Goal: Information Seeking & Learning: Check status

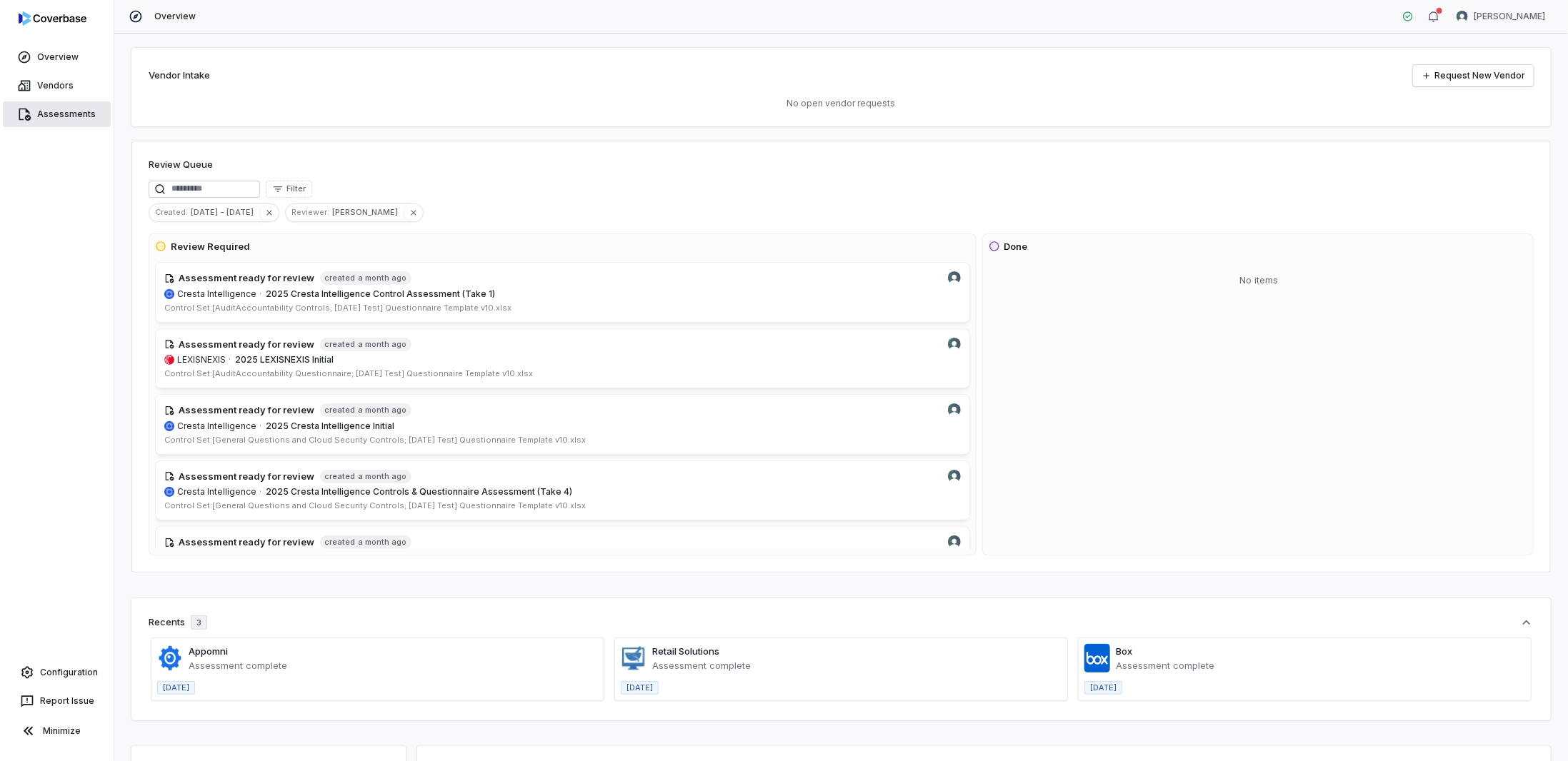
click at [60, 114] on link "Assessments" at bounding box center [56, 114] width 108 height 26
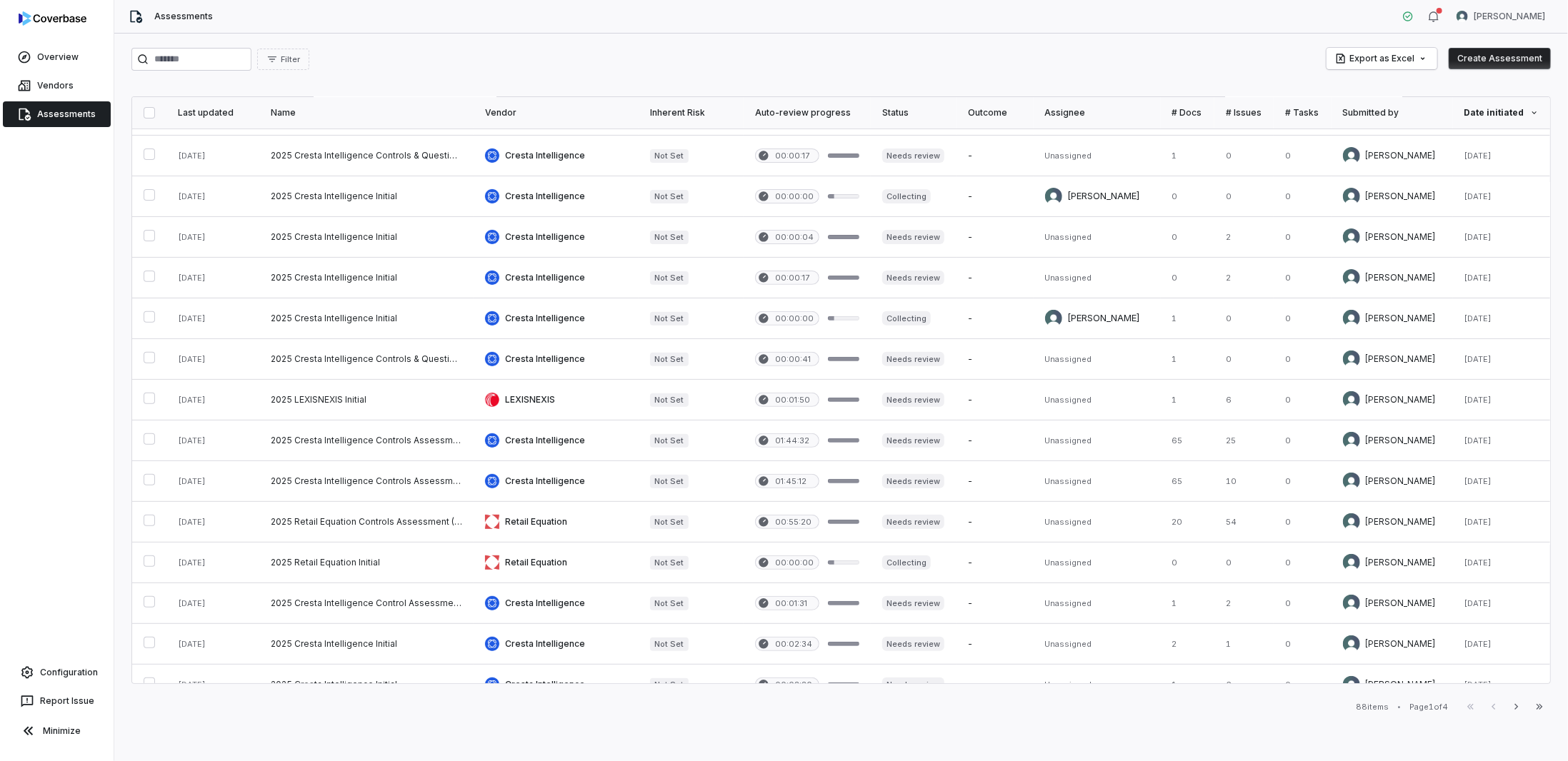
scroll to position [357, 0]
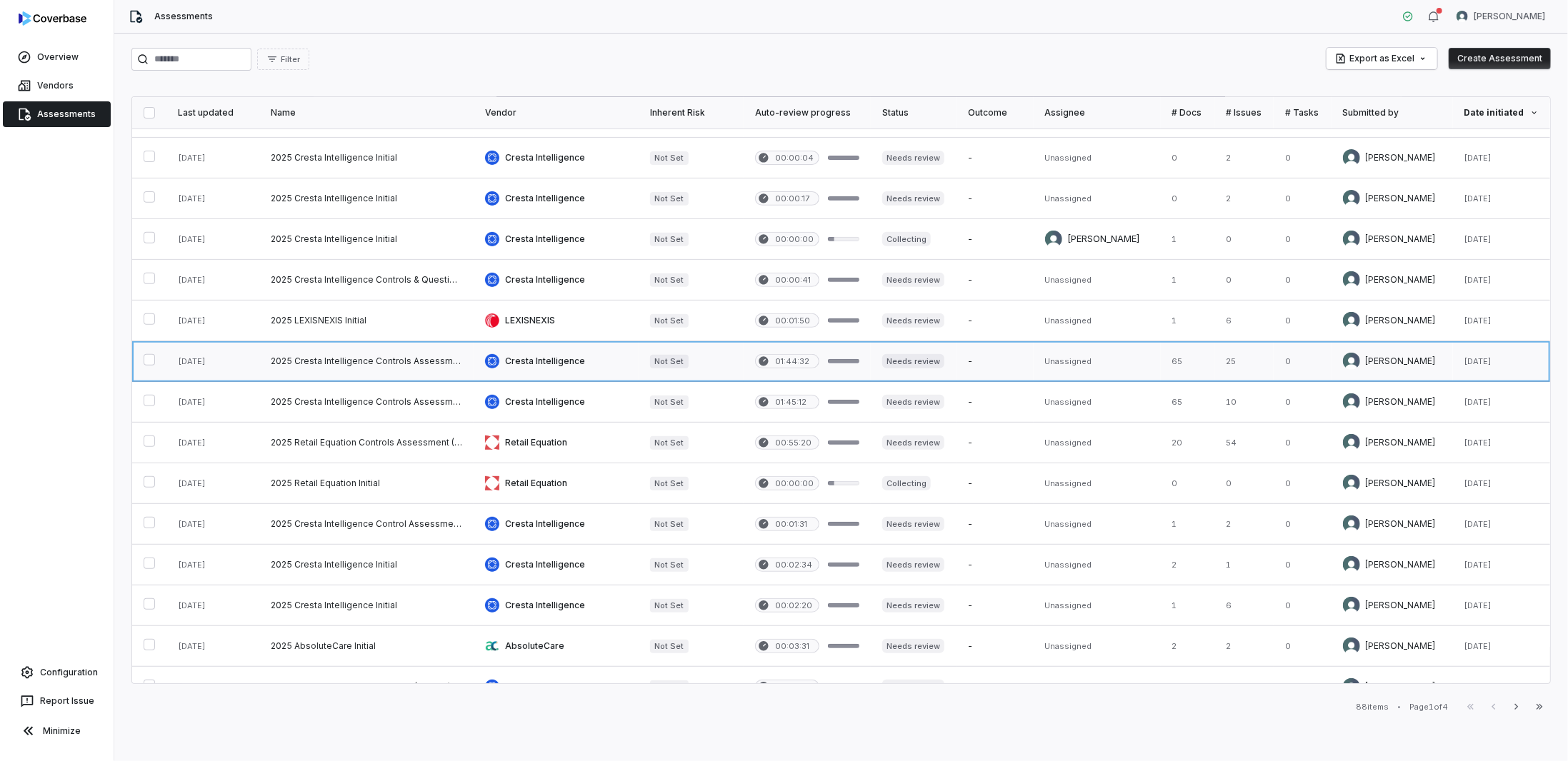
click at [364, 360] on link at bounding box center [366, 361] width 214 height 40
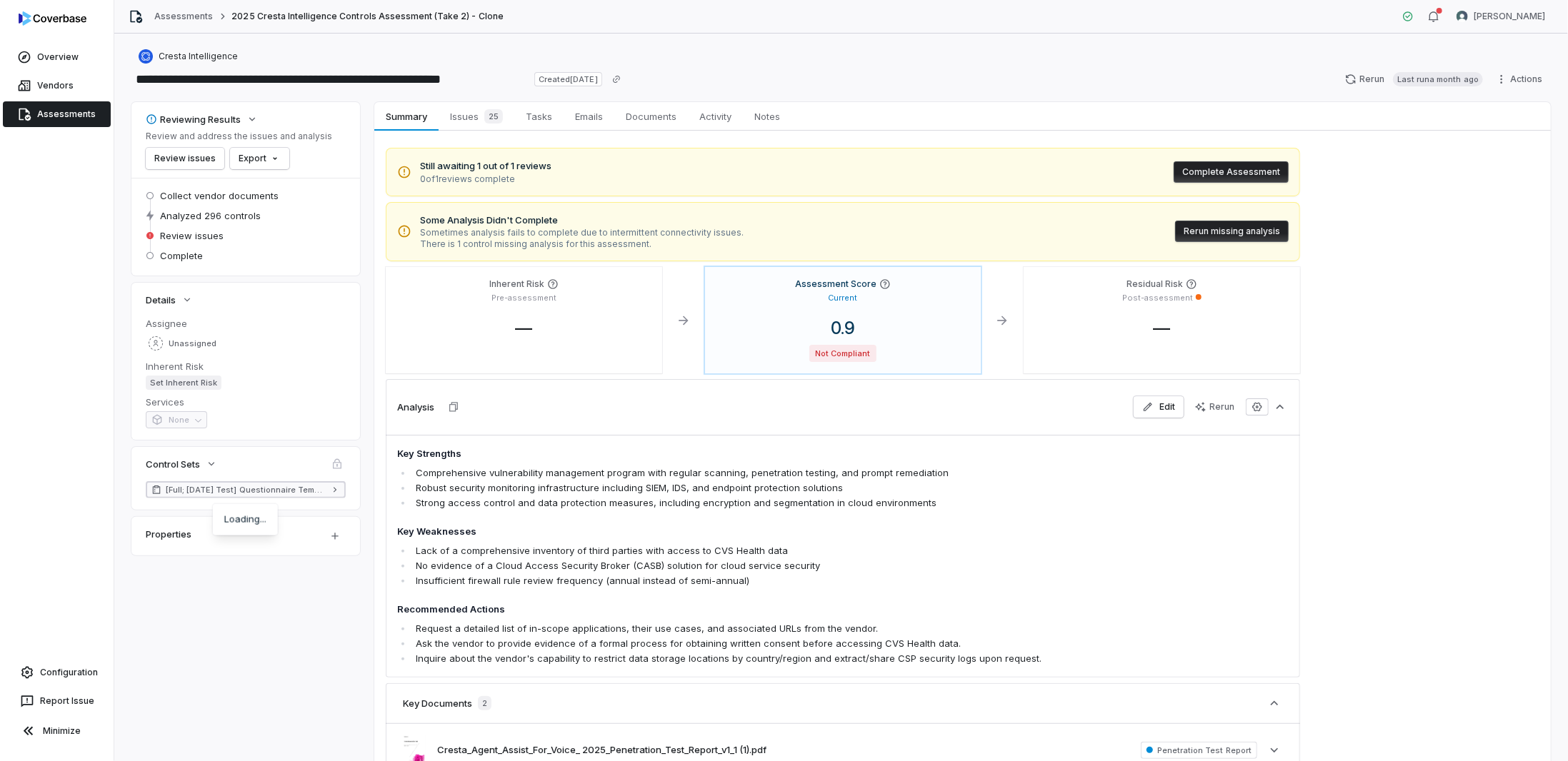
click at [207, 369] on span "[Full; [DATE] Test] Questionnaire Template v10" at bounding box center [245, 490] width 160 height 12
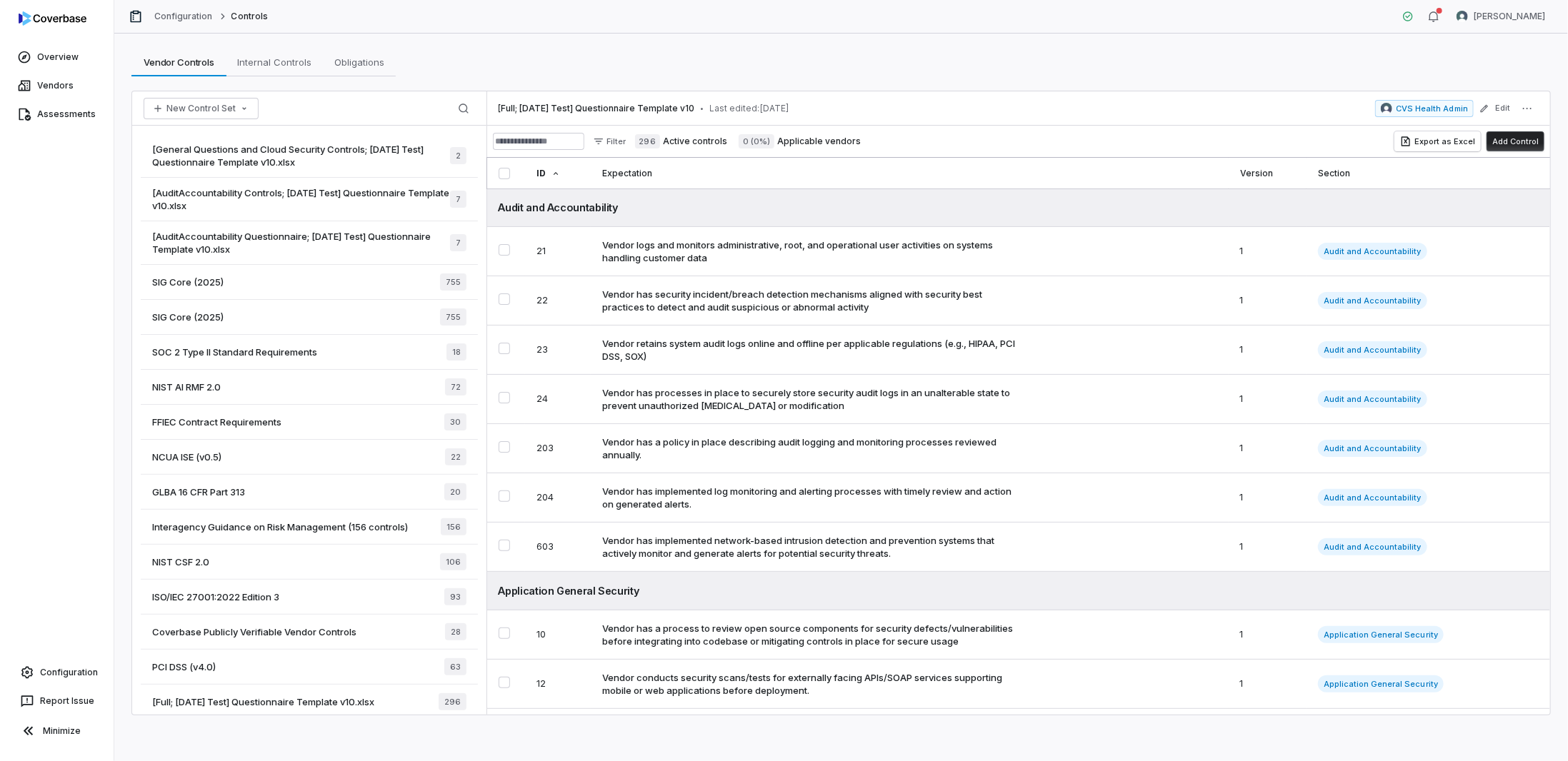
click at [330, 154] on span "[General Questions and Cloud Security Controls; [DATE] Test] Questionnaire Temp…" at bounding box center [301, 155] width 298 height 26
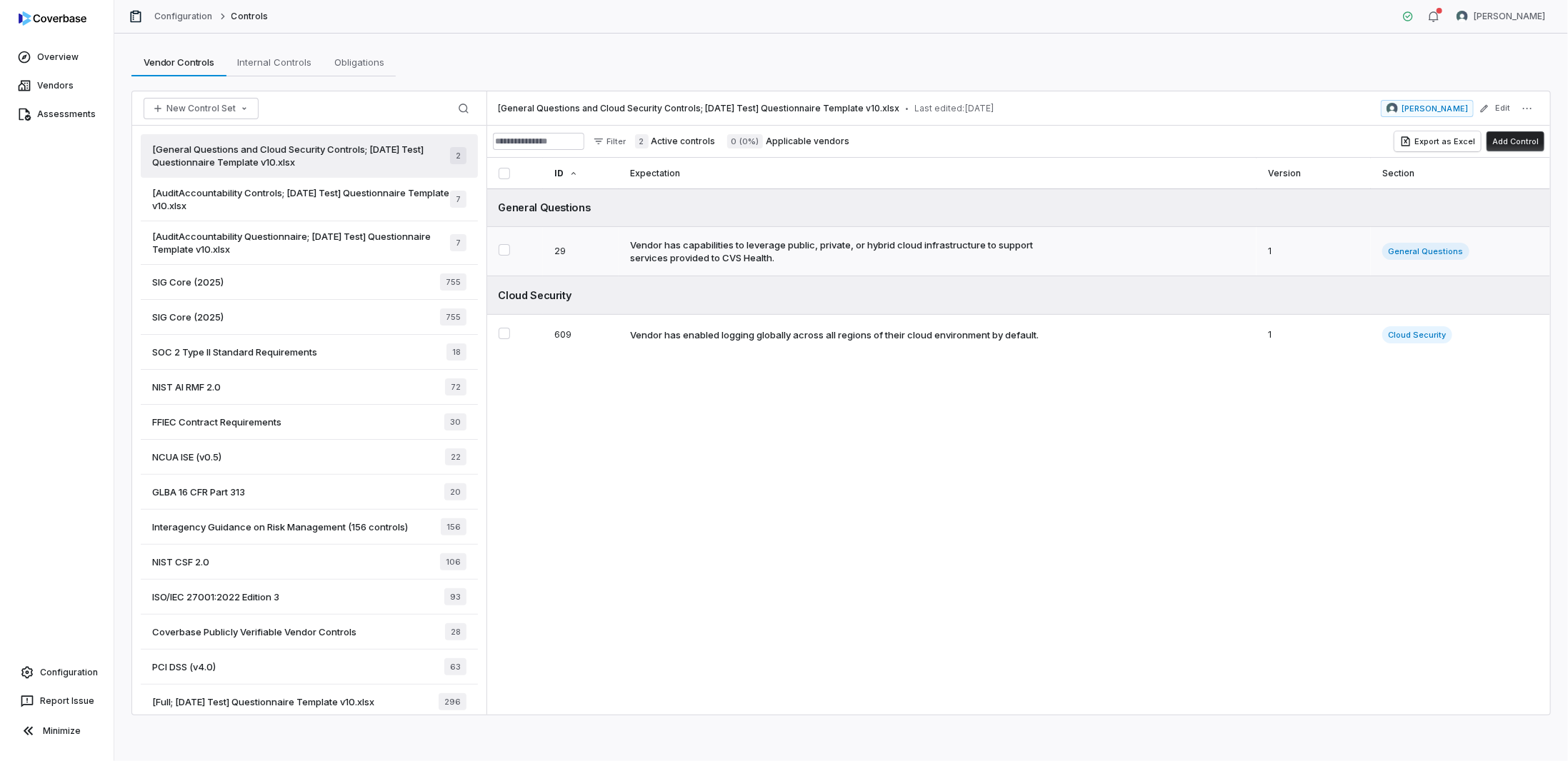
click at [794, 254] on div "Vendor has capabilities to leverage public, private, or hybrid cloud infrastruc…" at bounding box center [839, 251] width 418 height 26
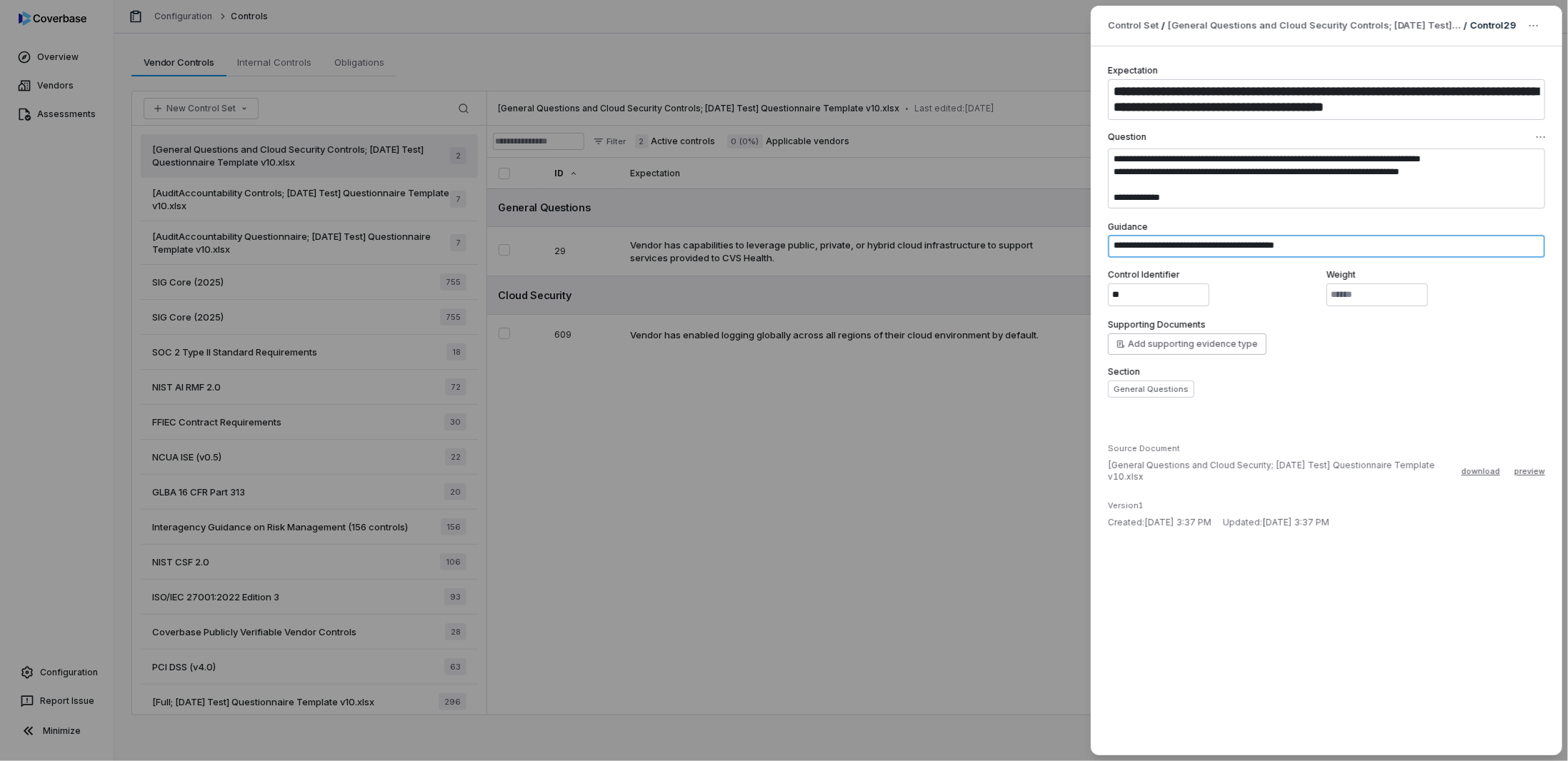
click at [794, 247] on textarea "**********" at bounding box center [1326, 246] width 437 height 23
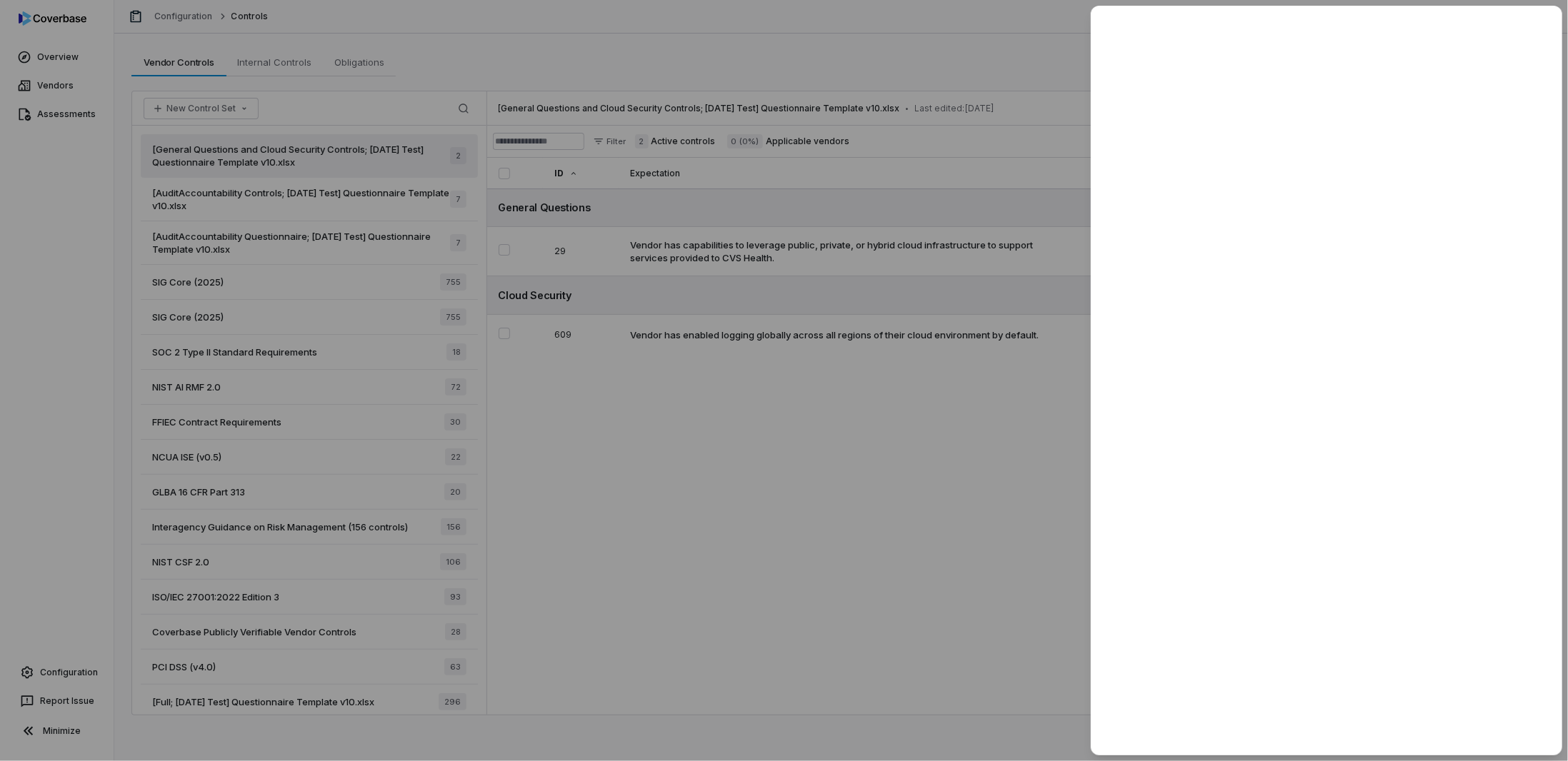
click at [794, 369] on div at bounding box center [784, 380] width 1568 height 761
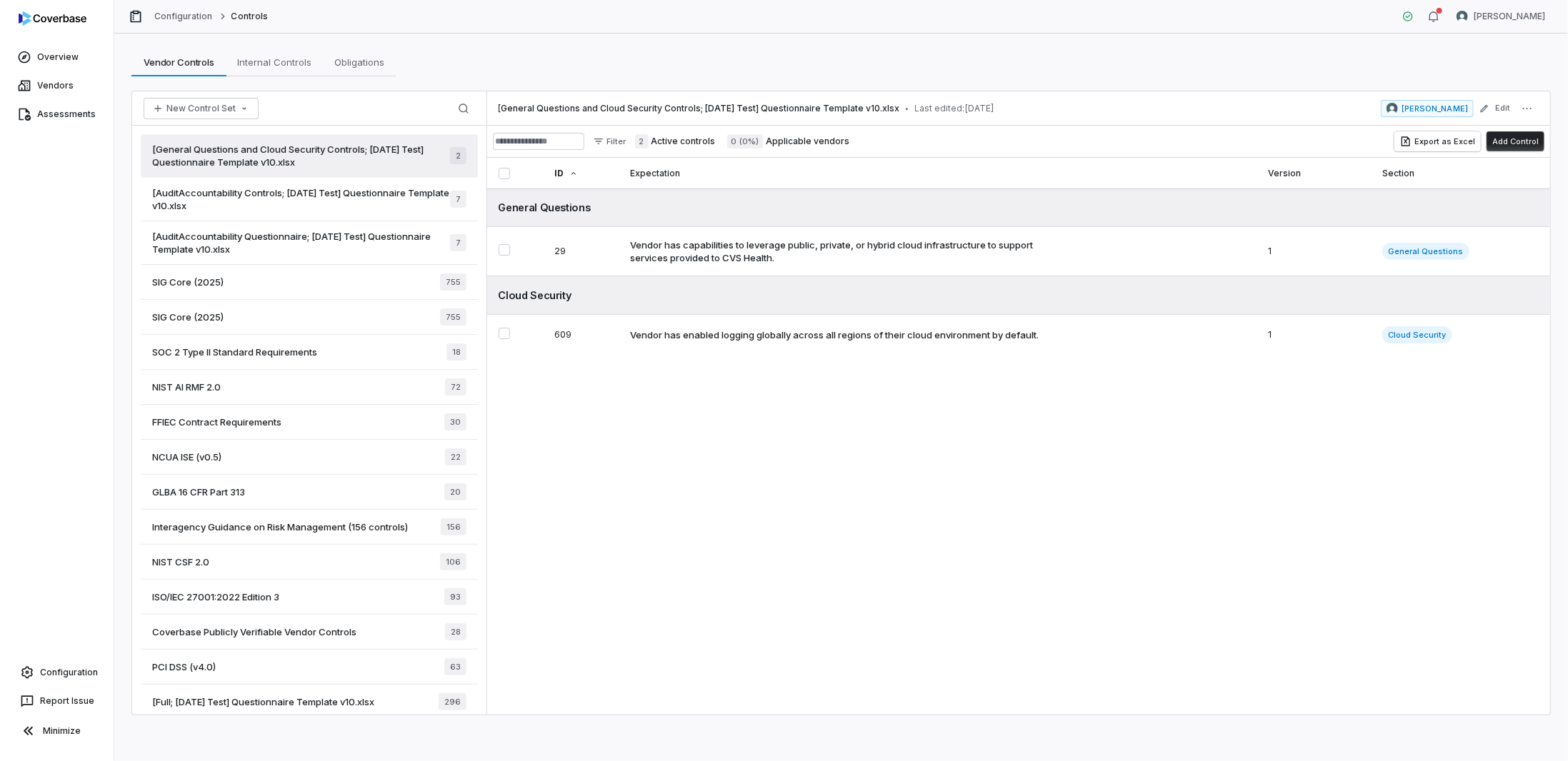
click at [360, 202] on span "[AuditAccountability Controls; [DATE] Test] Questionnaire Template v10.xlsx" at bounding box center [301, 199] width 298 height 26
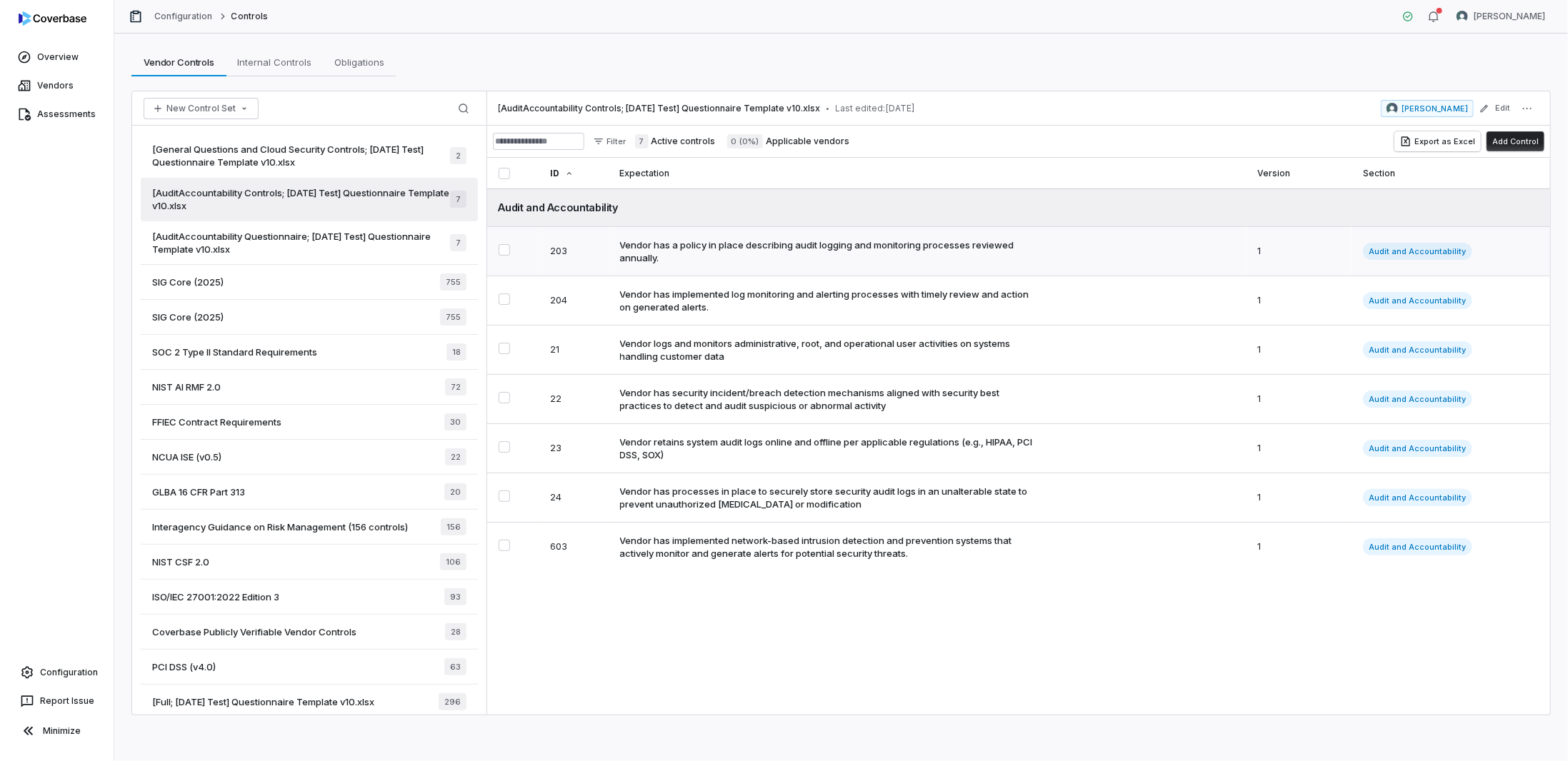
click at [709, 243] on div "Vendor has a policy in place describing audit logging and monitoring processes …" at bounding box center [829, 251] width 418 height 26
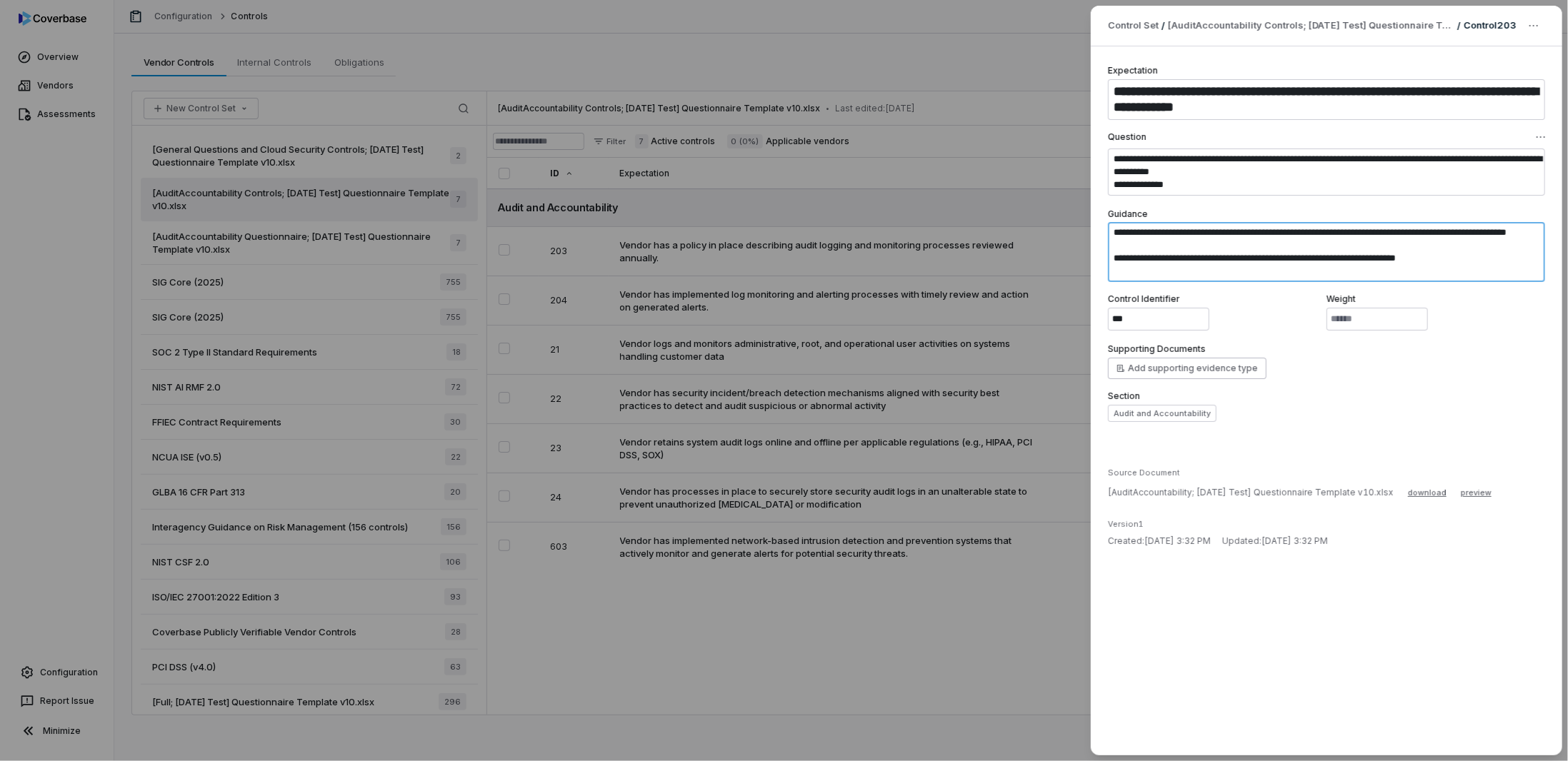
drag, startPoint x: 1172, startPoint y: 263, endPoint x: 1173, endPoint y: 299, distance: 36.0
click at [794, 299] on div "**********" at bounding box center [1326, 243] width 437 height 359
click at [794, 369] on div "**********" at bounding box center [784, 380] width 1568 height 761
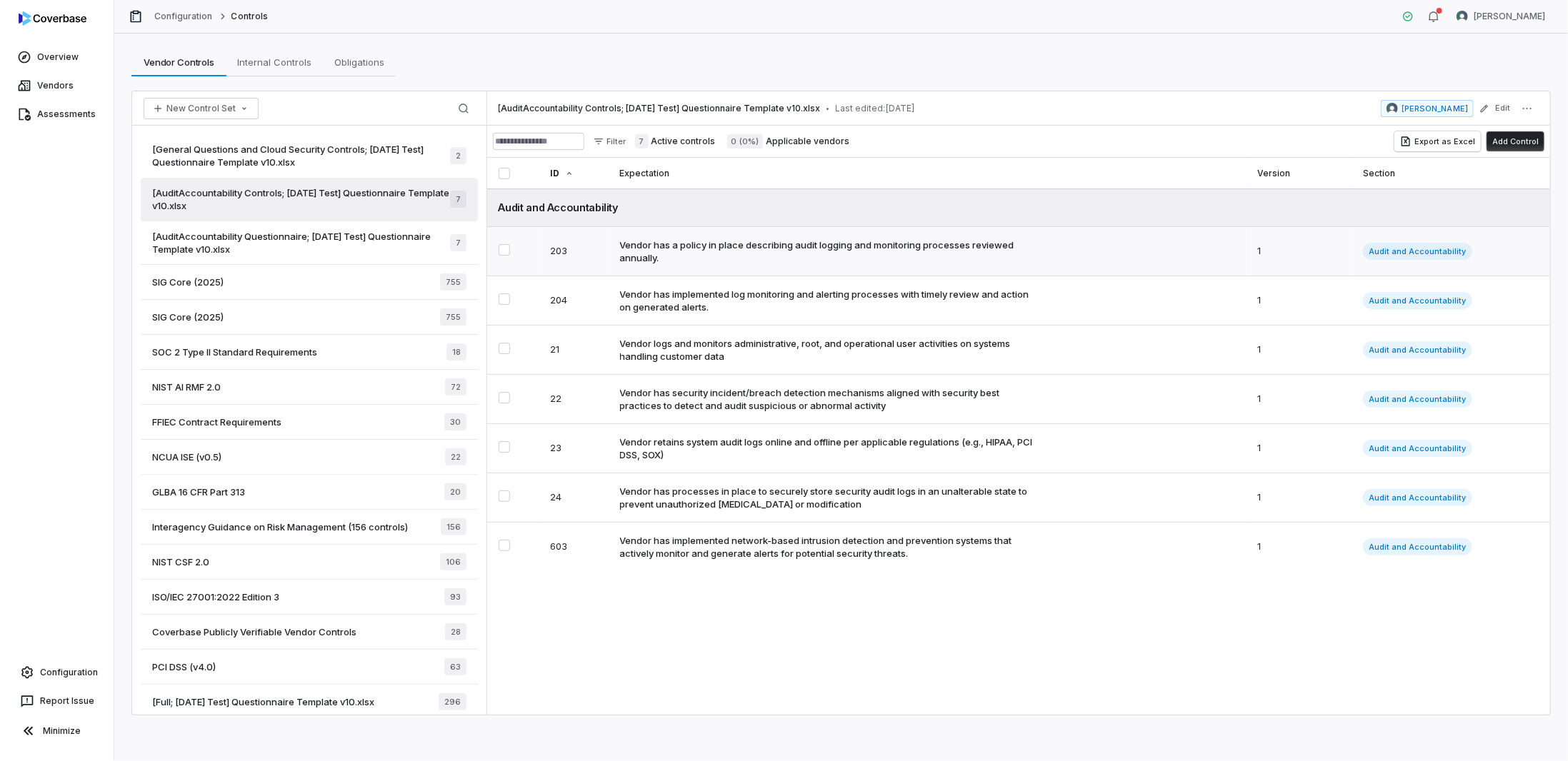
click at [684, 227] on td "Vendor has a policy in place describing audit logging and monitoring processes …" at bounding box center [927, 251] width 638 height 49
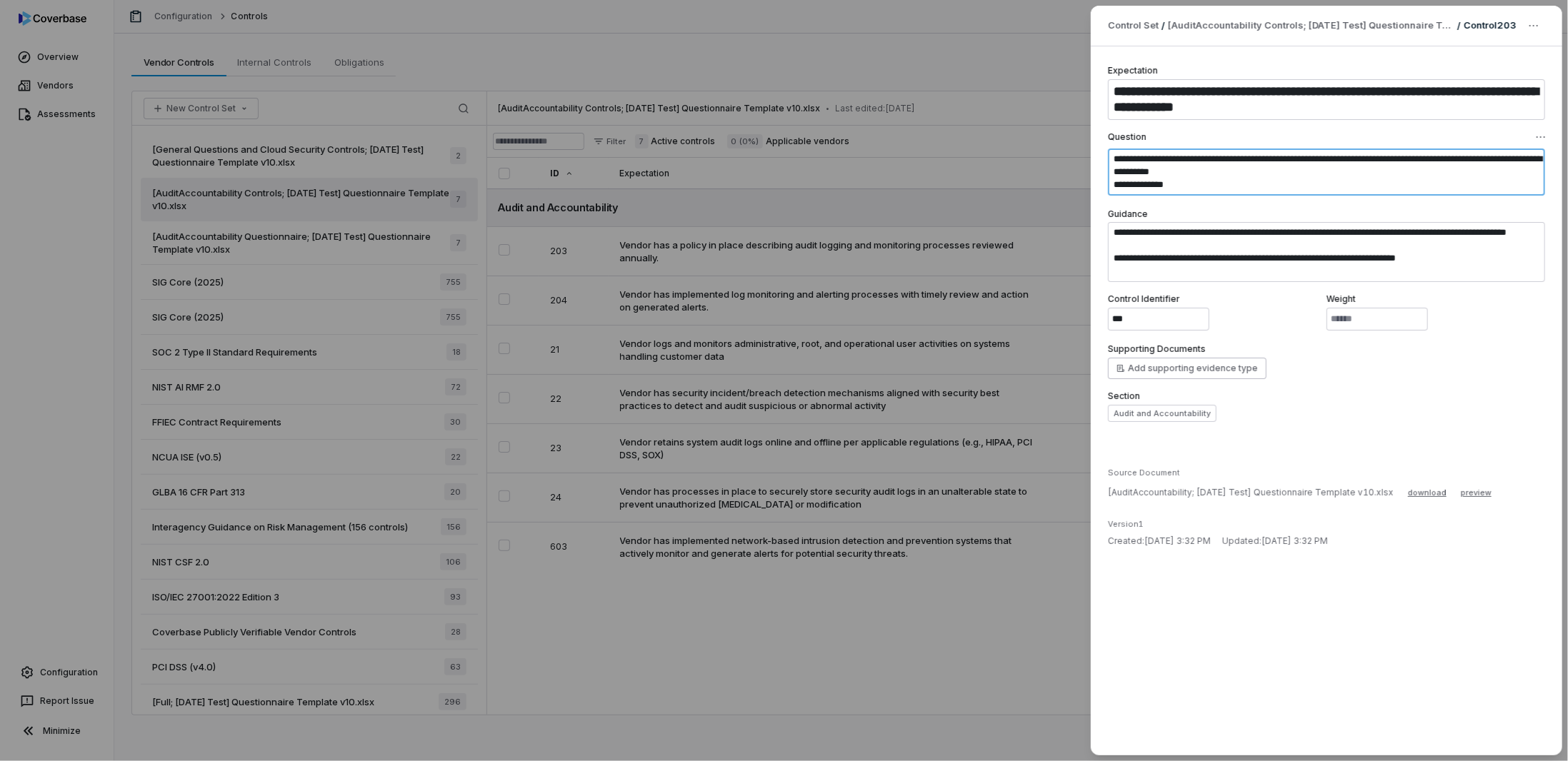
click at [794, 176] on textarea "**********" at bounding box center [1326, 172] width 437 height 47
click at [794, 245] on textarea "**********" at bounding box center [1326, 252] width 437 height 60
drag, startPoint x: 1444, startPoint y: 274, endPoint x: 1008, endPoint y: 222, distance: 439.1
click at [794, 214] on div "**********" at bounding box center [784, 380] width 1568 height 761
type textarea "*"
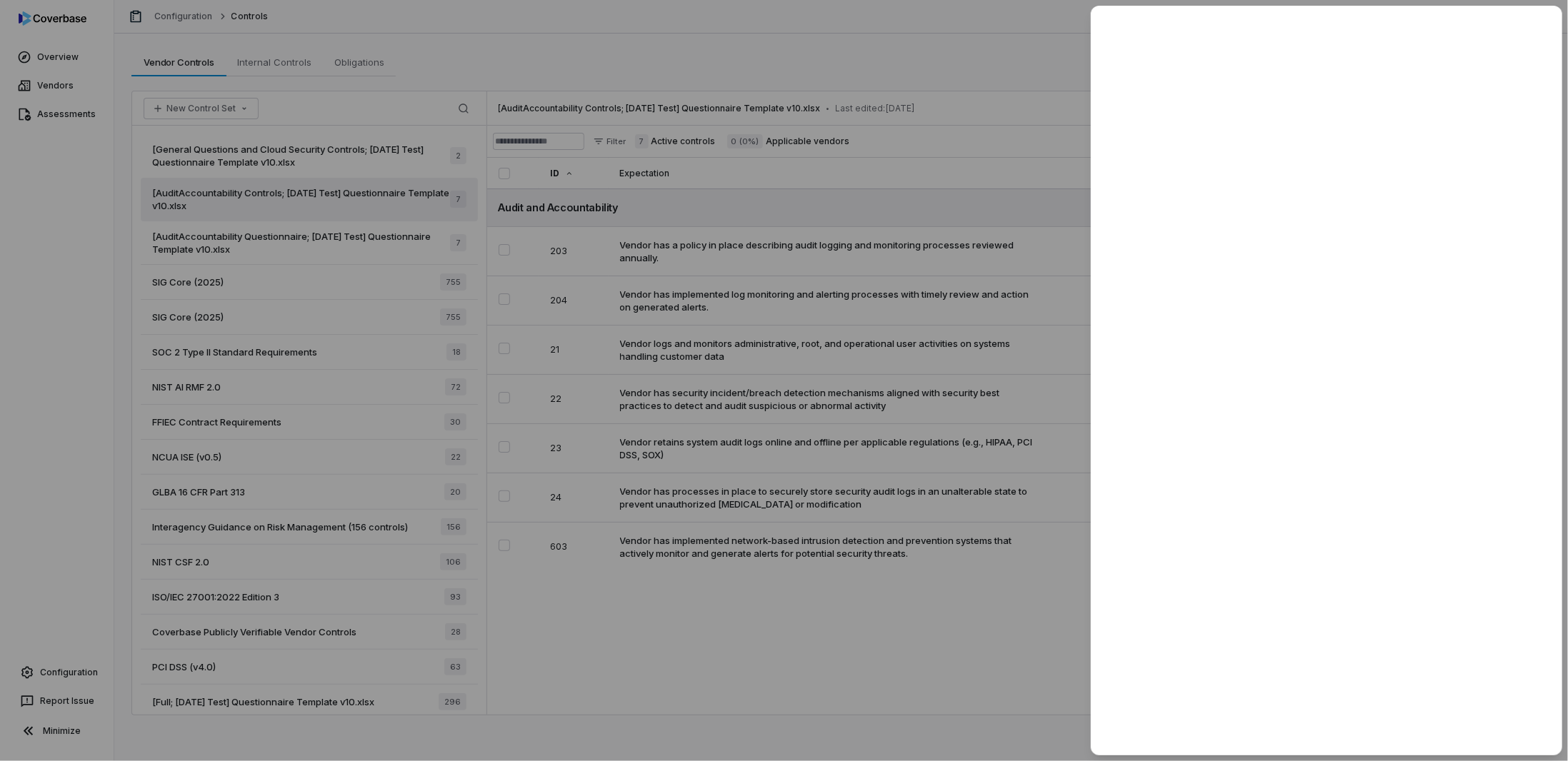
click at [619, 185] on div at bounding box center [784, 380] width 1568 height 761
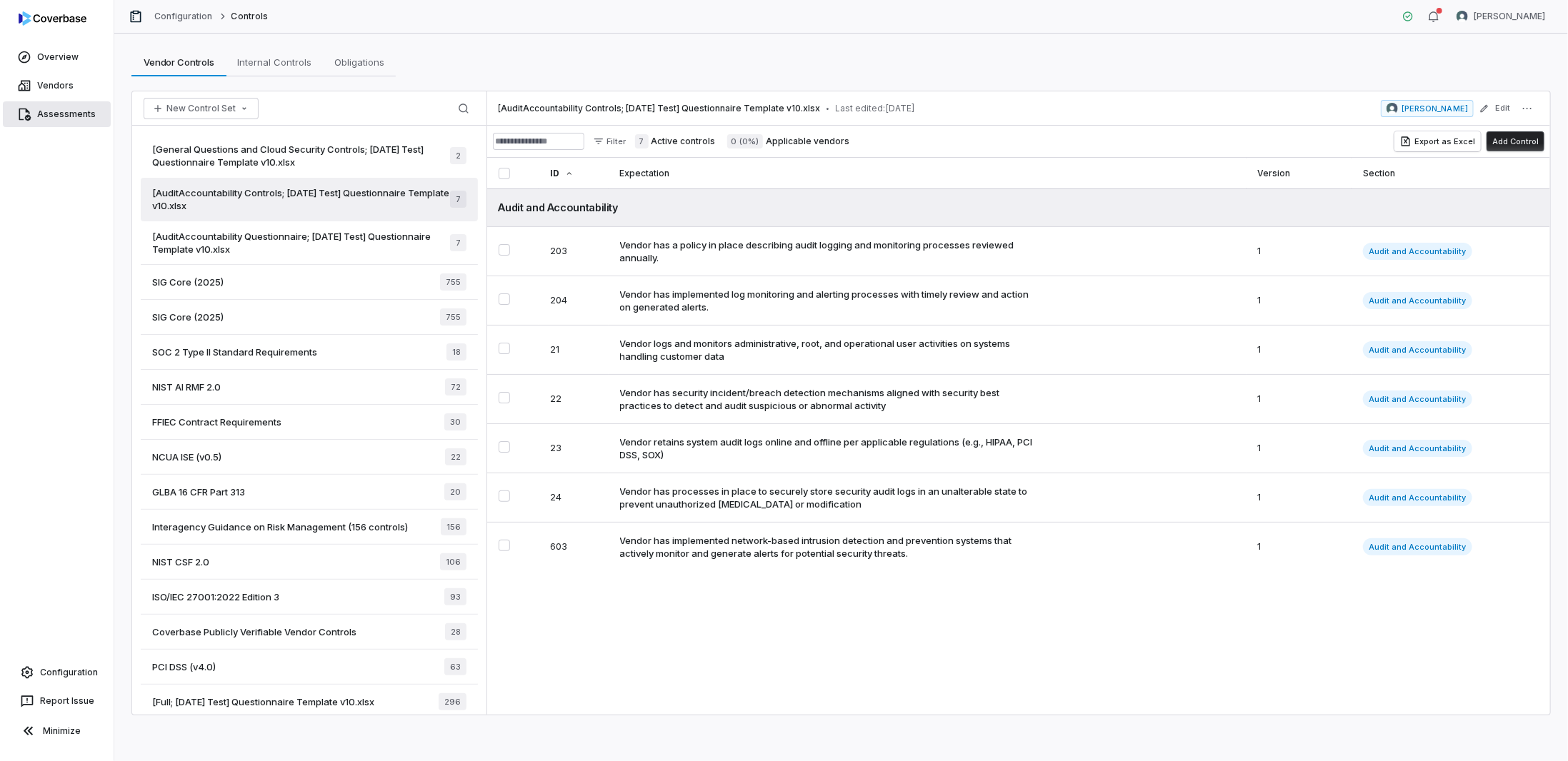
click at [36, 115] on link "Assessments" at bounding box center [56, 114] width 108 height 26
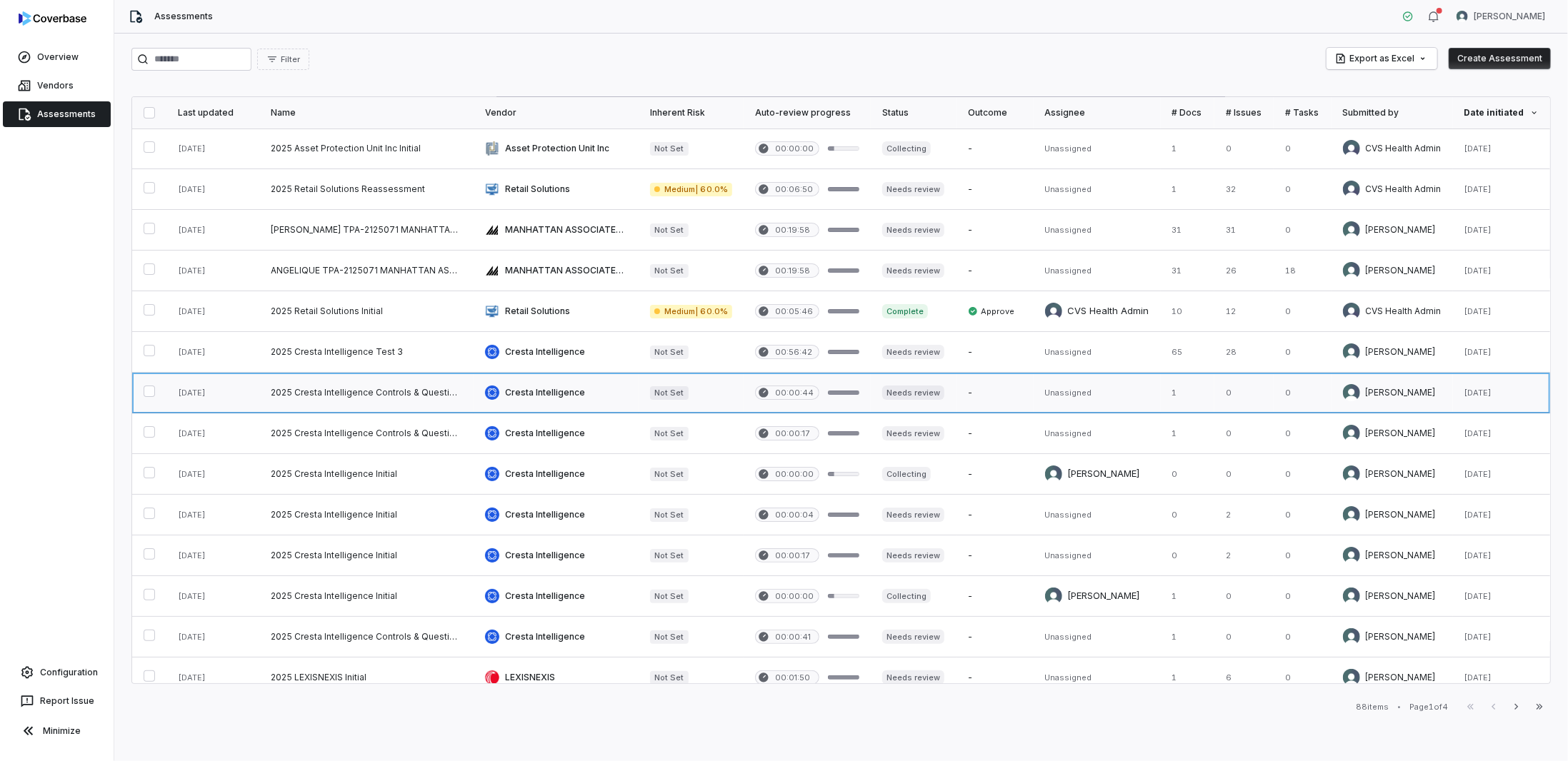
click at [286, 369] on link at bounding box center [366, 392] width 214 height 40
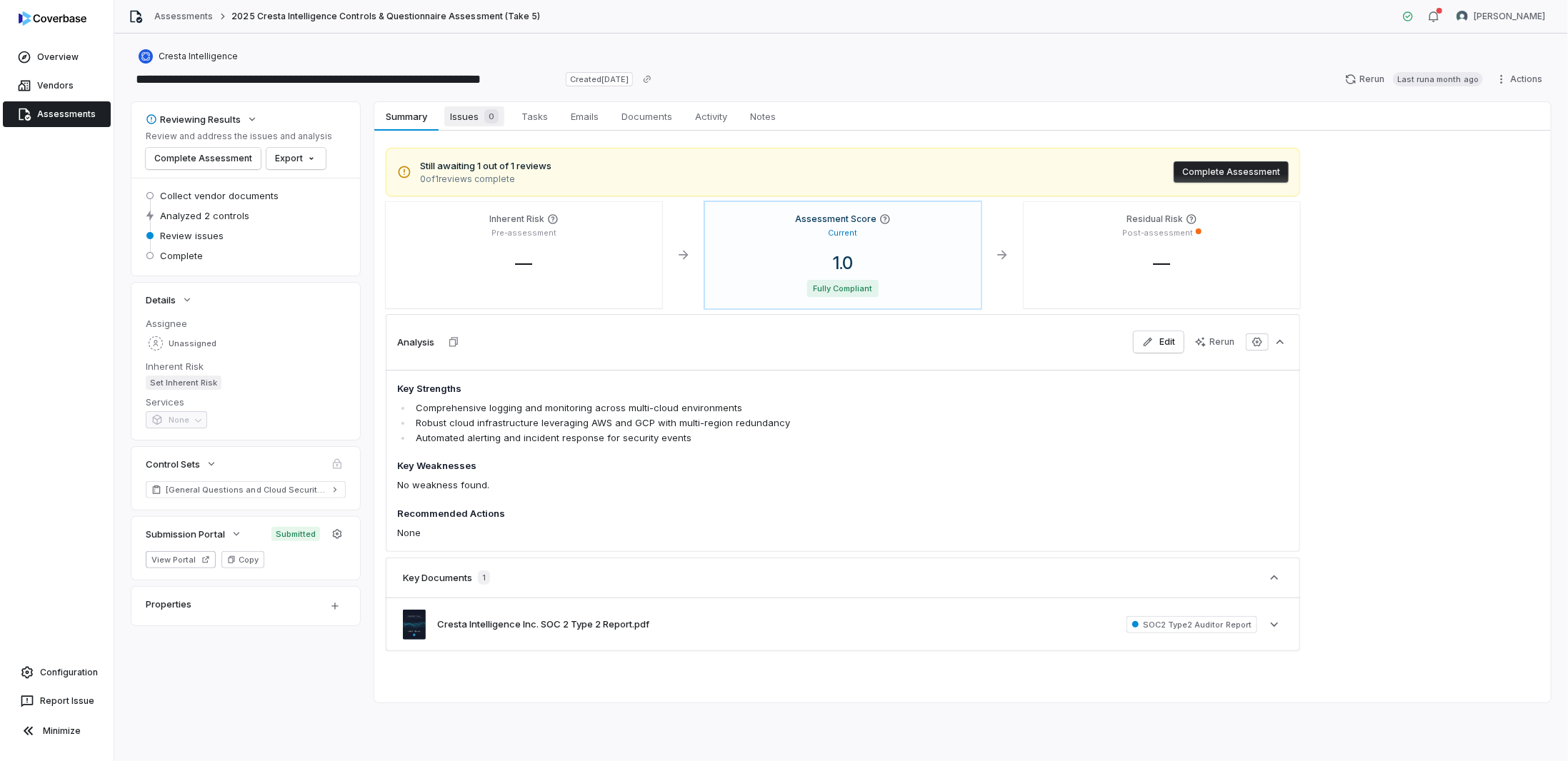
click at [460, 115] on span "Issues 0" at bounding box center [474, 116] width 60 height 20
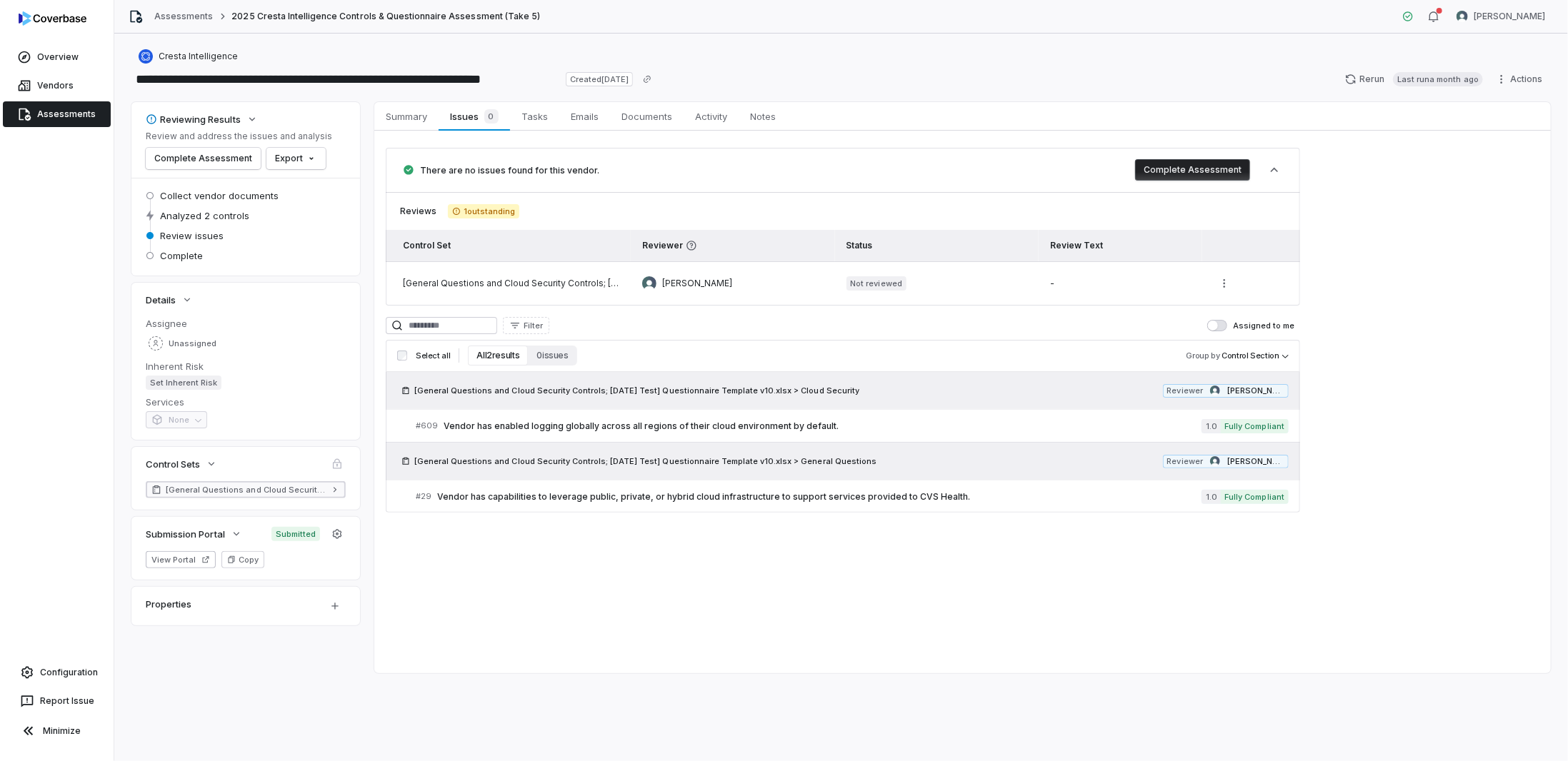
click at [222, 369] on span "[General Questions and Cloud Security Controls; [DATE] Test] Questionnaire Temp…" at bounding box center [245, 490] width 160 height 12
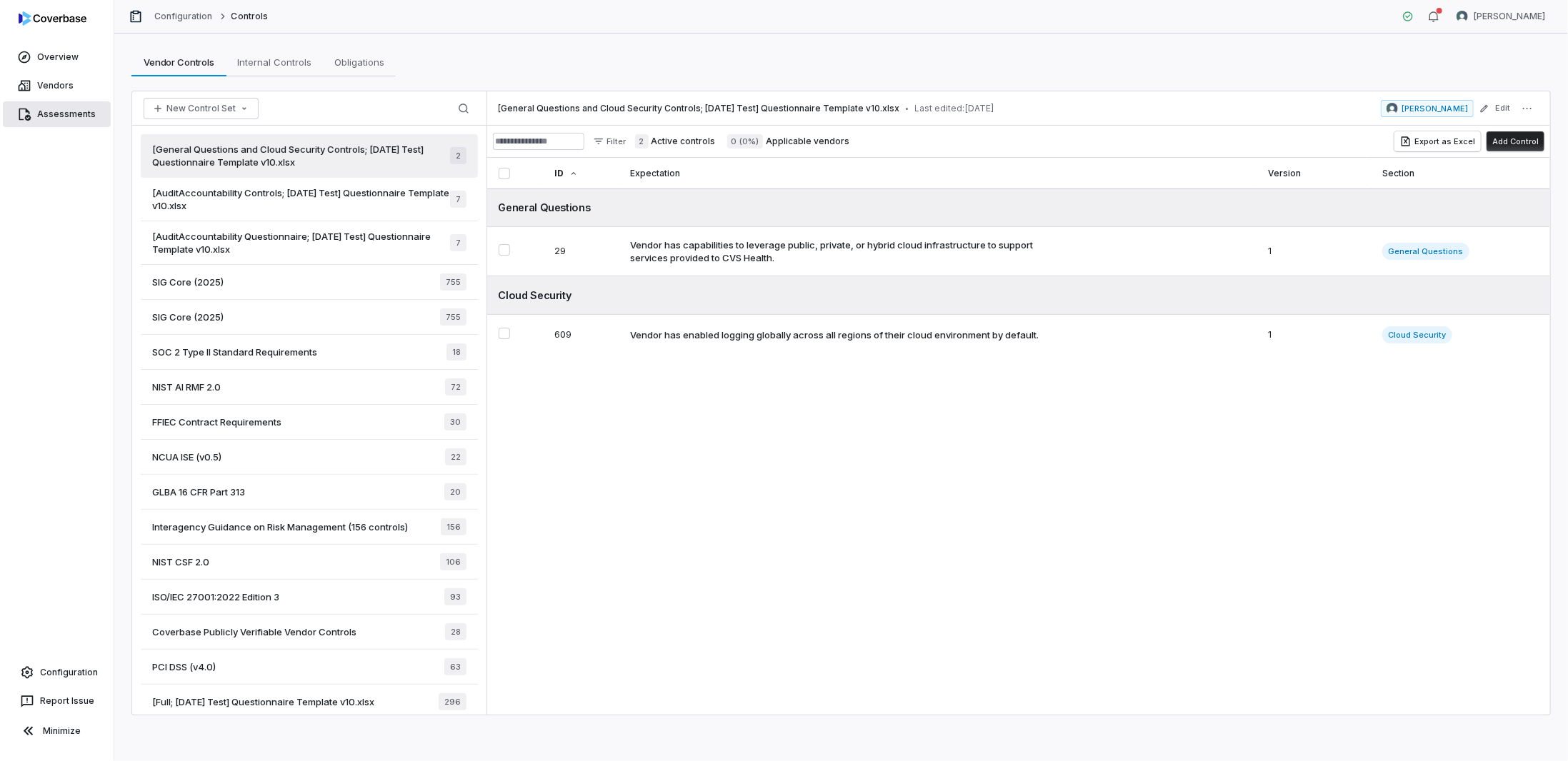
click at [73, 113] on link "Assessments" at bounding box center [56, 114] width 108 height 26
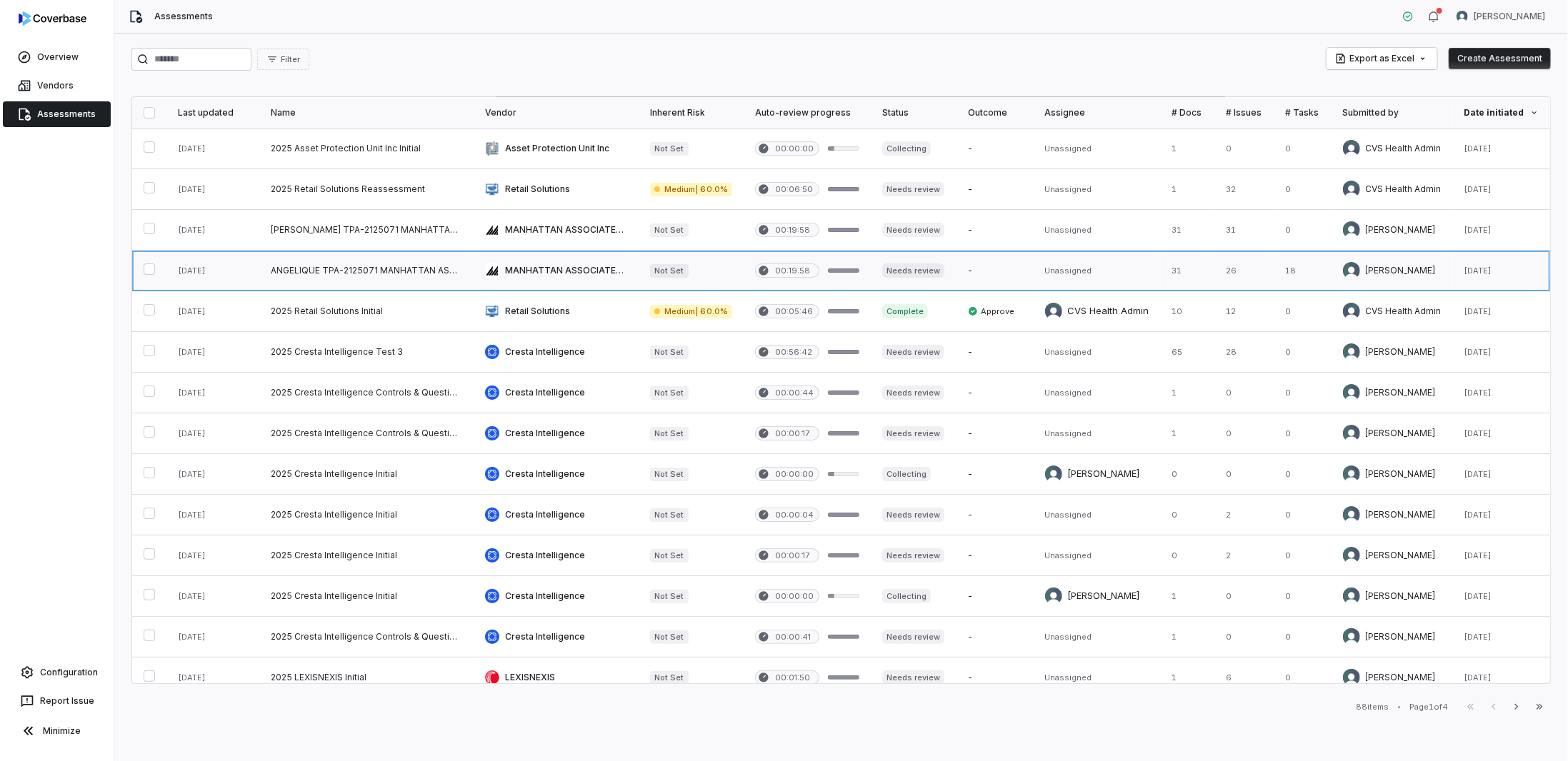
click at [308, 269] on link at bounding box center [366, 270] width 214 height 40
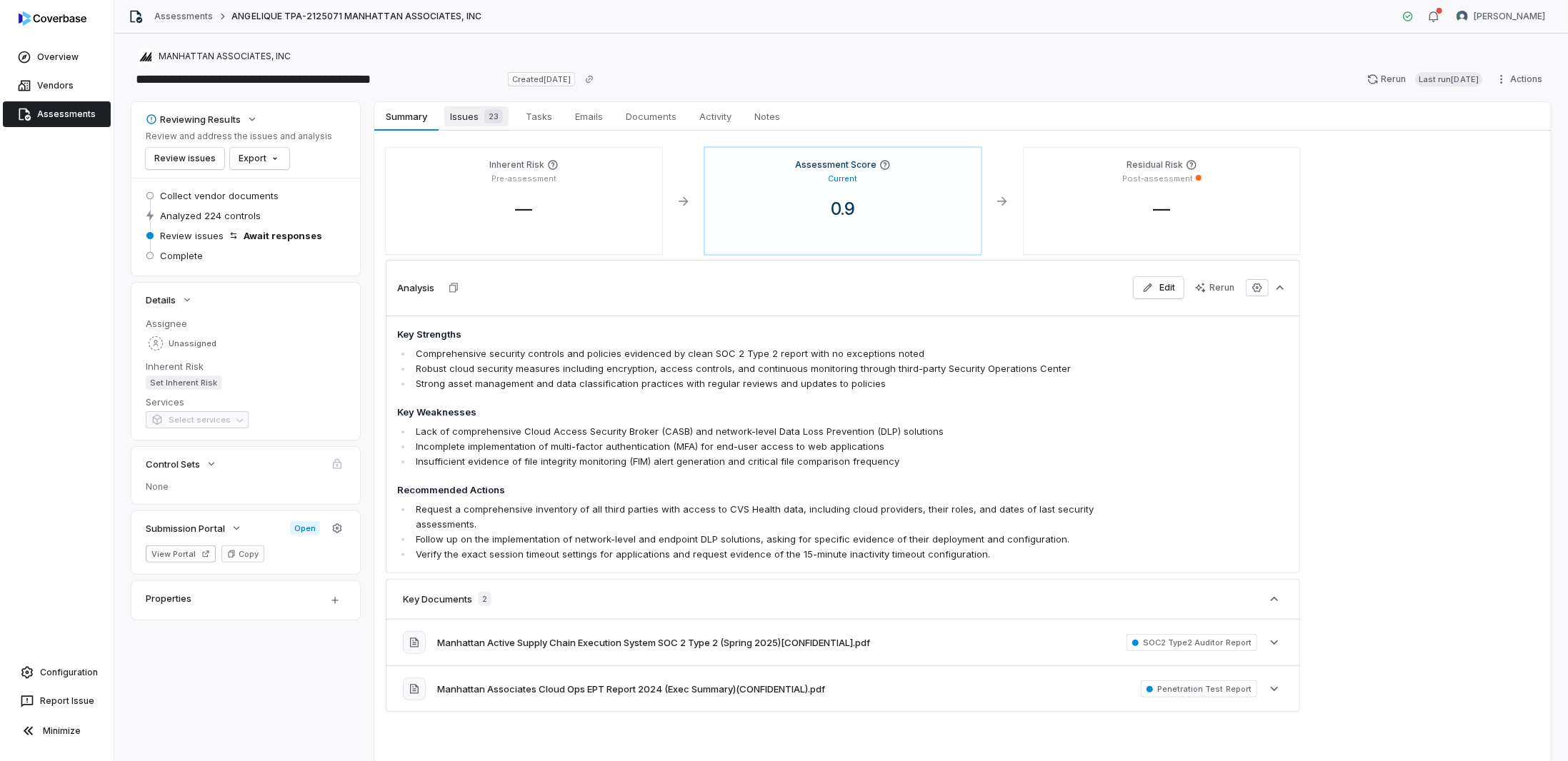
click at [460, 113] on span "Issues 23" at bounding box center [477, 116] width 64 height 20
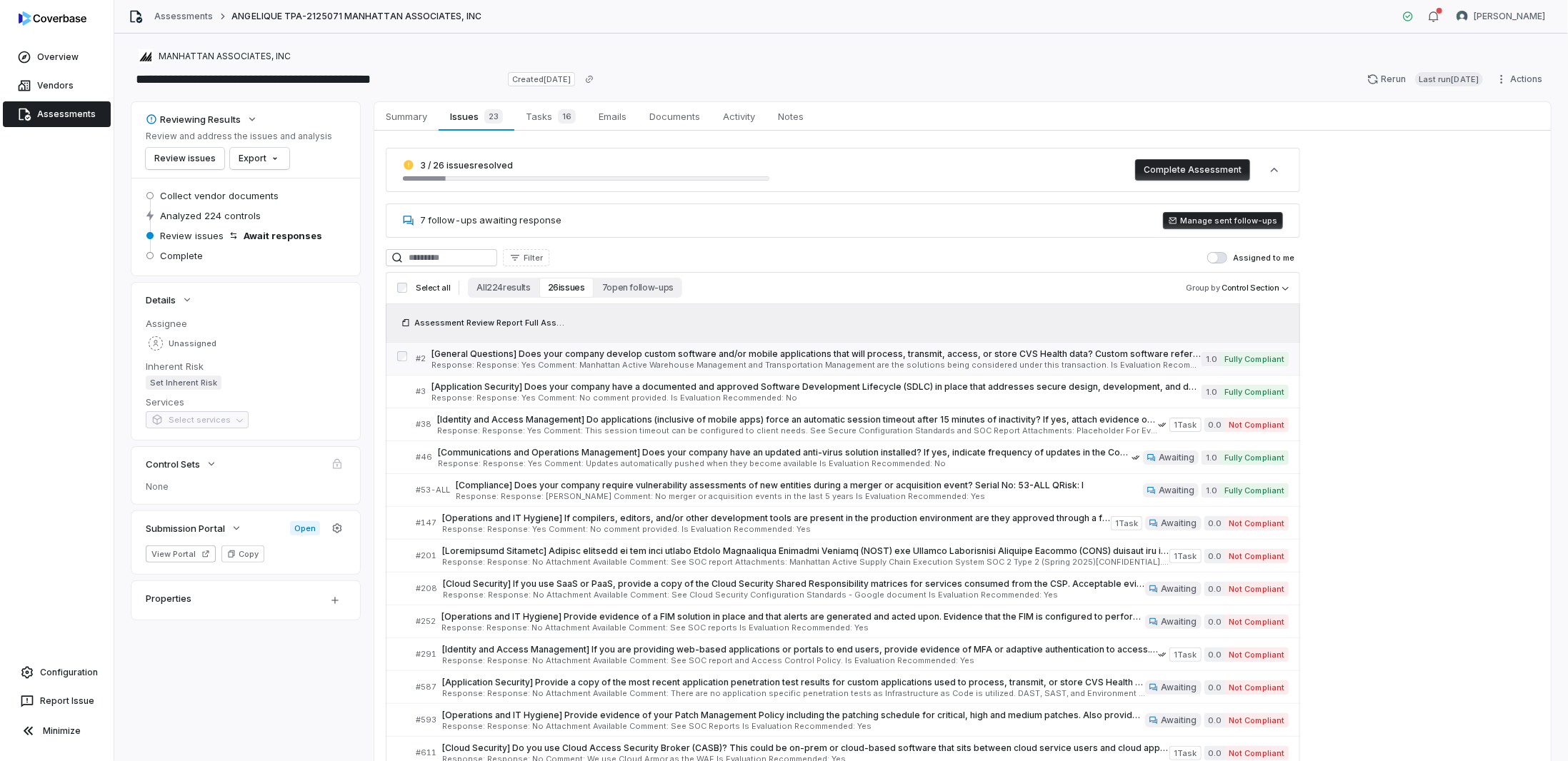
click at [493, 357] on span "[General Questions] Does your company develop custom software and/or mobile app…" at bounding box center [816, 354] width 770 height 12
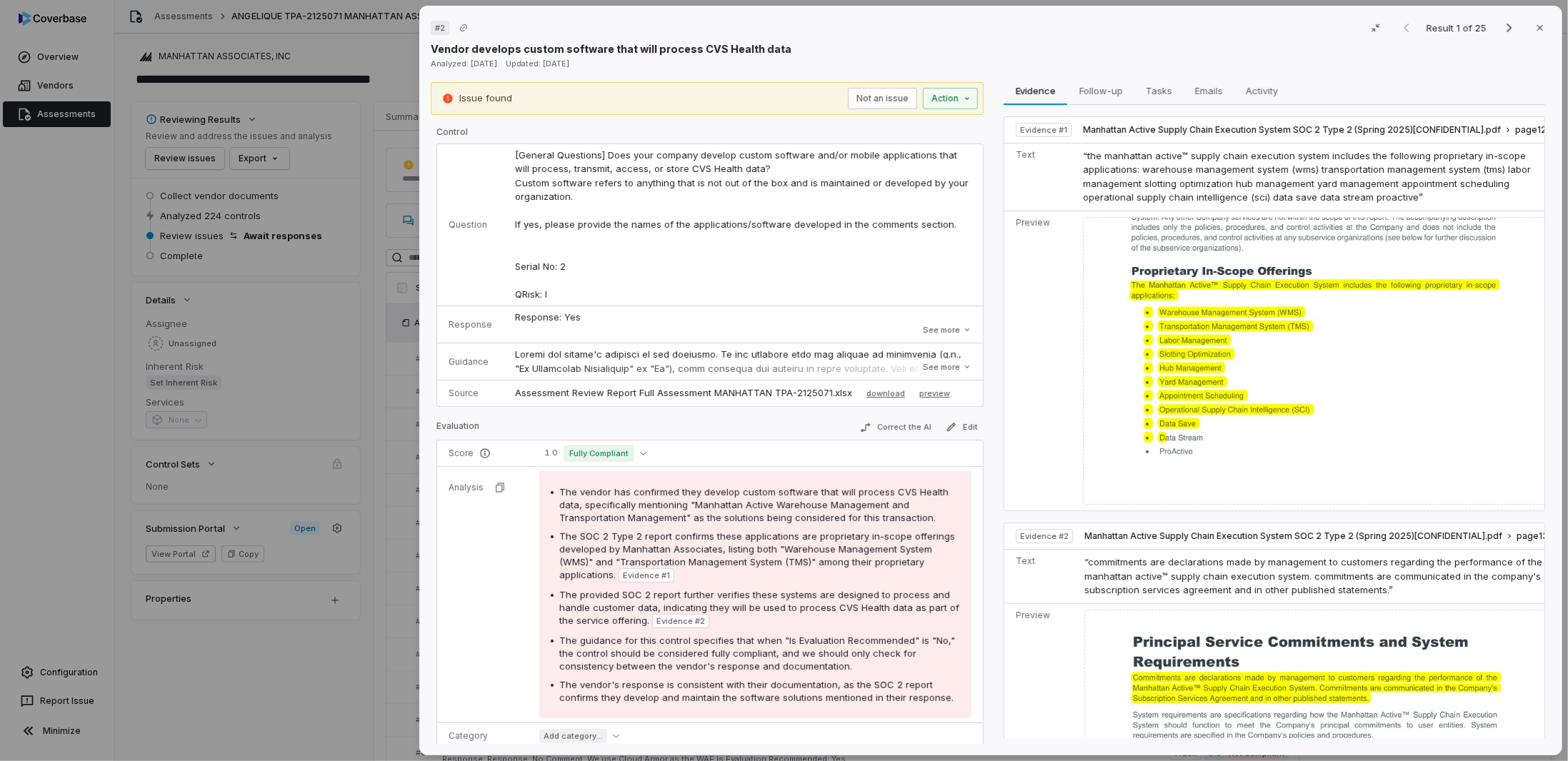
click at [617, 351] on p at bounding box center [742, 494] width 456 height 293
click at [794, 368] on button "See more" at bounding box center [947, 367] width 57 height 26
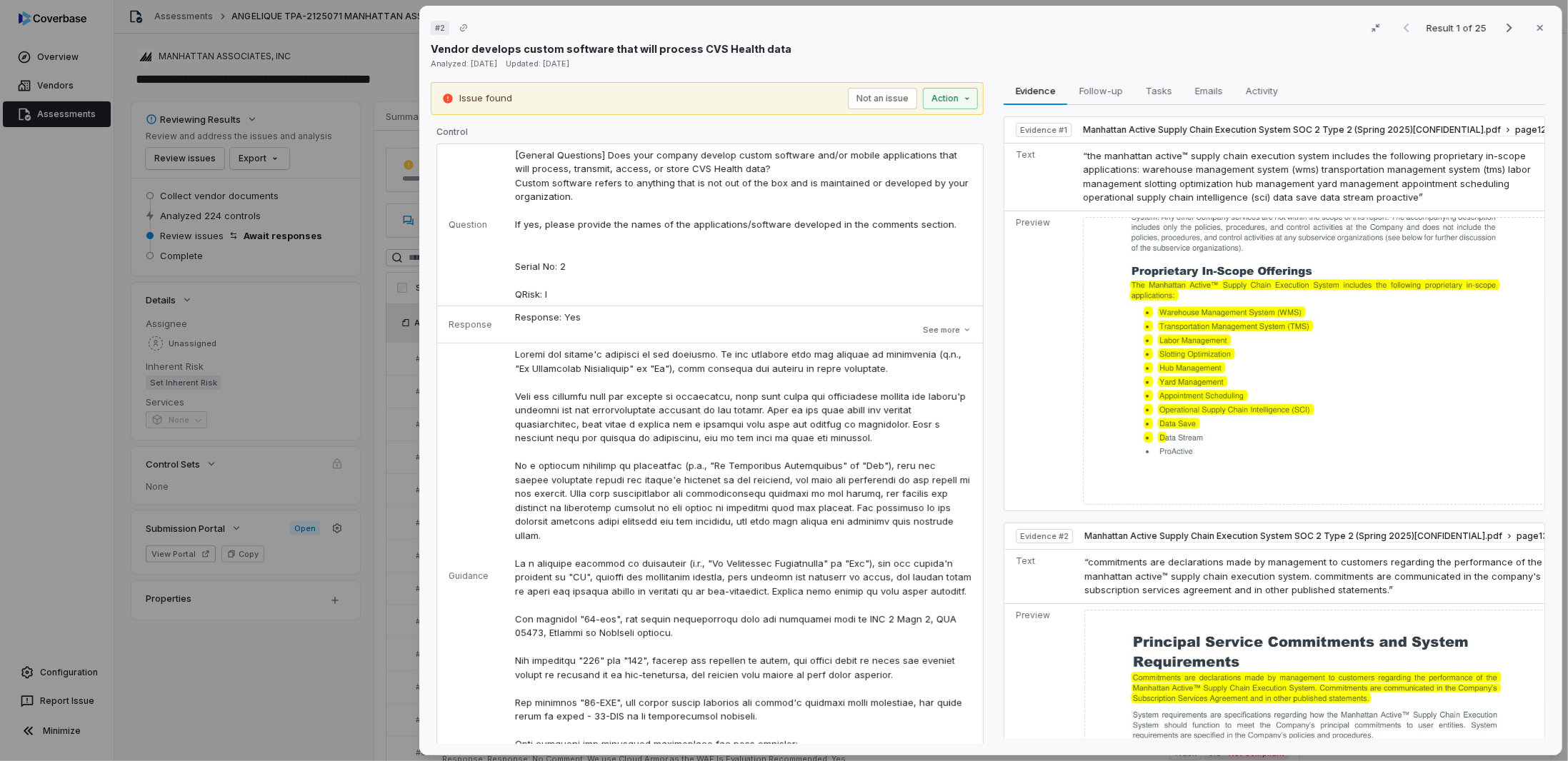
scroll to position [72, 0]
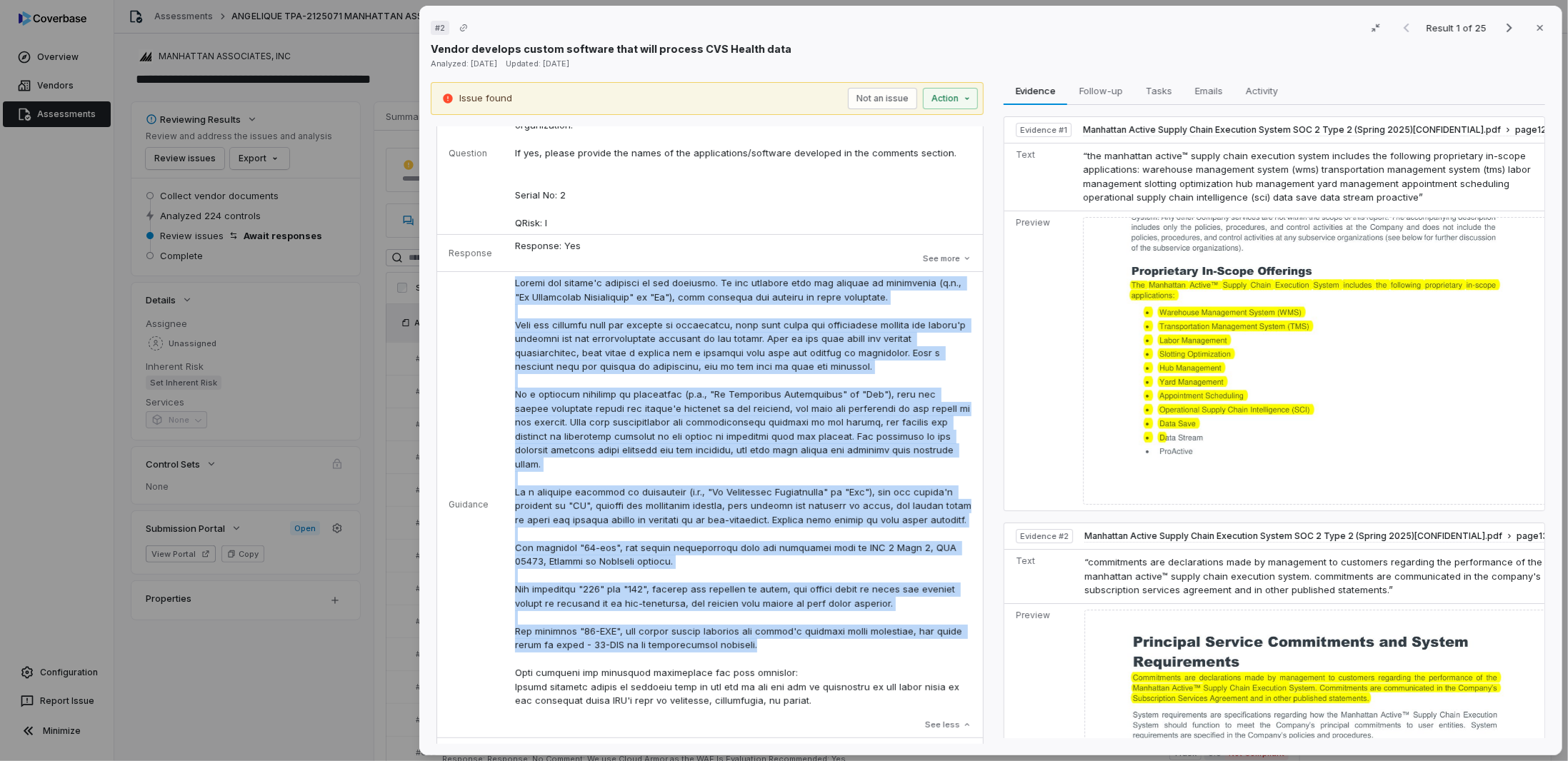
drag, startPoint x: 728, startPoint y: 645, endPoint x: 509, endPoint y: 271, distance: 433.4
click at [509, 272] on td "See less" at bounding box center [743, 505] width 479 height 466
click at [515, 282] on p at bounding box center [742, 492] width 456 height 432
drag, startPoint x: 509, startPoint y: 280, endPoint x: 728, endPoint y: 607, distance: 393.6
click at [758, 369] on td "See less" at bounding box center [743, 505] width 479 height 466
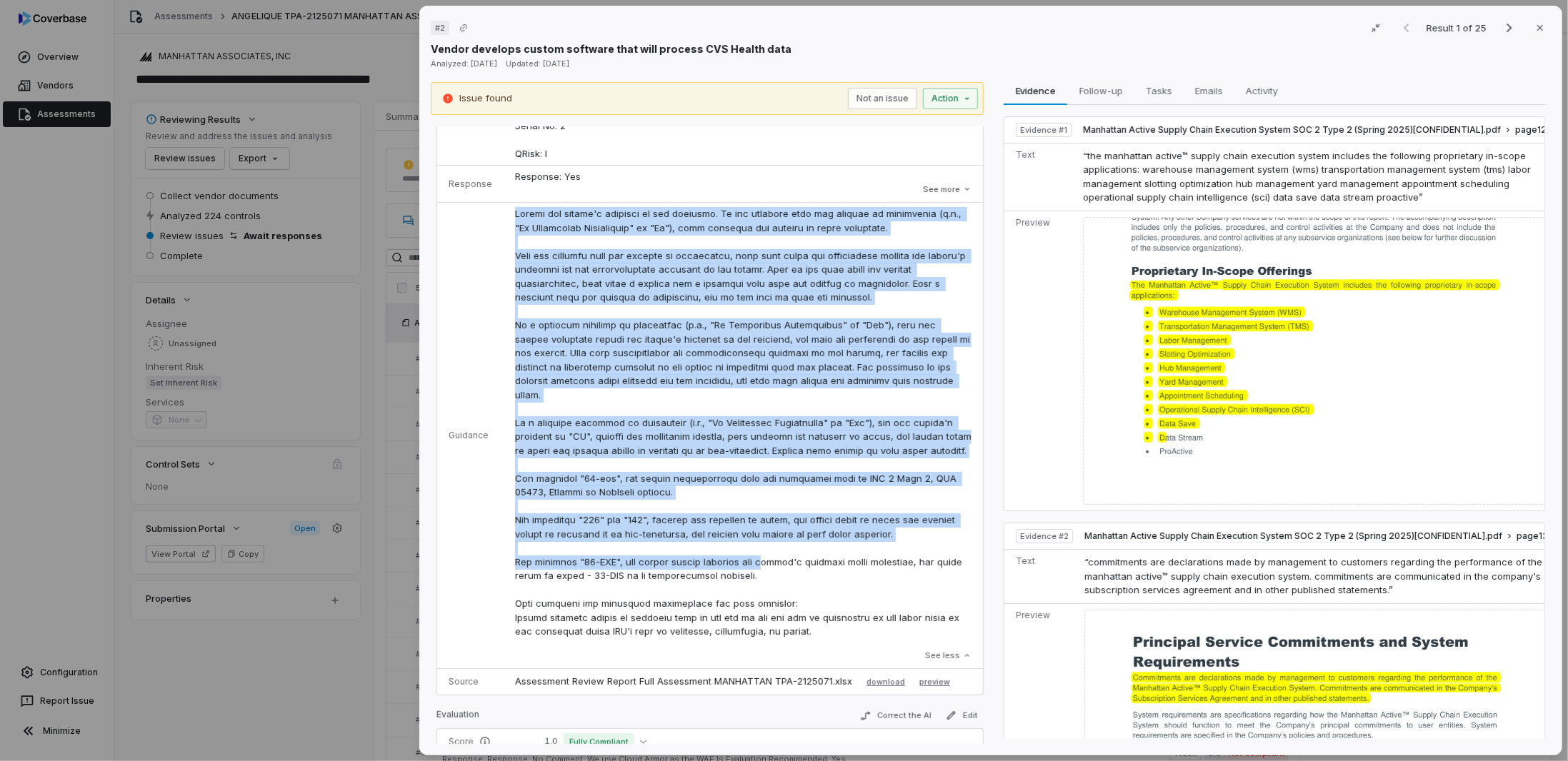
scroll to position [214, 0]
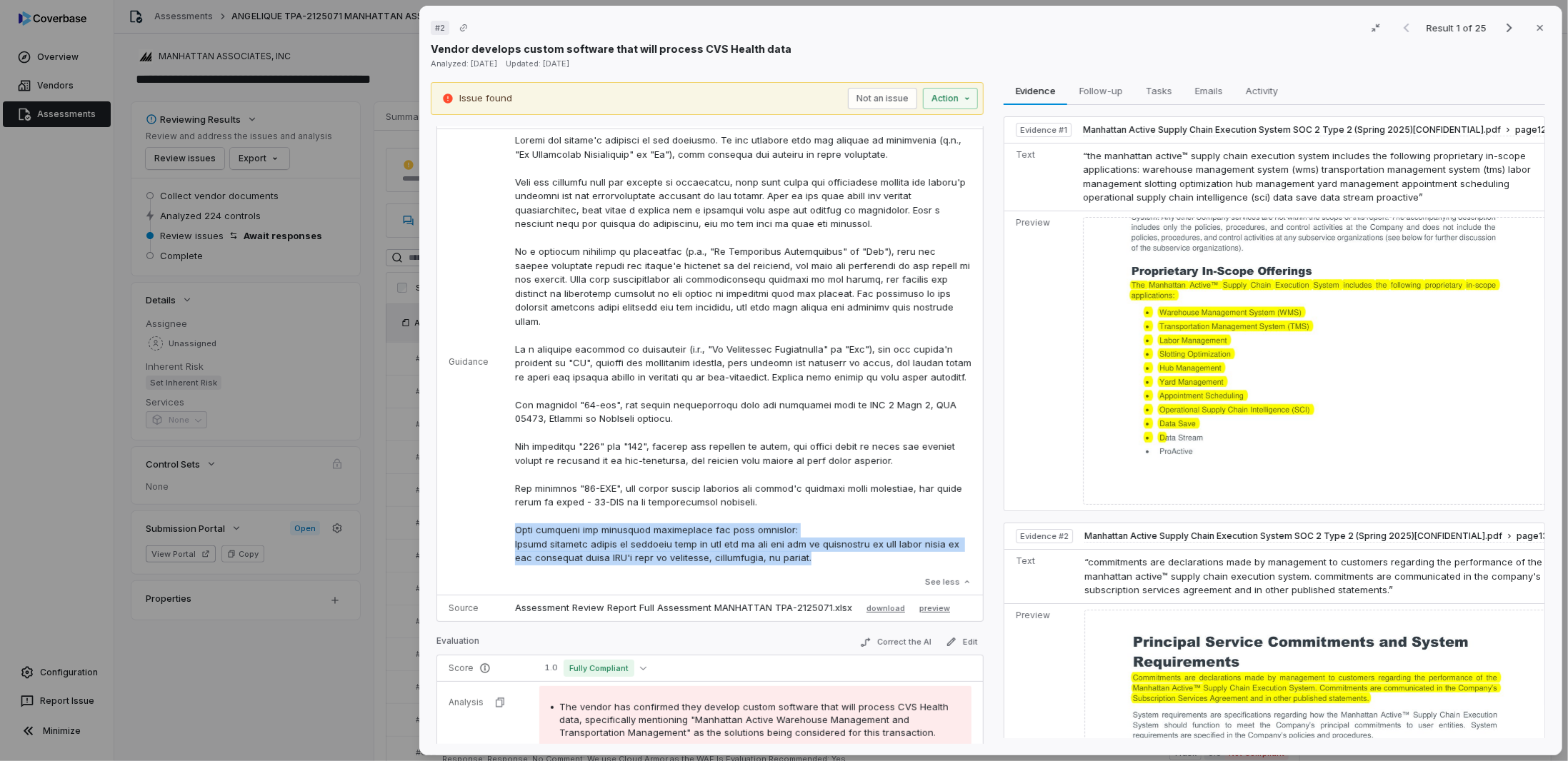
drag, startPoint x: 511, startPoint y: 541, endPoint x: 856, endPoint y: 572, distance: 346.4
click at [794, 369] on p at bounding box center [742, 349] width 456 height 432
click at [794, 369] on div at bounding box center [742, 361] width 456 height 457
drag, startPoint x: 821, startPoint y: 576, endPoint x: 610, endPoint y: 509, distance: 221.4
click at [504, 369] on td "See less" at bounding box center [743, 362] width 479 height 466
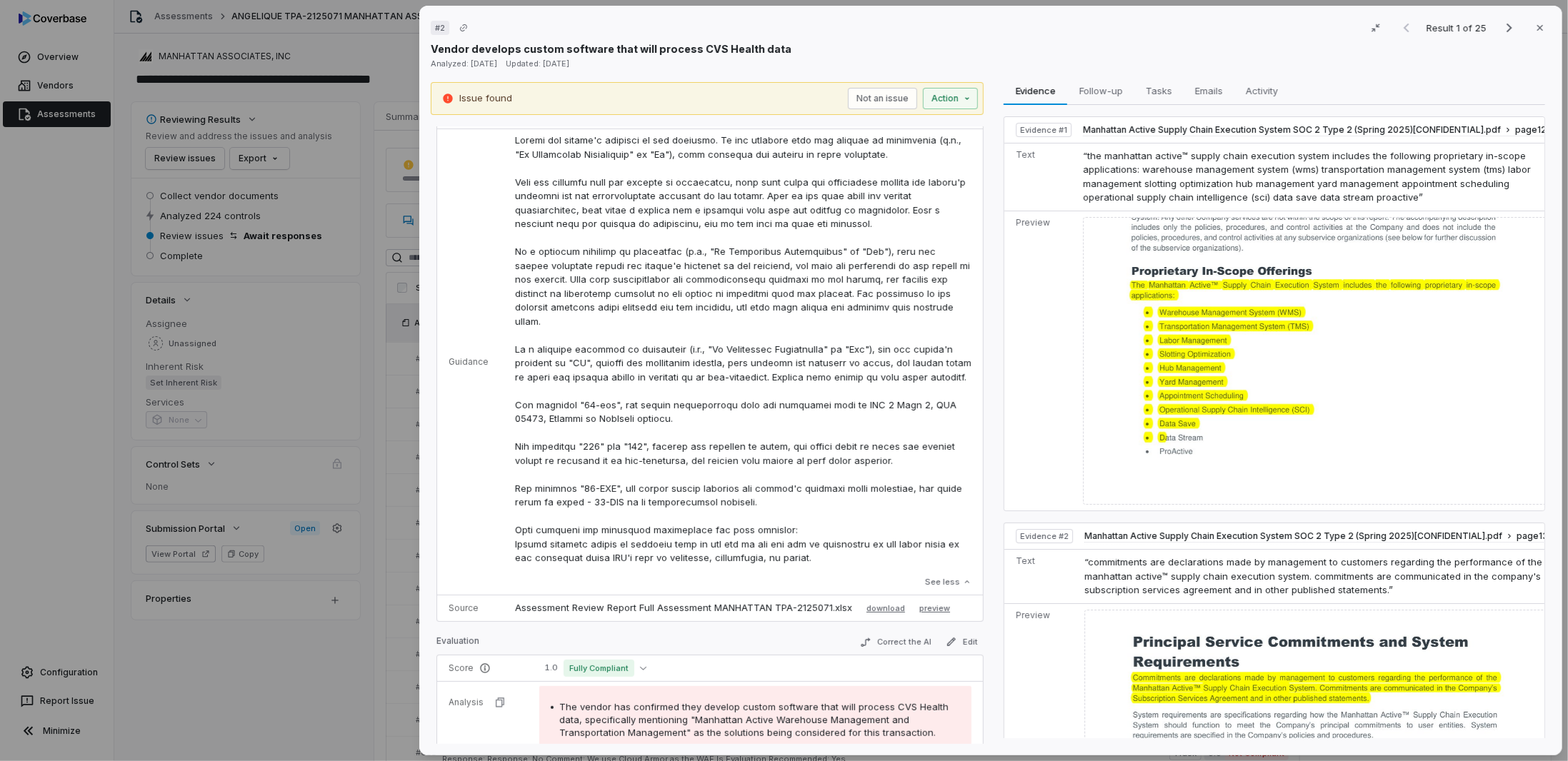
click at [741, 369] on p at bounding box center [742, 349] width 456 height 432
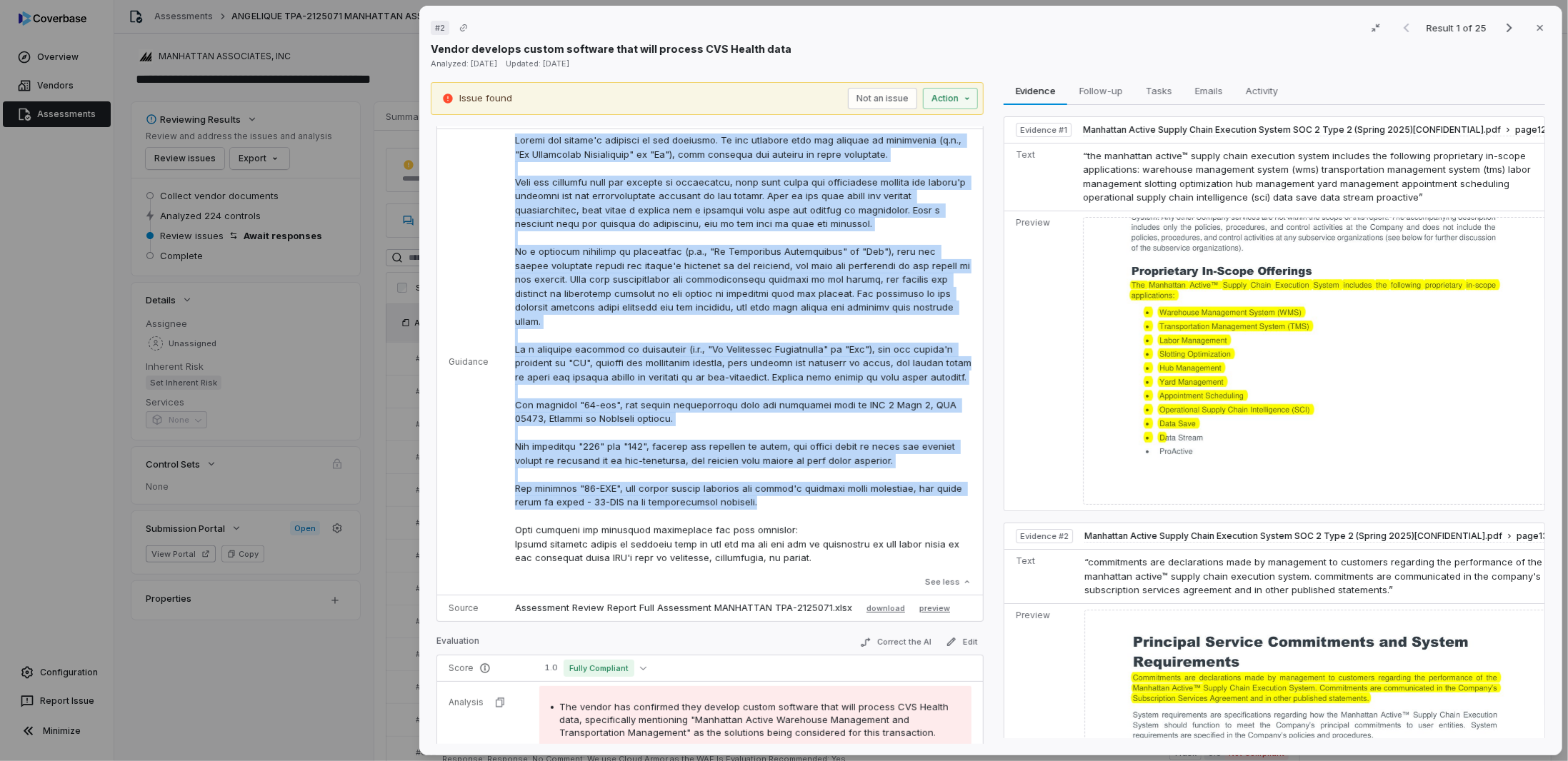
drag, startPoint x: 746, startPoint y: 519, endPoint x: 501, endPoint y: 144, distance: 447.9
click at [504, 144] on td "See less" at bounding box center [743, 362] width 479 height 466
click at [575, 369] on p at bounding box center [742, 349] width 456 height 432
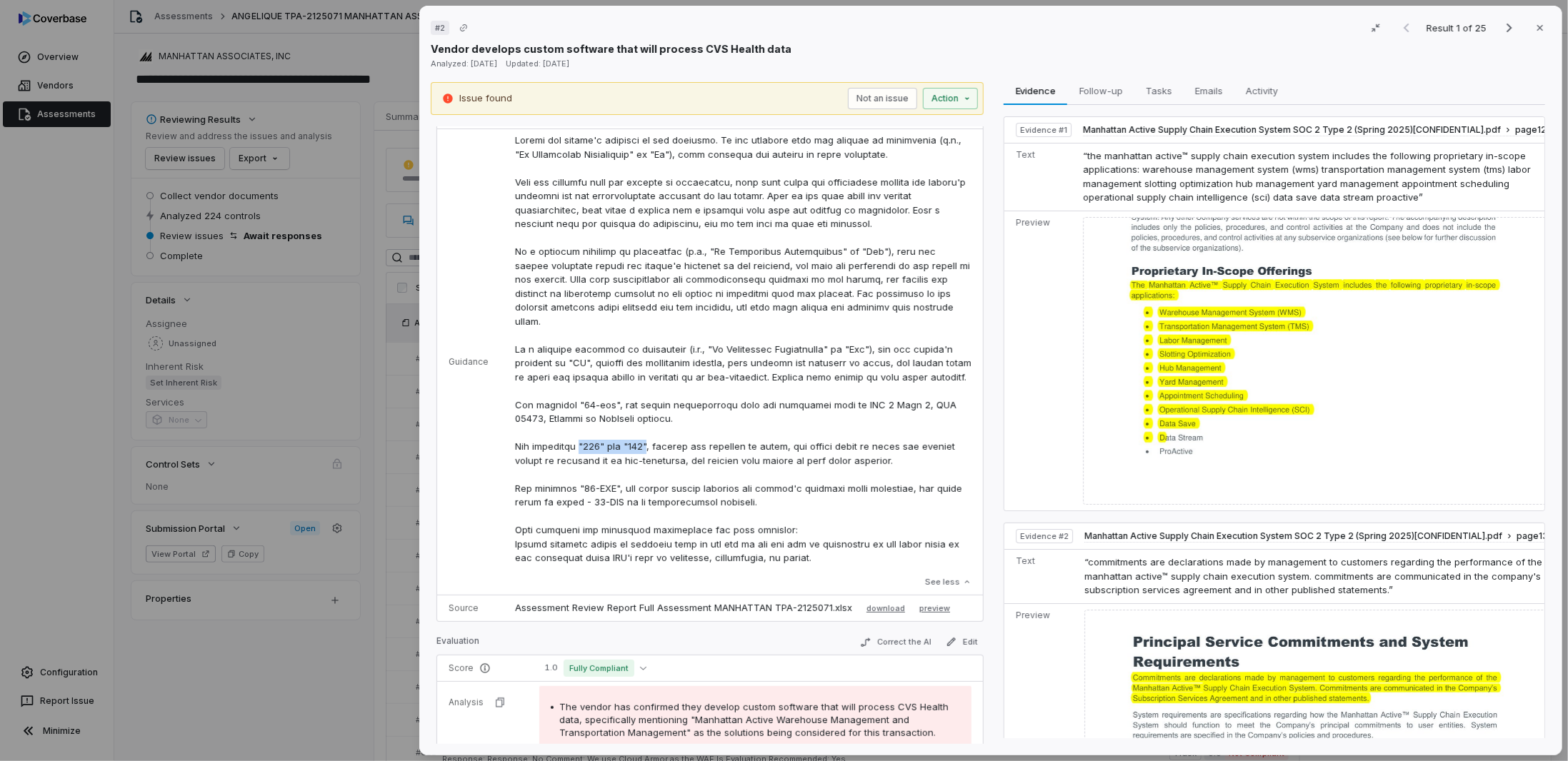
drag, startPoint x: 643, startPoint y: 458, endPoint x: 574, endPoint y: 457, distance: 69.0
click at [574, 369] on p at bounding box center [742, 349] width 456 height 432
click at [523, 369] on p at bounding box center [742, 349] width 456 height 432
drag, startPoint x: 556, startPoint y: 455, endPoint x: 892, endPoint y: 469, distance: 336.3
click at [794, 369] on p at bounding box center [742, 349] width 456 height 432
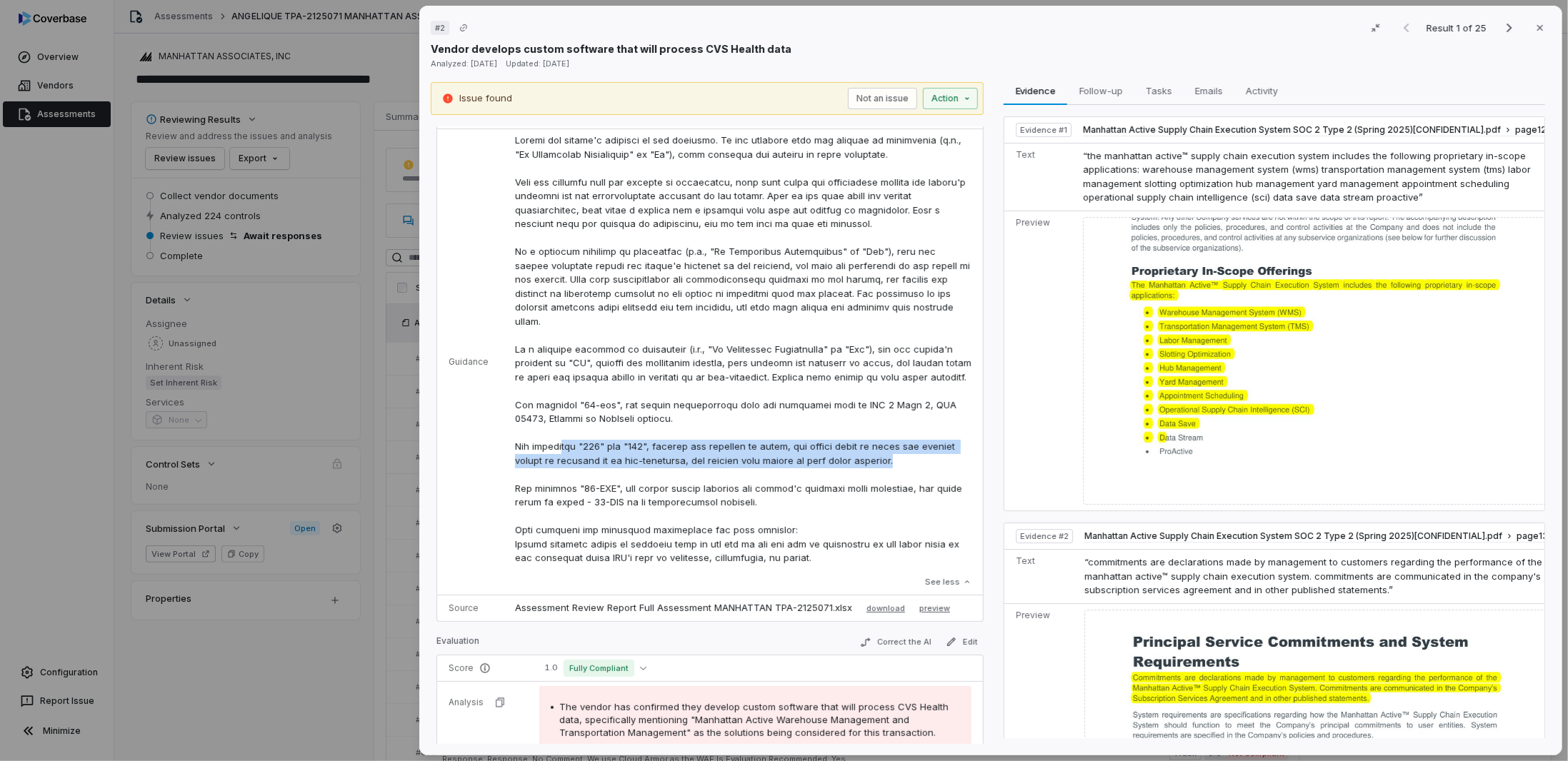
click at [794, 369] on p at bounding box center [742, 349] width 456 height 432
drag, startPoint x: 513, startPoint y: 459, endPoint x: 919, endPoint y: 471, distance: 406.2
click at [794, 369] on p at bounding box center [742, 349] width 456 height 432
click at [561, 369] on p at bounding box center [742, 349] width 456 height 432
drag, startPoint x: 514, startPoint y: 460, endPoint x: 894, endPoint y: 471, distance: 380.2
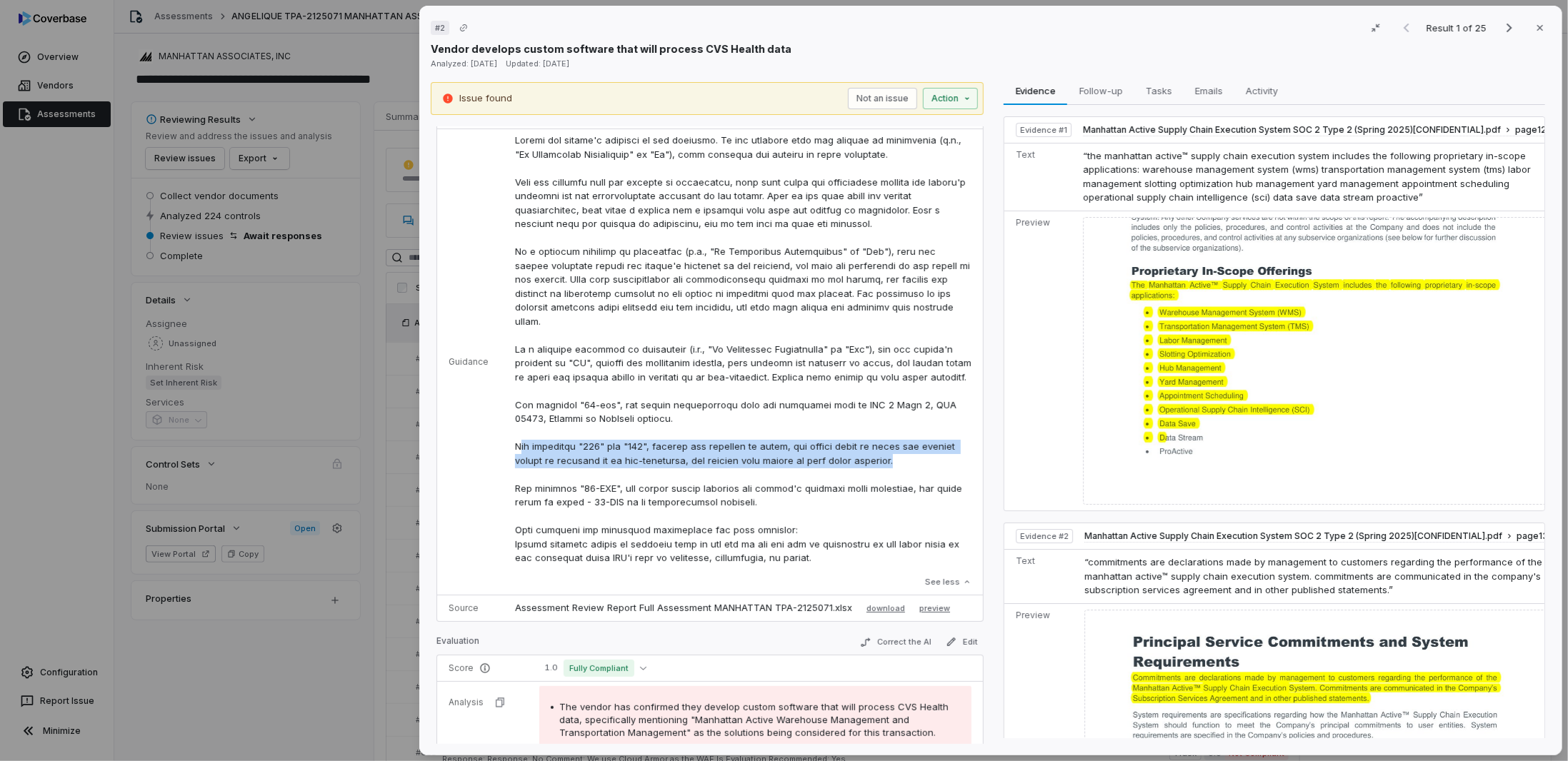
click at [794, 369] on p at bounding box center [742, 349] width 456 height 432
click at [605, 369] on p at bounding box center [742, 349] width 456 height 432
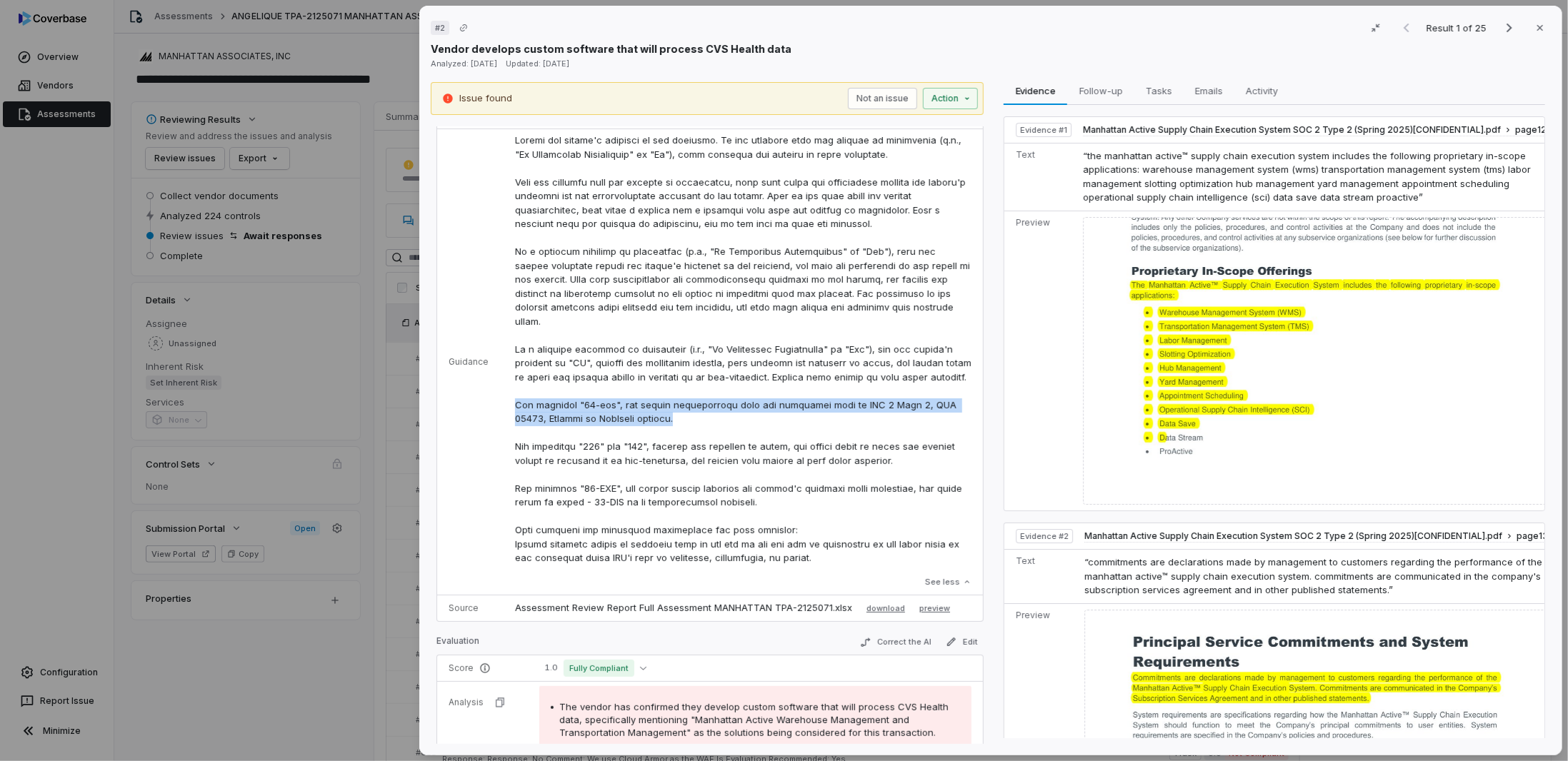
drag, startPoint x: 644, startPoint y: 435, endPoint x: 506, endPoint y: 411, distance: 140.1
click at [506, 369] on td "See less" at bounding box center [743, 362] width 479 height 466
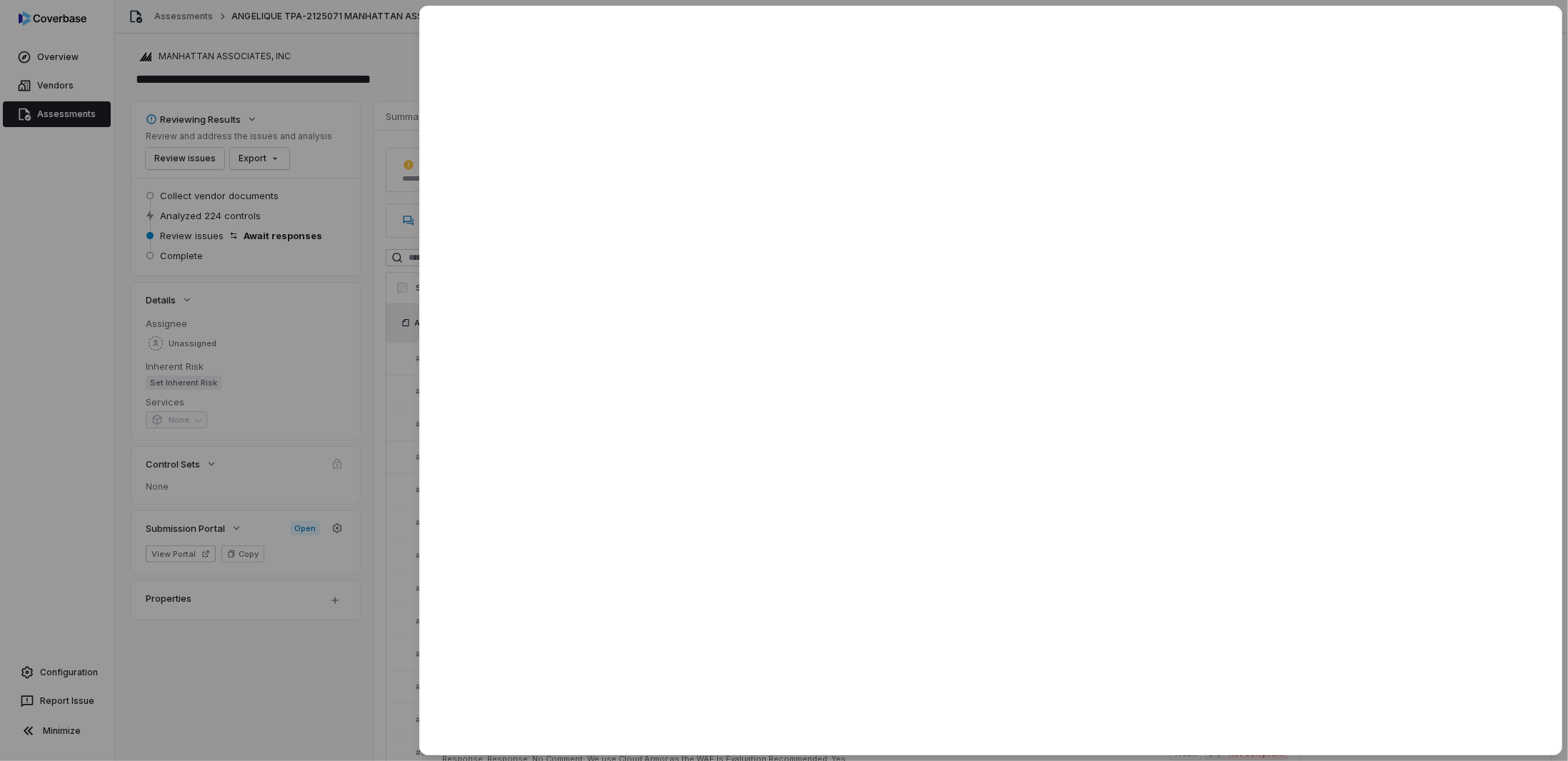
click at [310, 250] on div at bounding box center [784, 380] width 1568 height 761
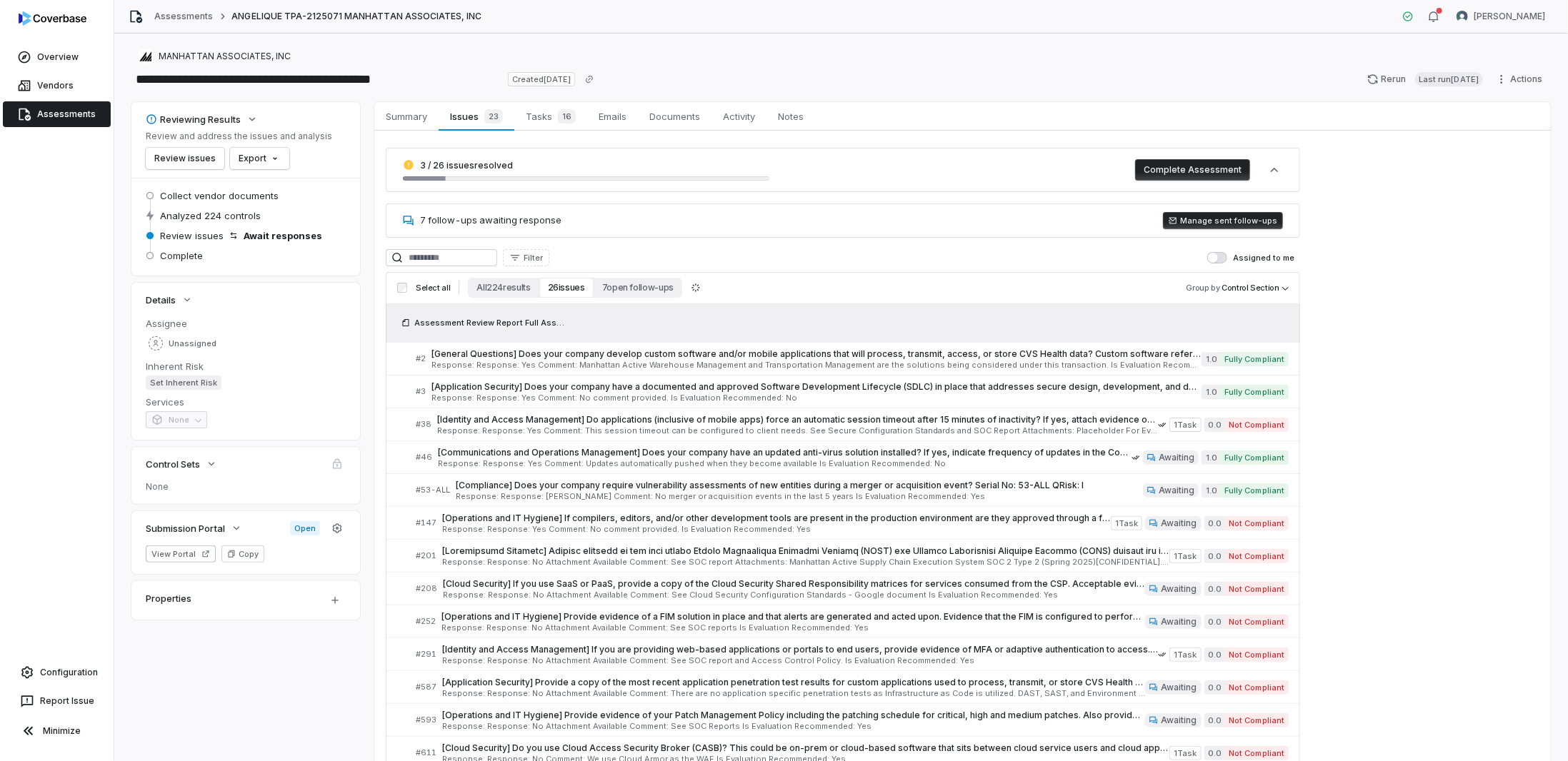
click at [43, 113] on link "Assessments" at bounding box center [56, 114] width 108 height 26
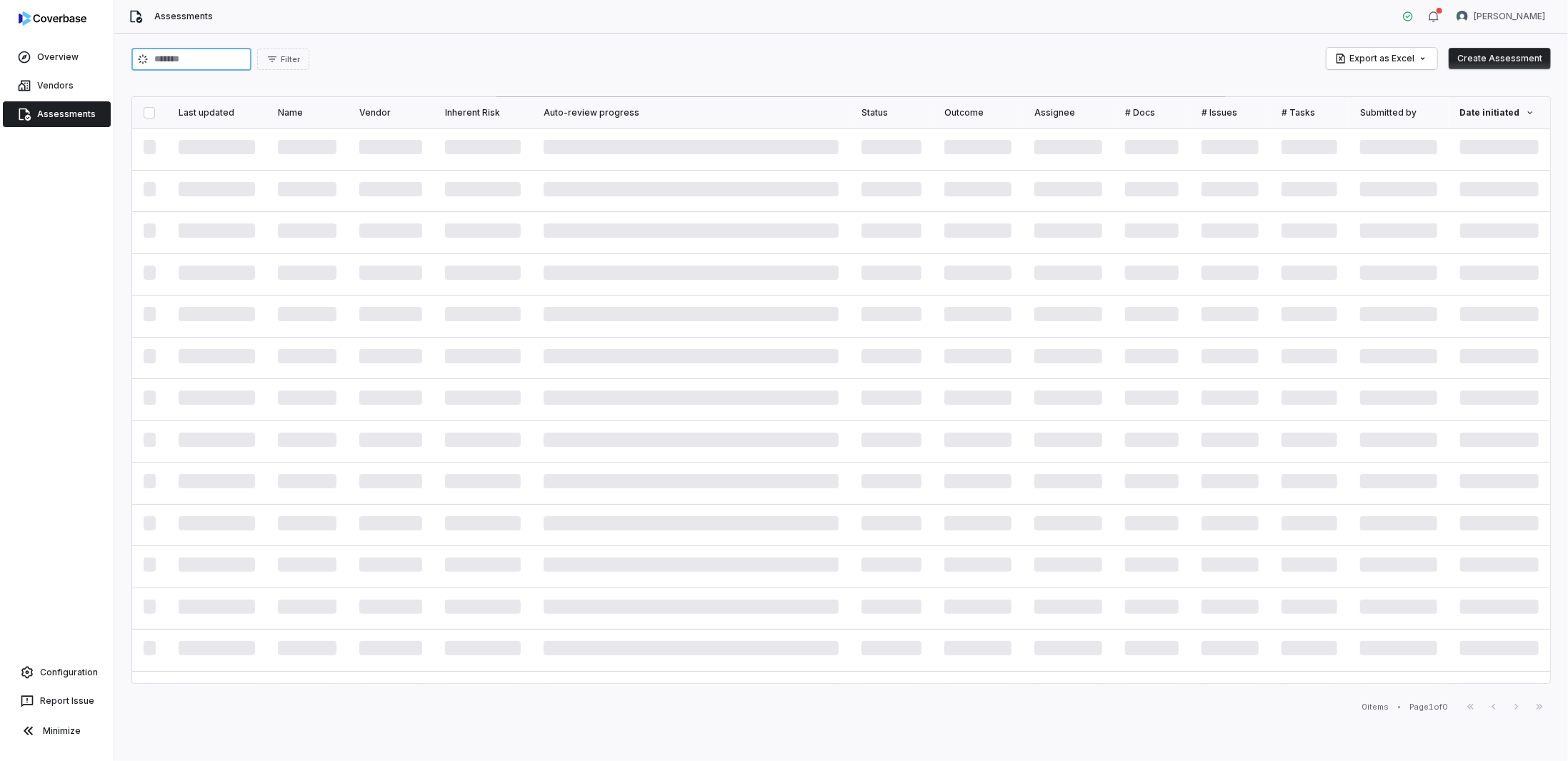
click at [207, 60] on input "search" at bounding box center [192, 59] width 120 height 23
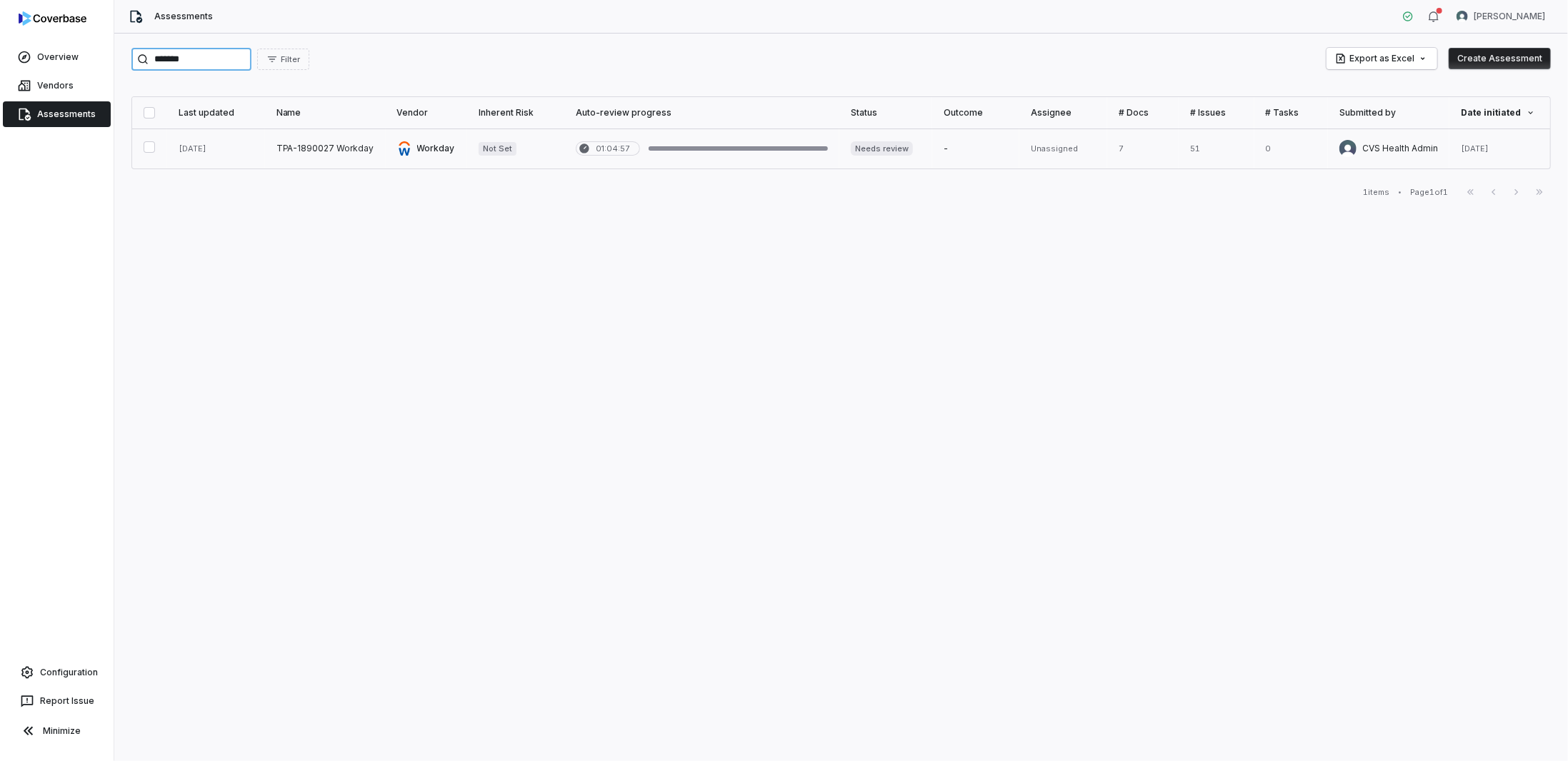
type input "*******"
click at [323, 150] on link at bounding box center [325, 149] width 121 height 40
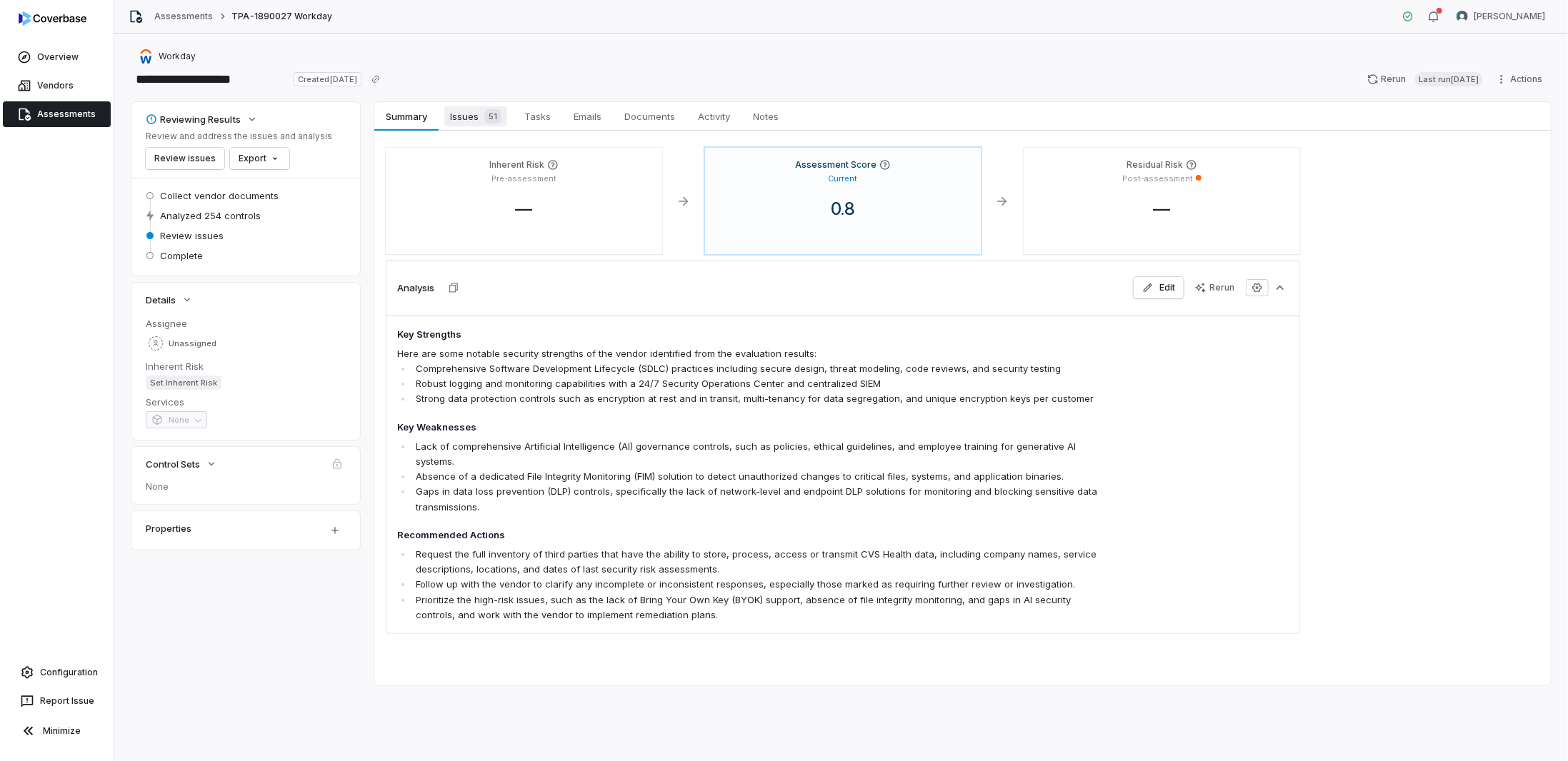
click at [464, 114] on span "Issues 51" at bounding box center [476, 116] width 63 height 20
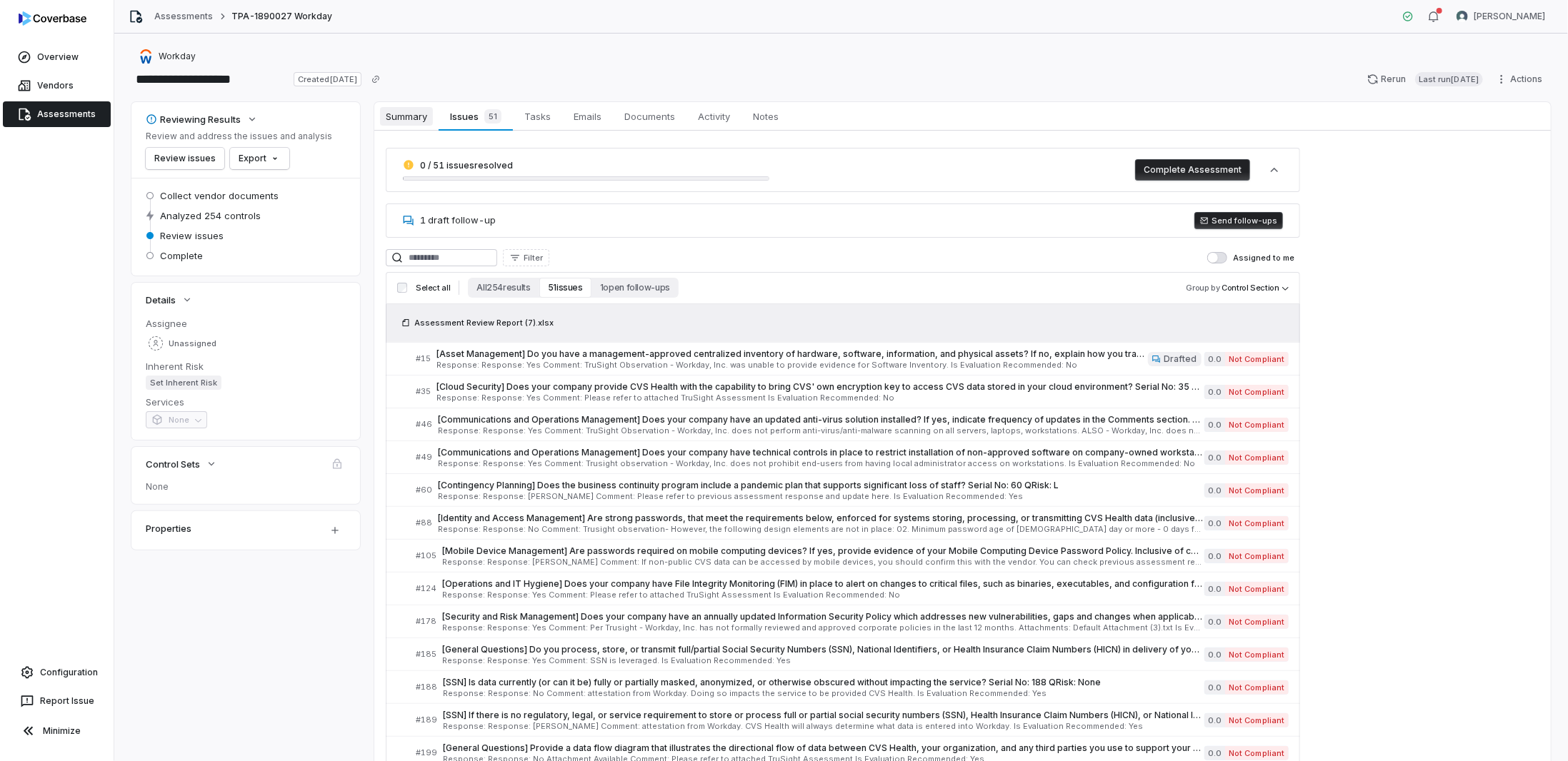
click at [408, 118] on span "Summary" at bounding box center [406, 116] width 53 height 18
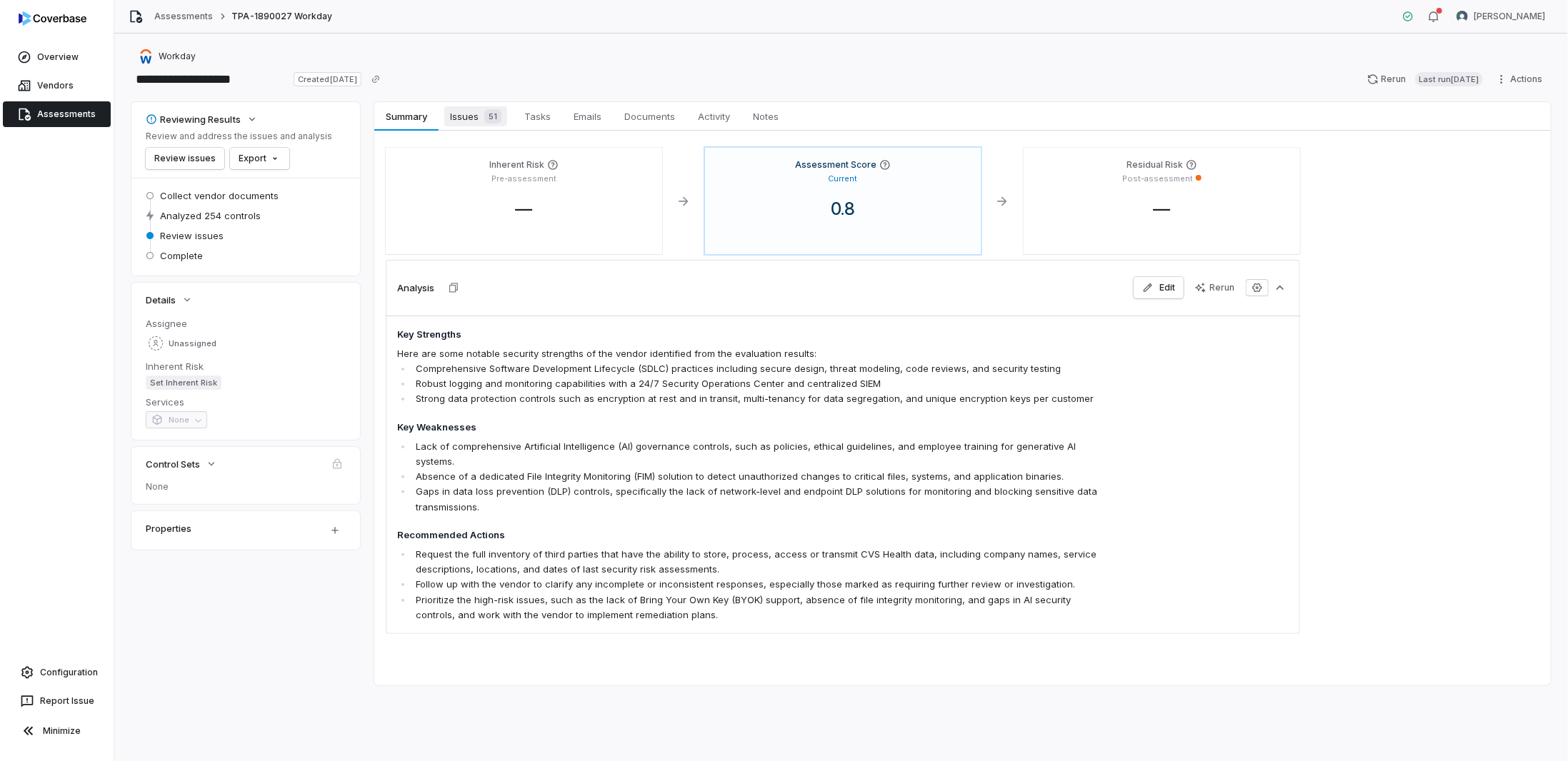
click at [494, 120] on span "51" at bounding box center [493, 116] width 17 height 15
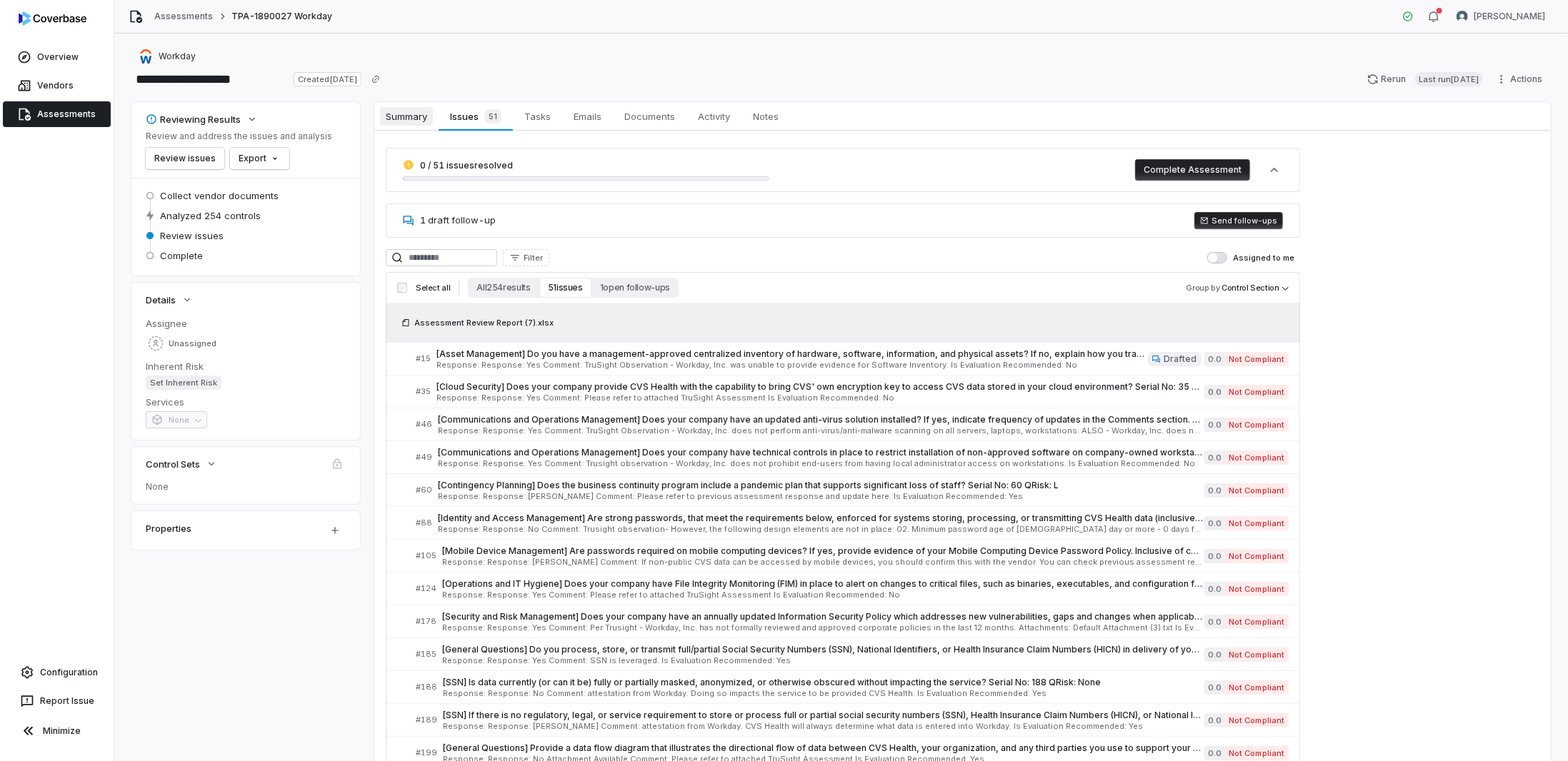
click at [414, 117] on span "Summary" at bounding box center [406, 116] width 53 height 18
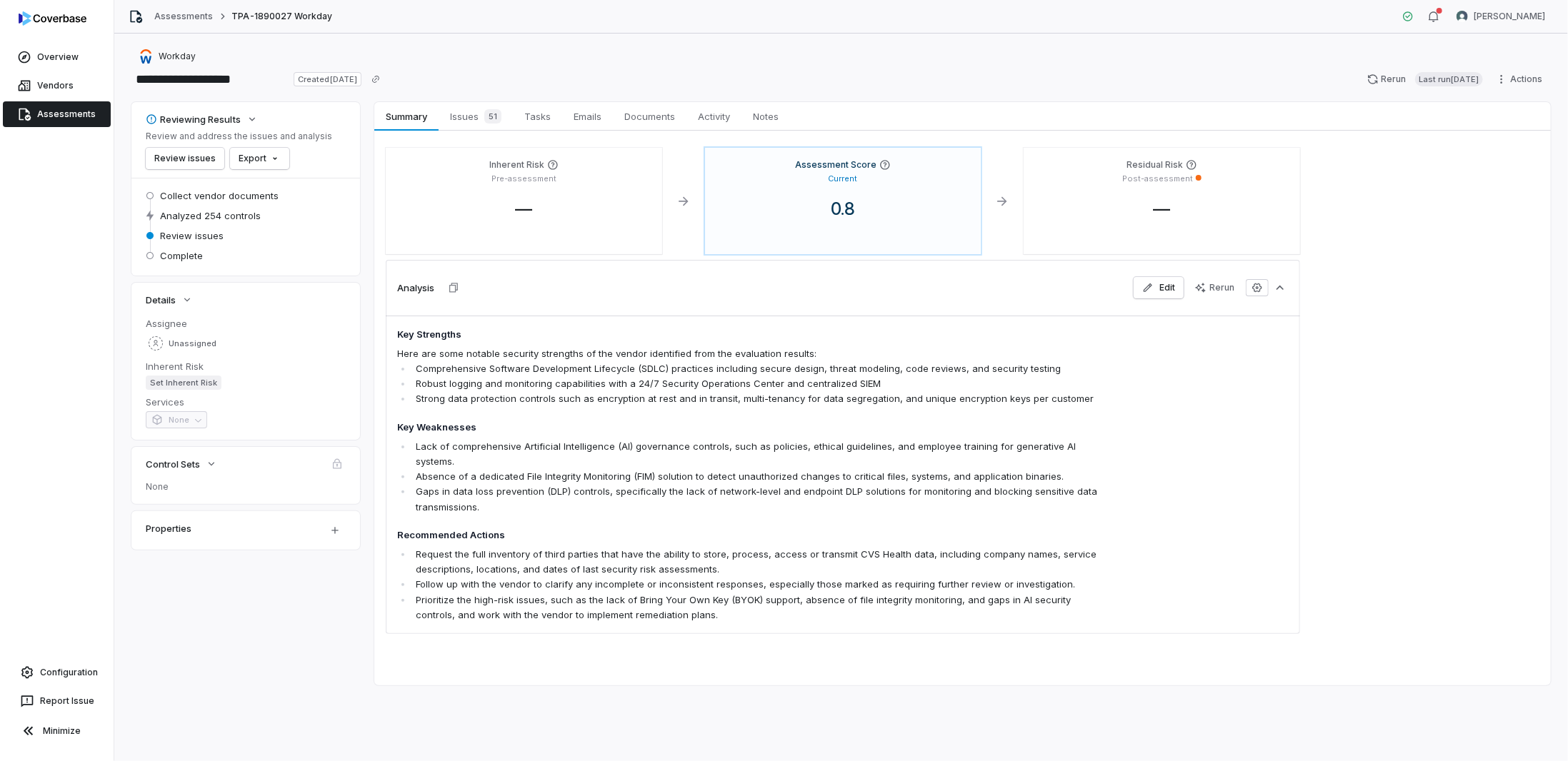
click at [44, 114] on link "Assessments" at bounding box center [56, 114] width 108 height 26
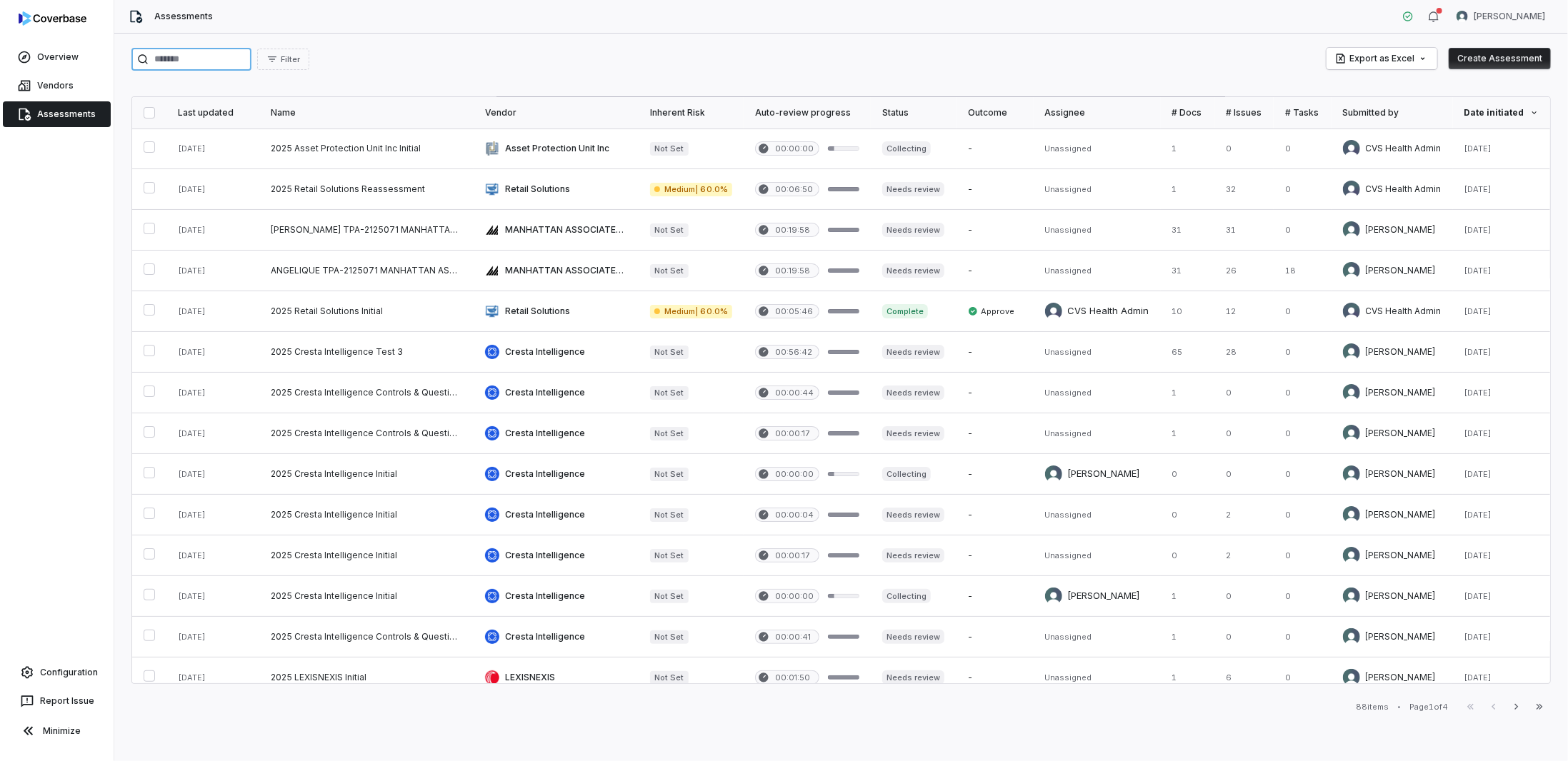
click at [220, 59] on input "search" at bounding box center [192, 59] width 120 height 23
paste input "**********"
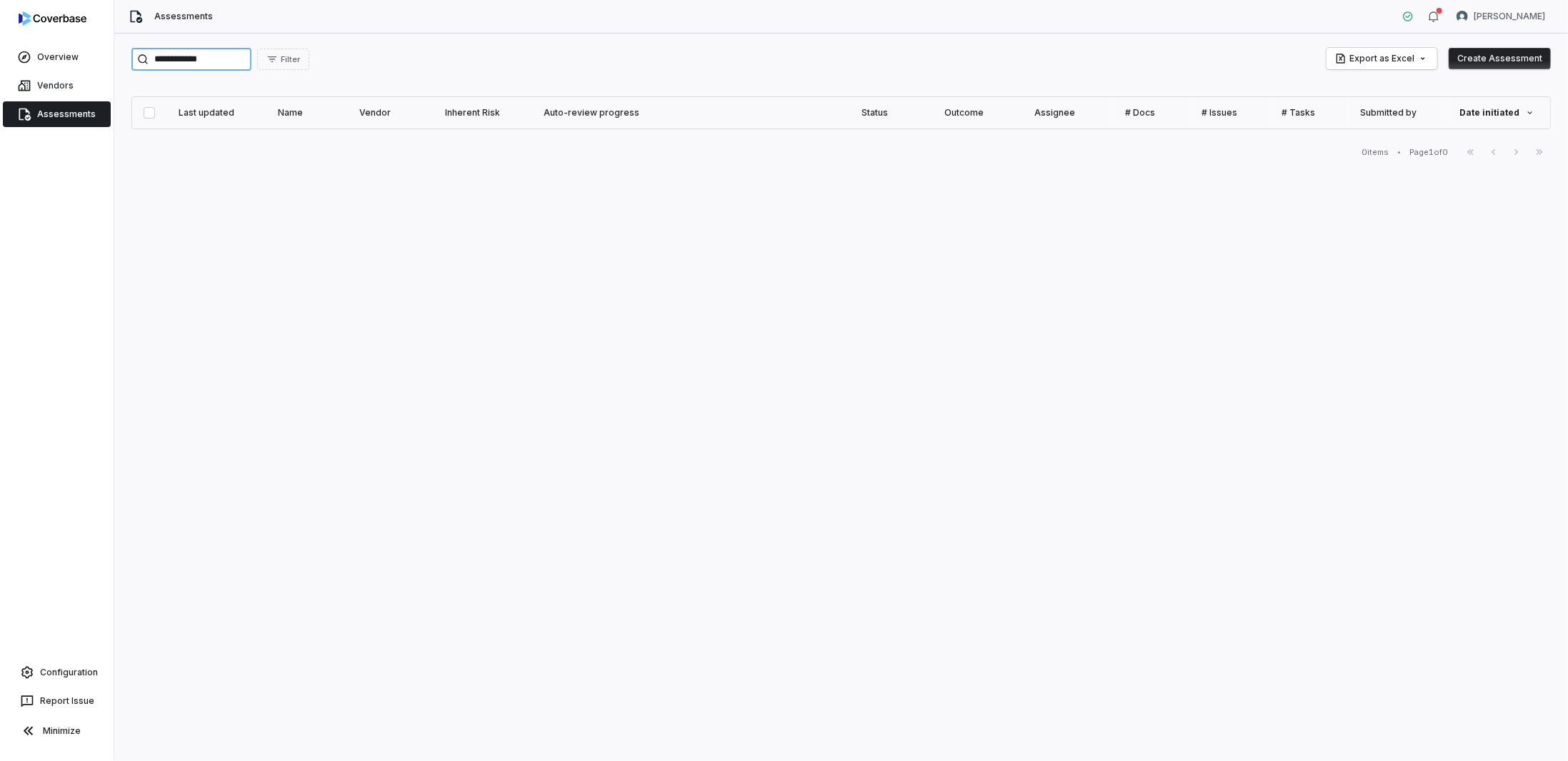
drag, startPoint x: 221, startPoint y: 59, endPoint x: -1, endPoint y: 31, distance: 223.8
click at [0, 31] on html "**********" at bounding box center [784, 380] width 1568 height 761
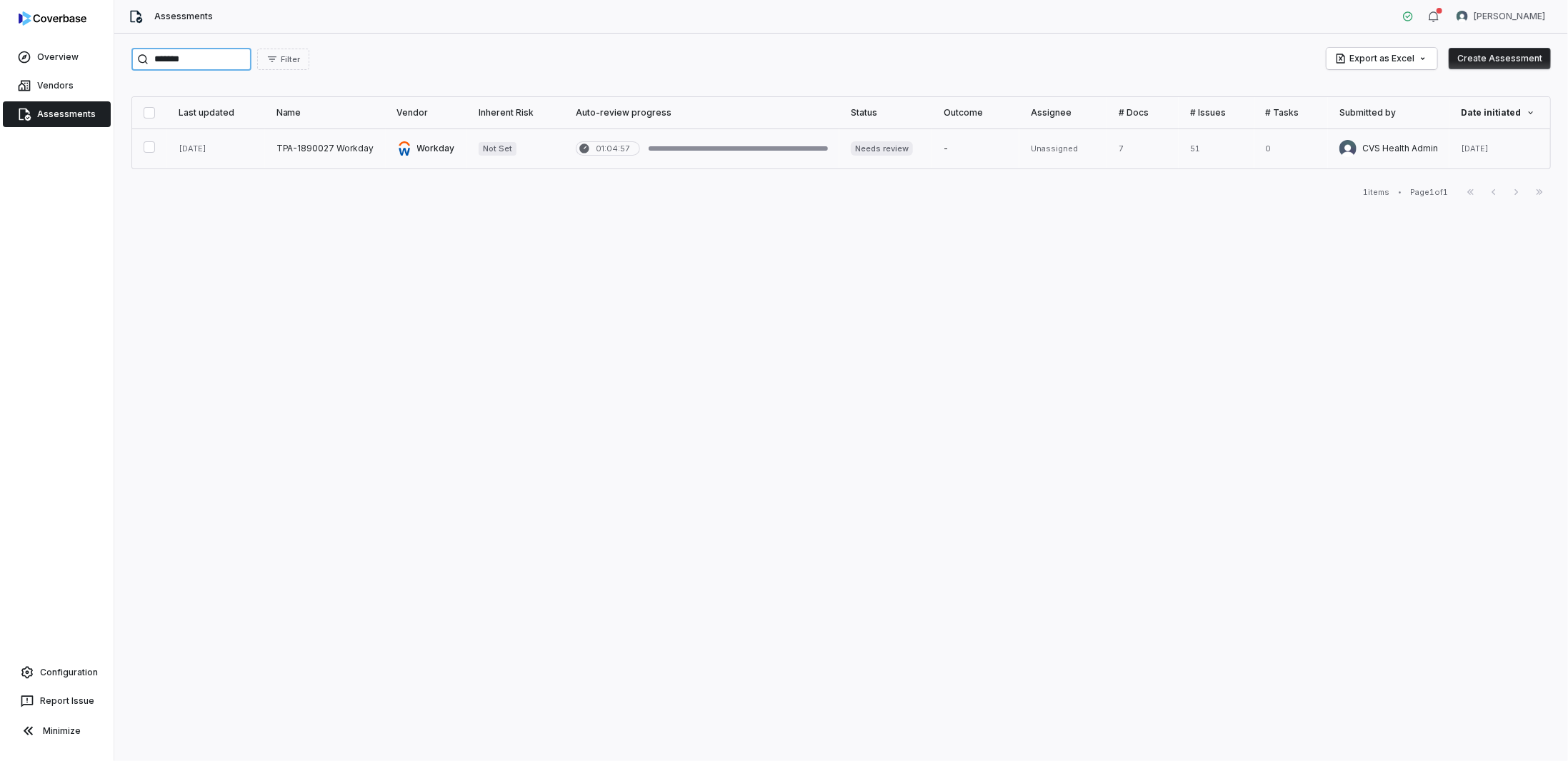
type input "*******"
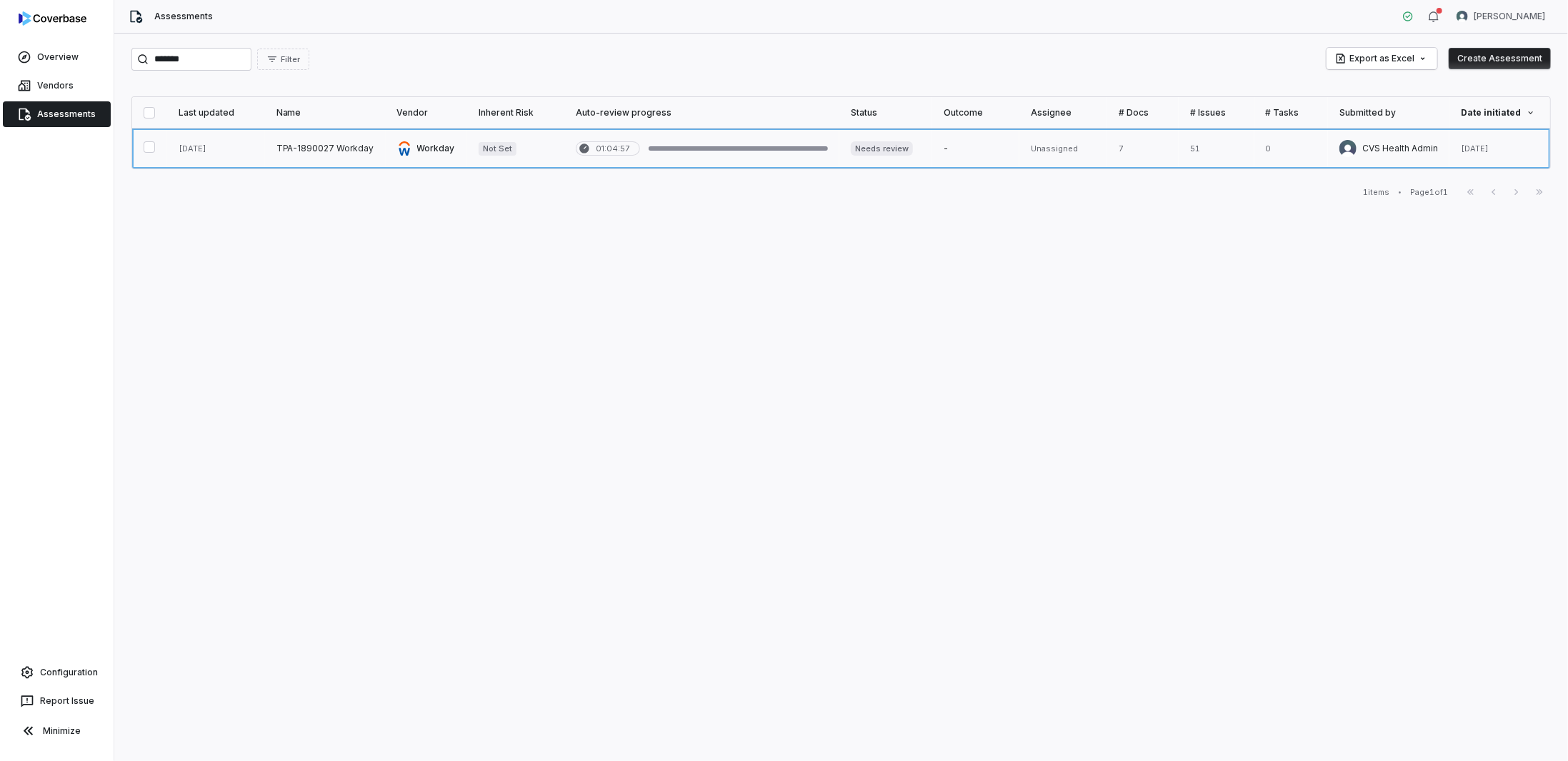
click at [333, 147] on link at bounding box center [325, 149] width 121 height 40
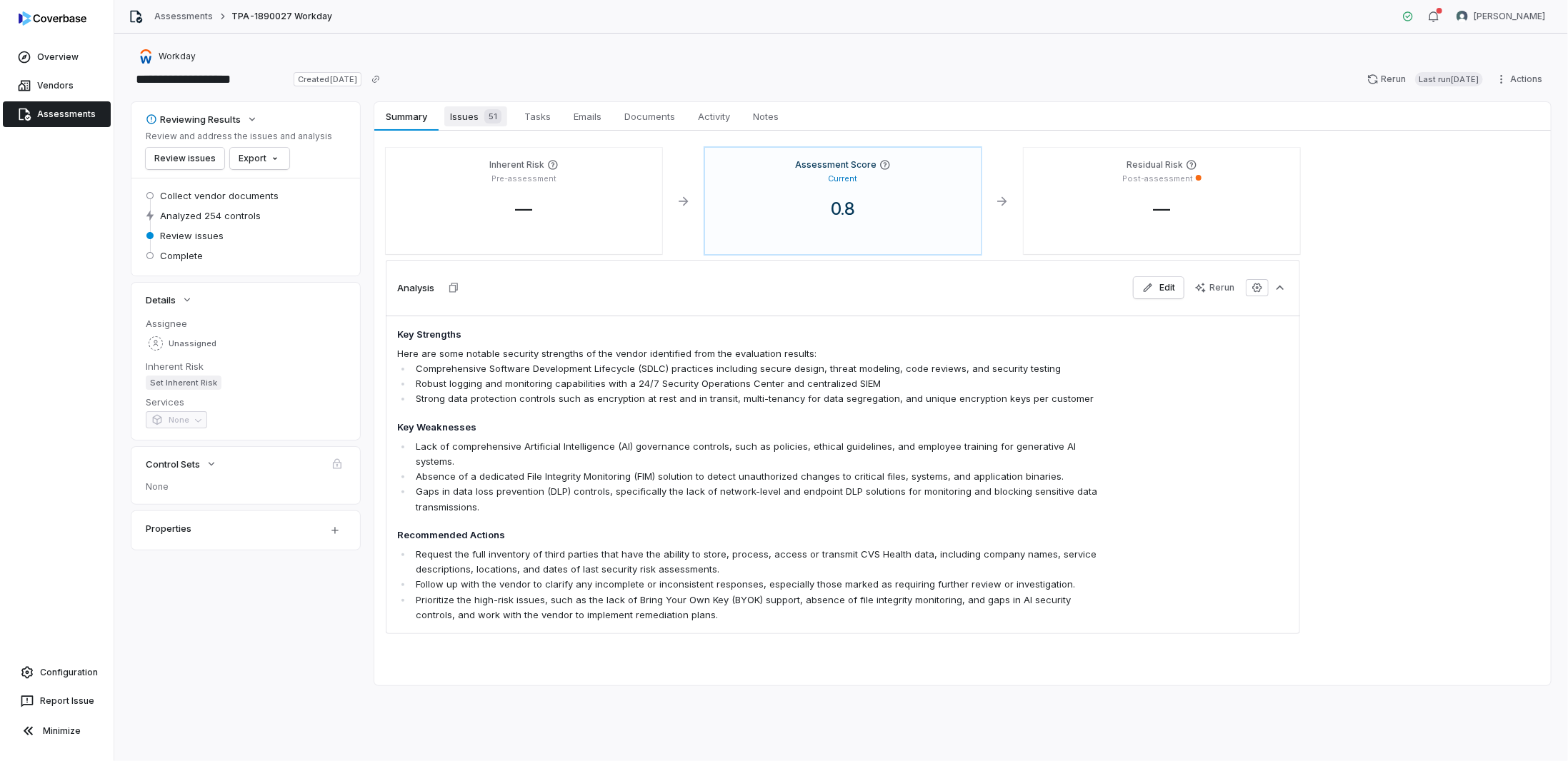
click at [447, 118] on span "Issues 51" at bounding box center [476, 116] width 63 height 20
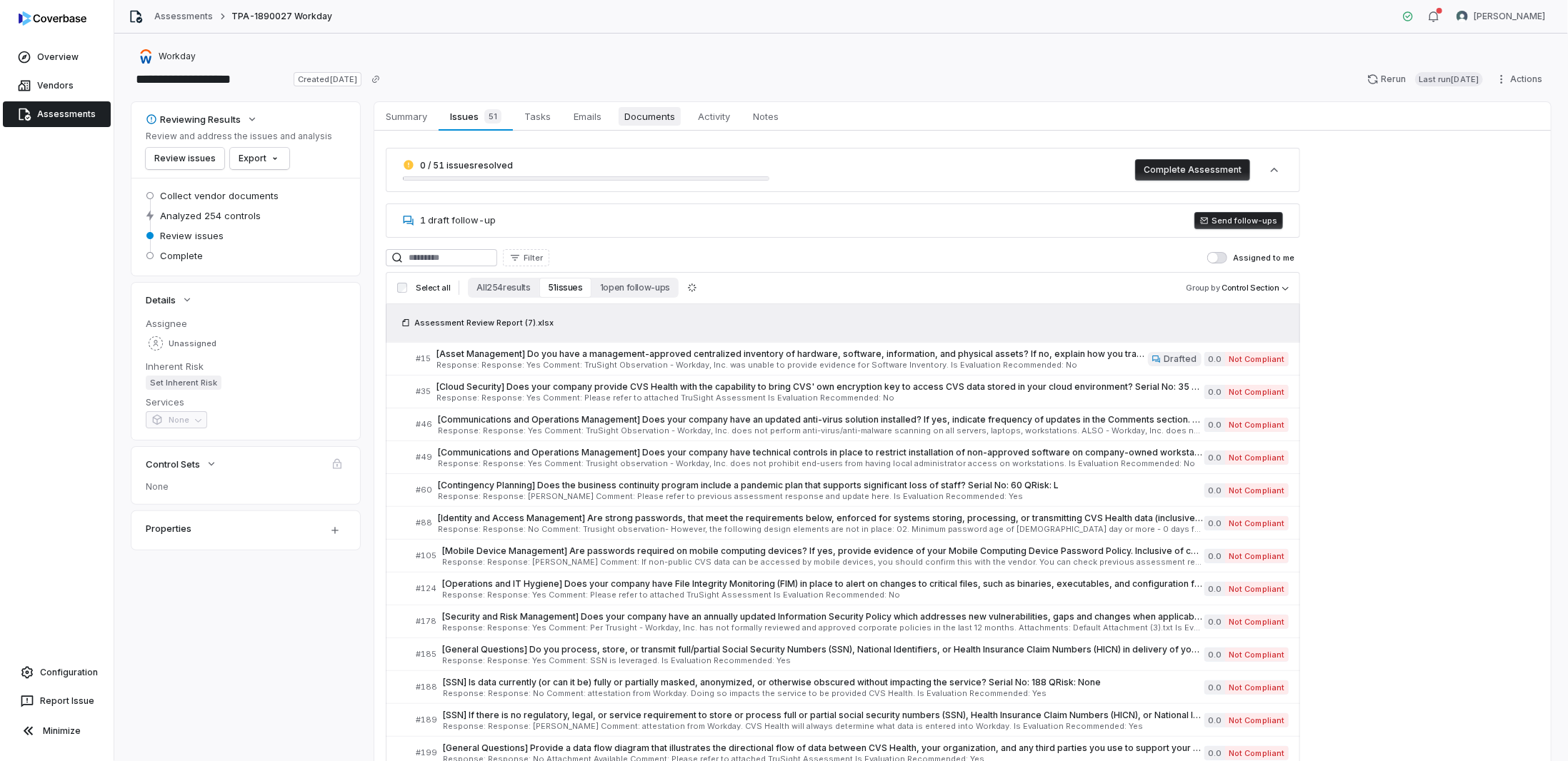
click at [658, 121] on span "Documents" at bounding box center [649, 116] width 62 height 18
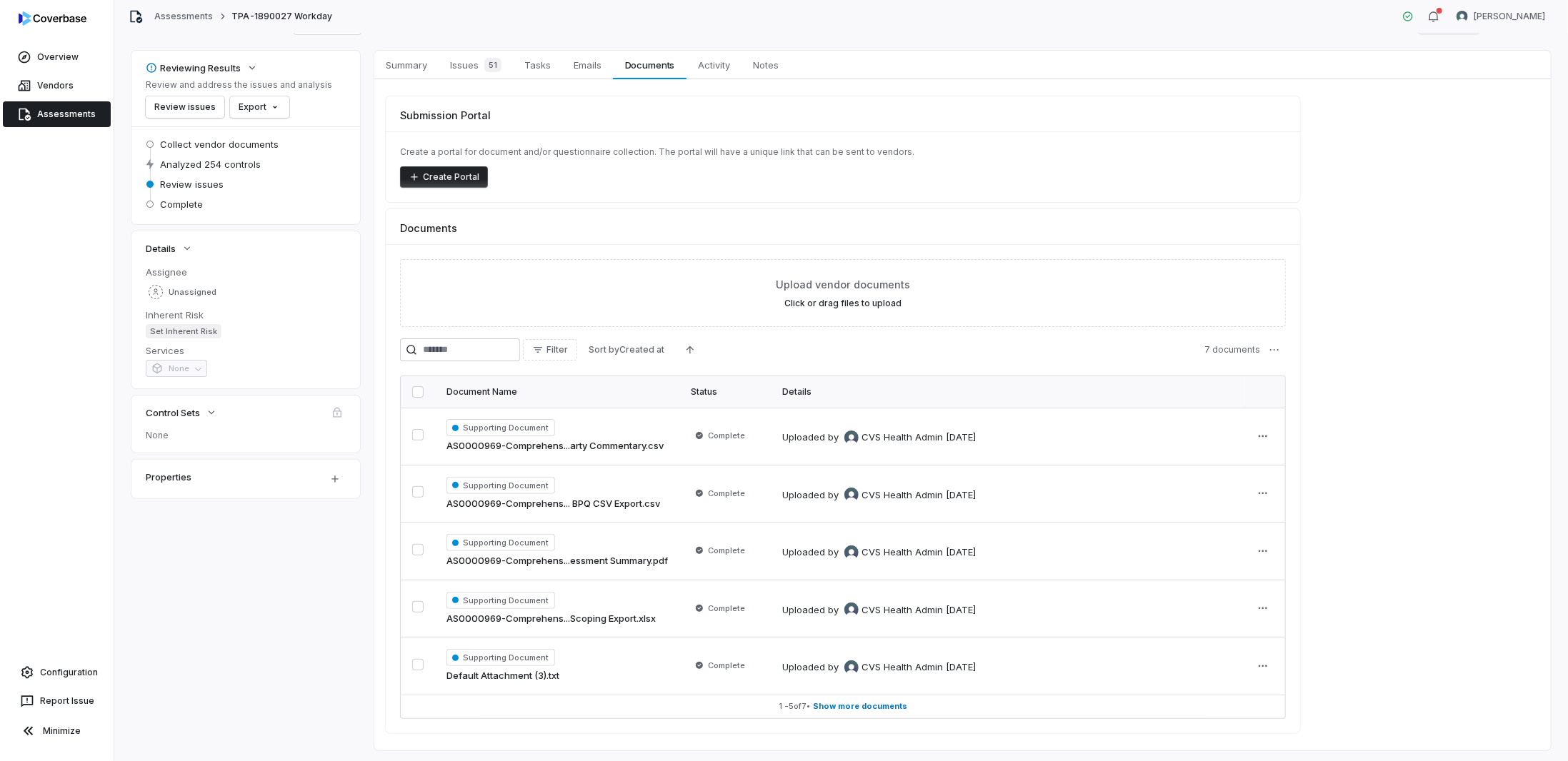
scroll to position [72, 0]
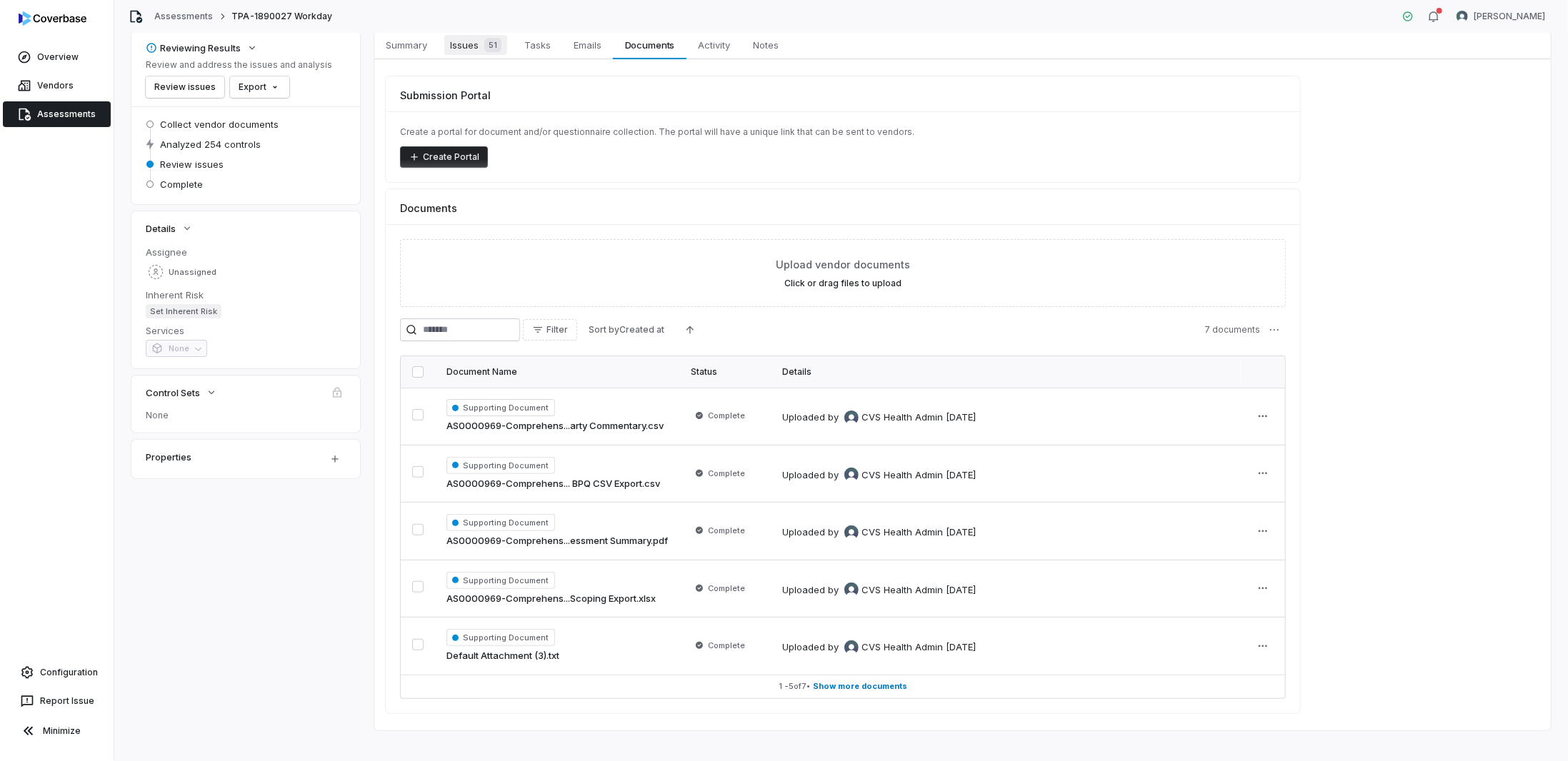
click at [486, 43] on span "51" at bounding box center [493, 45] width 17 height 15
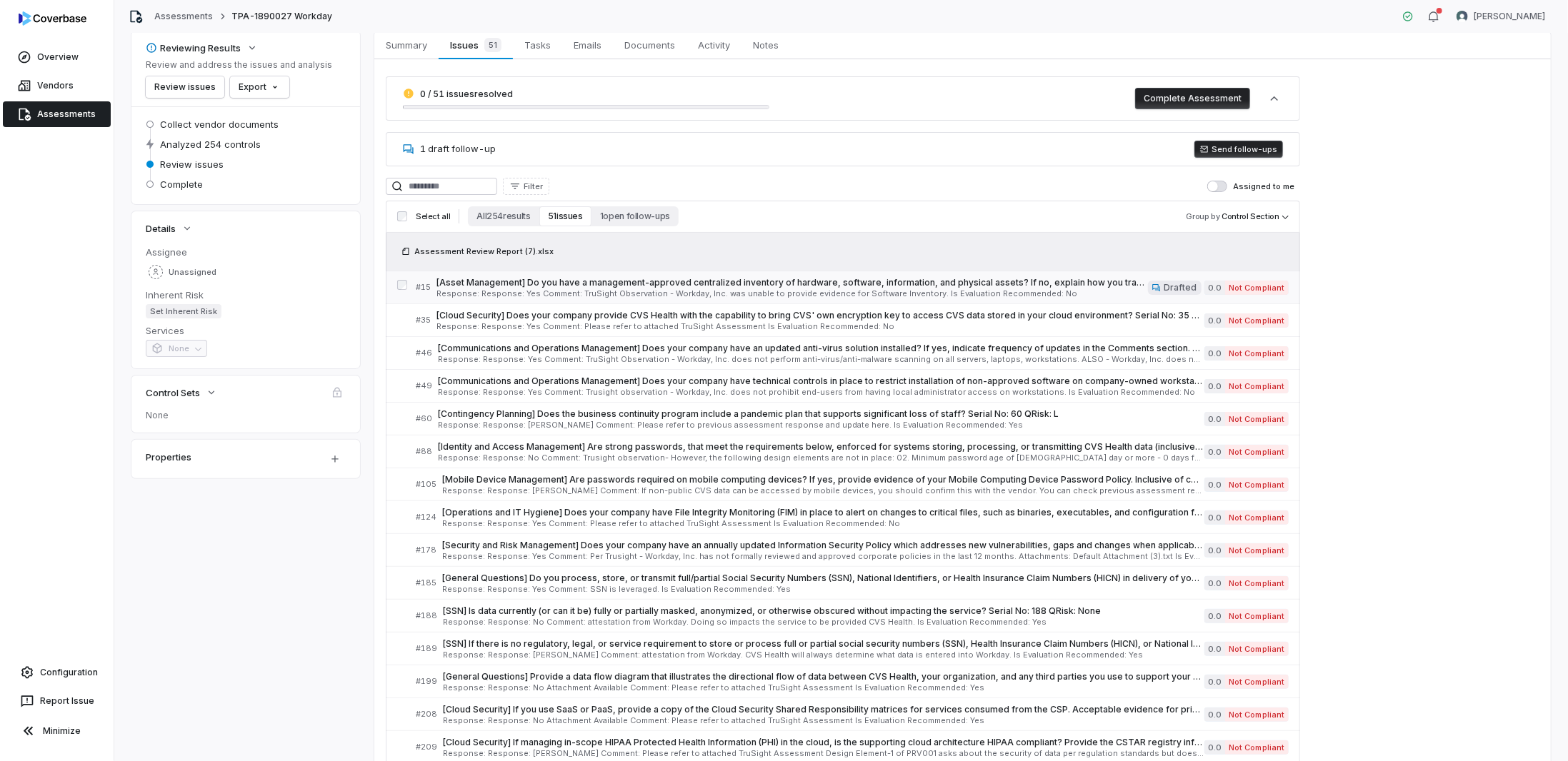
click at [740, 281] on span "[Asset Management] Do you have a management-approved centralized inventory of h…" at bounding box center [792, 283] width 712 height 12
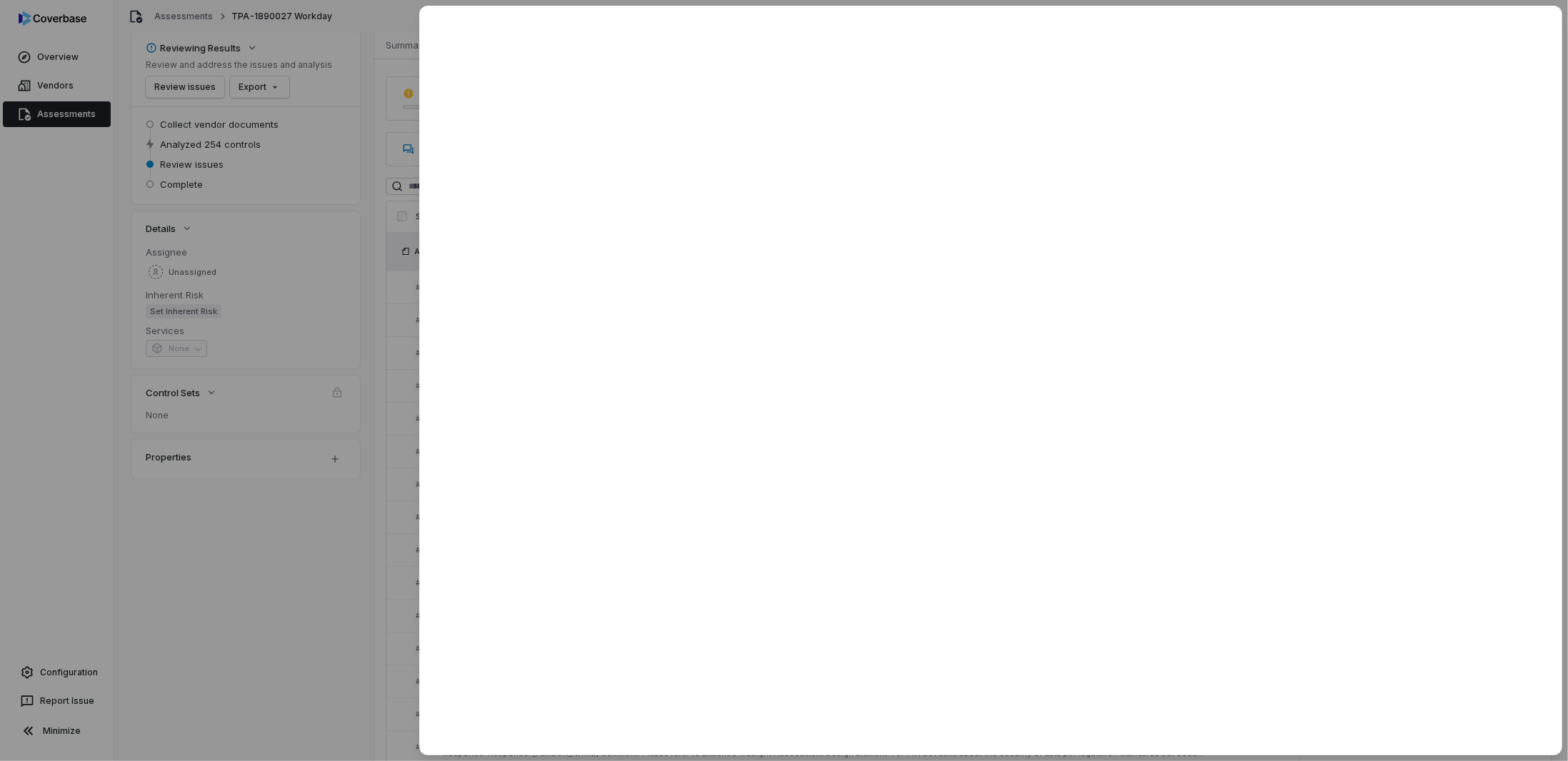
click at [311, 369] on div at bounding box center [784, 380] width 1568 height 761
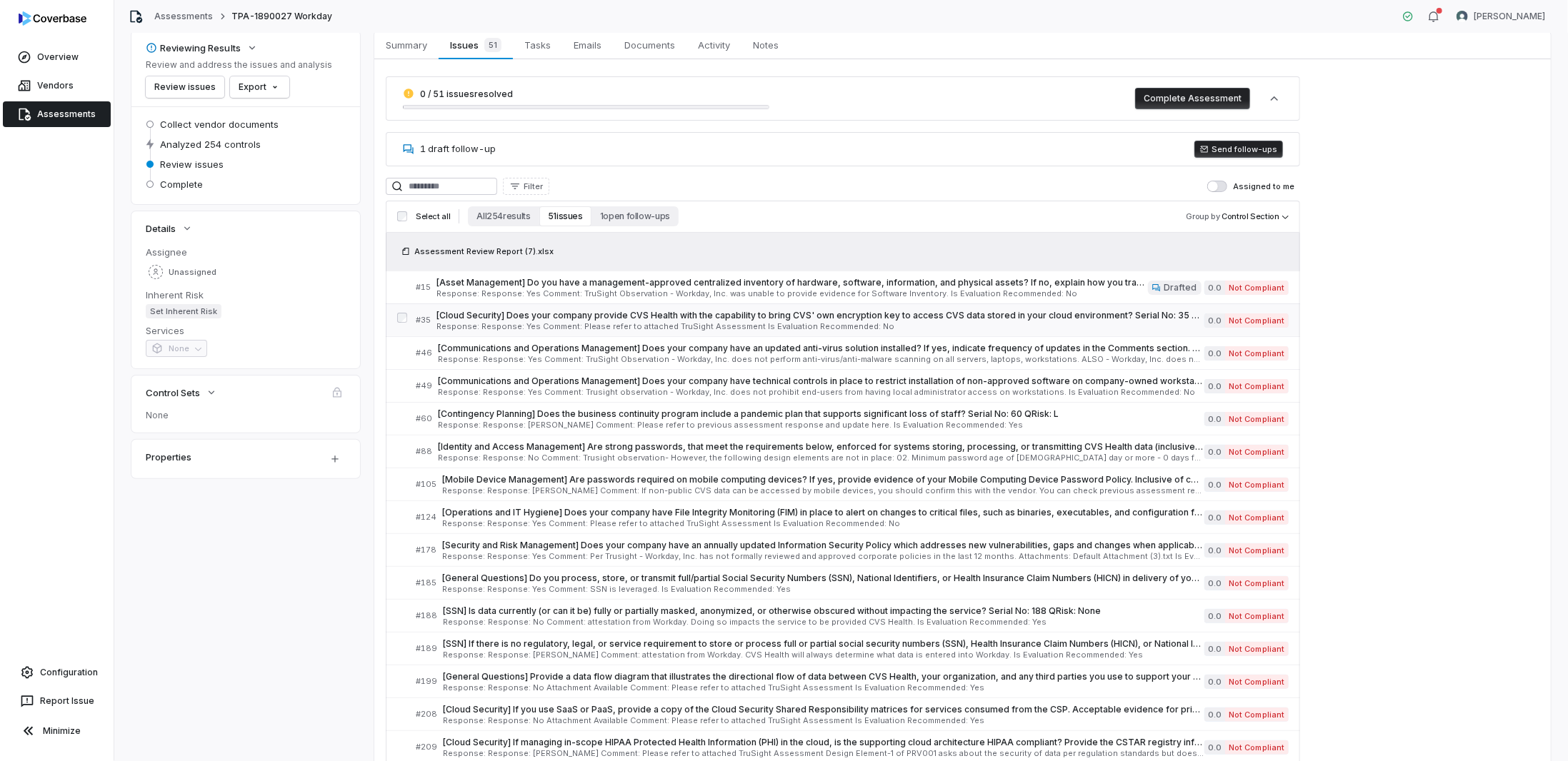
click at [618, 315] on span "[Cloud Security] Does your company provide CVS Health with the capability to br…" at bounding box center [820, 315] width 768 height 12
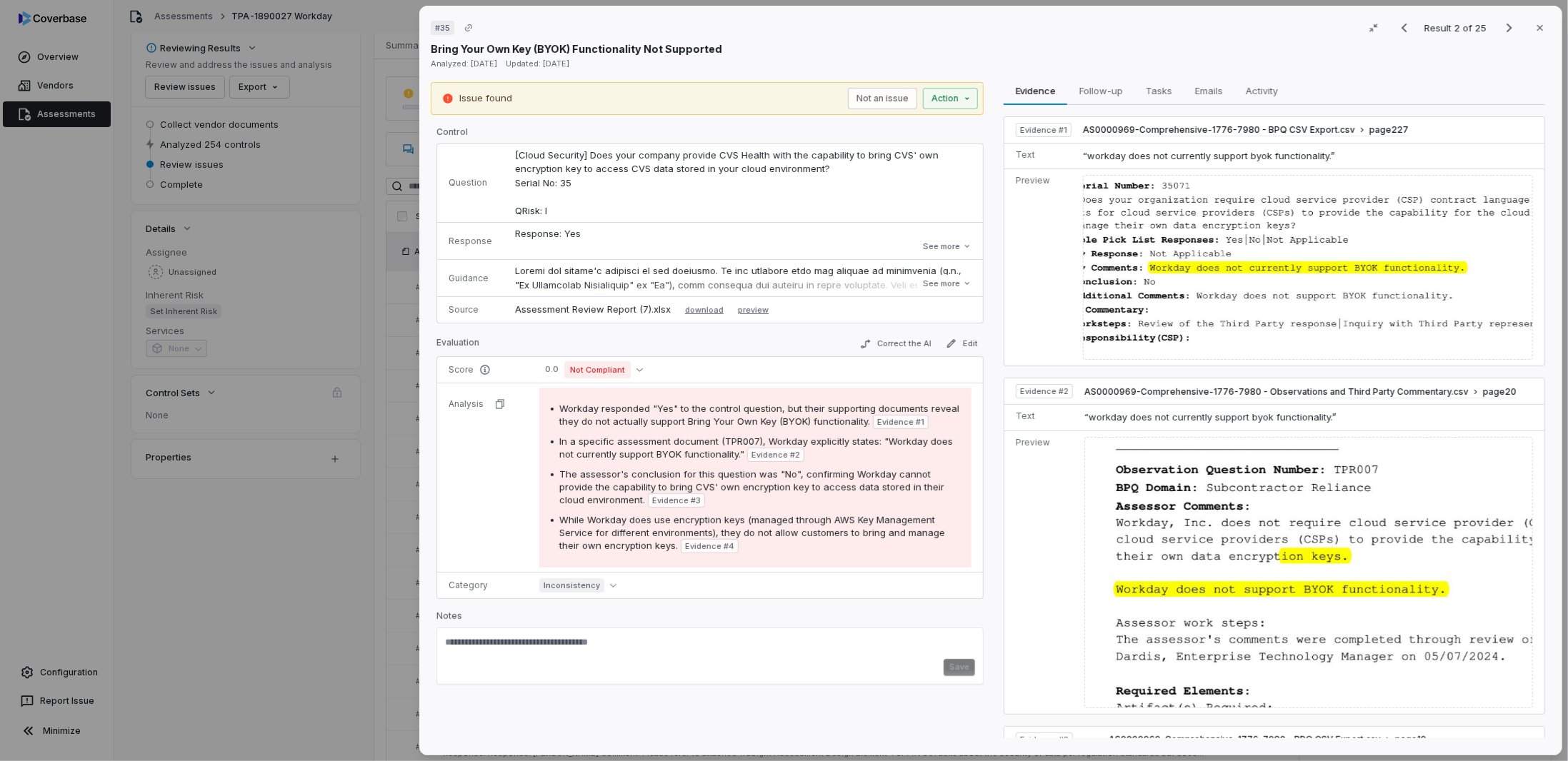
click at [206, 369] on div "# 35 Result 2 of 25 Close Bring Your Own Key (BYOK) Functionality Not Supported…" at bounding box center [784, 380] width 1568 height 761
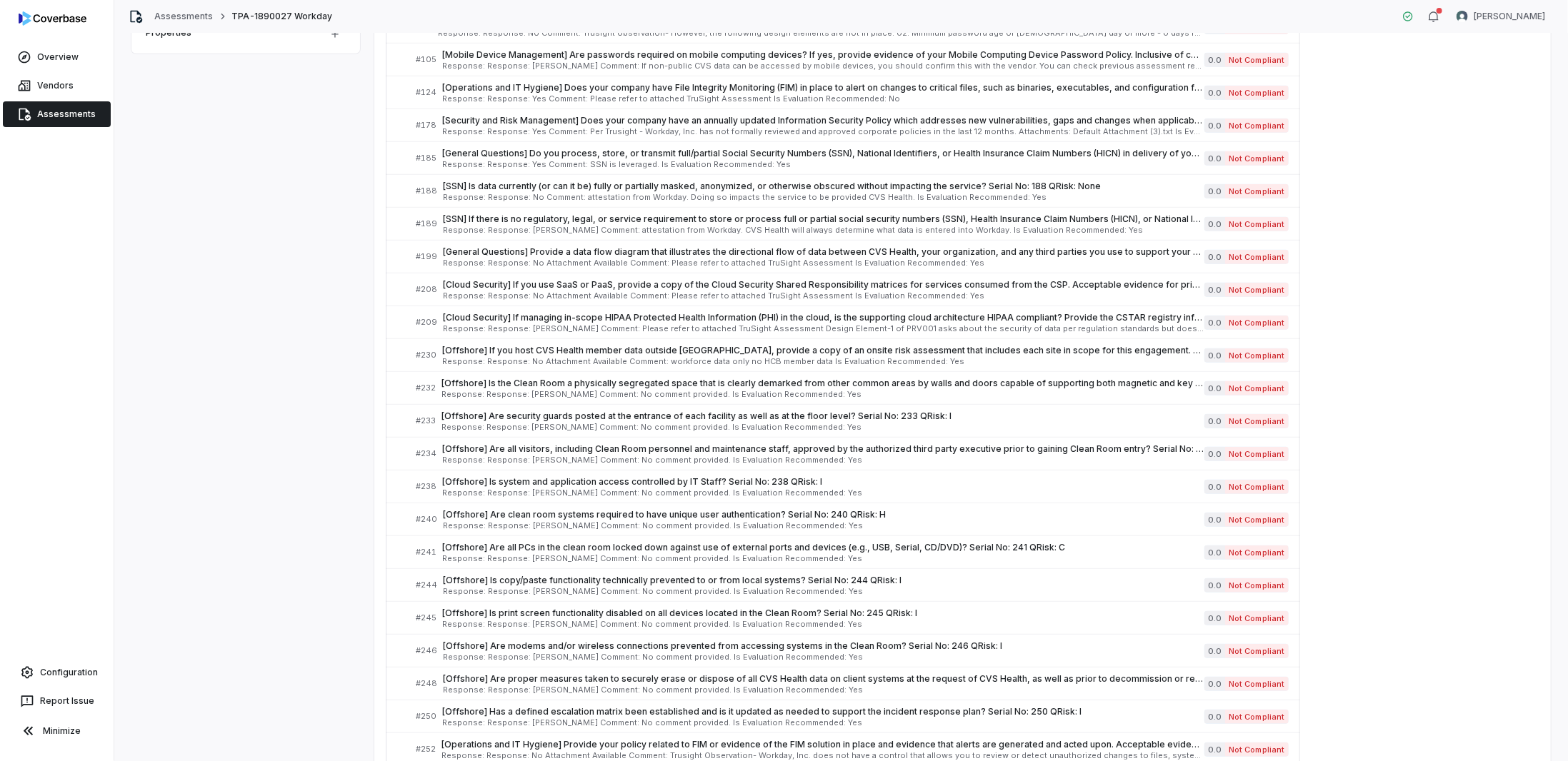
scroll to position [68, 0]
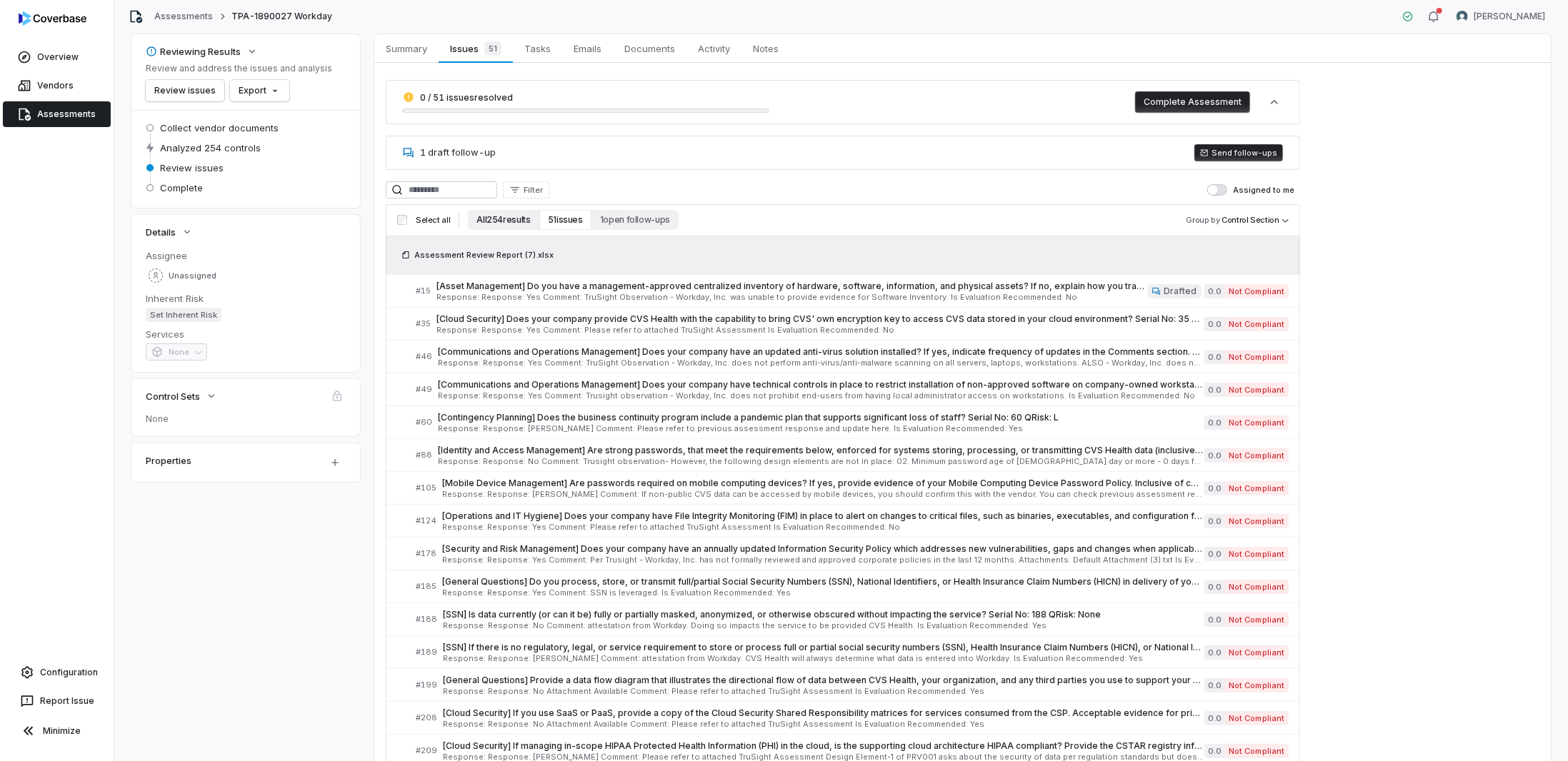
click at [501, 217] on button "All 254 results" at bounding box center [503, 220] width 71 height 20
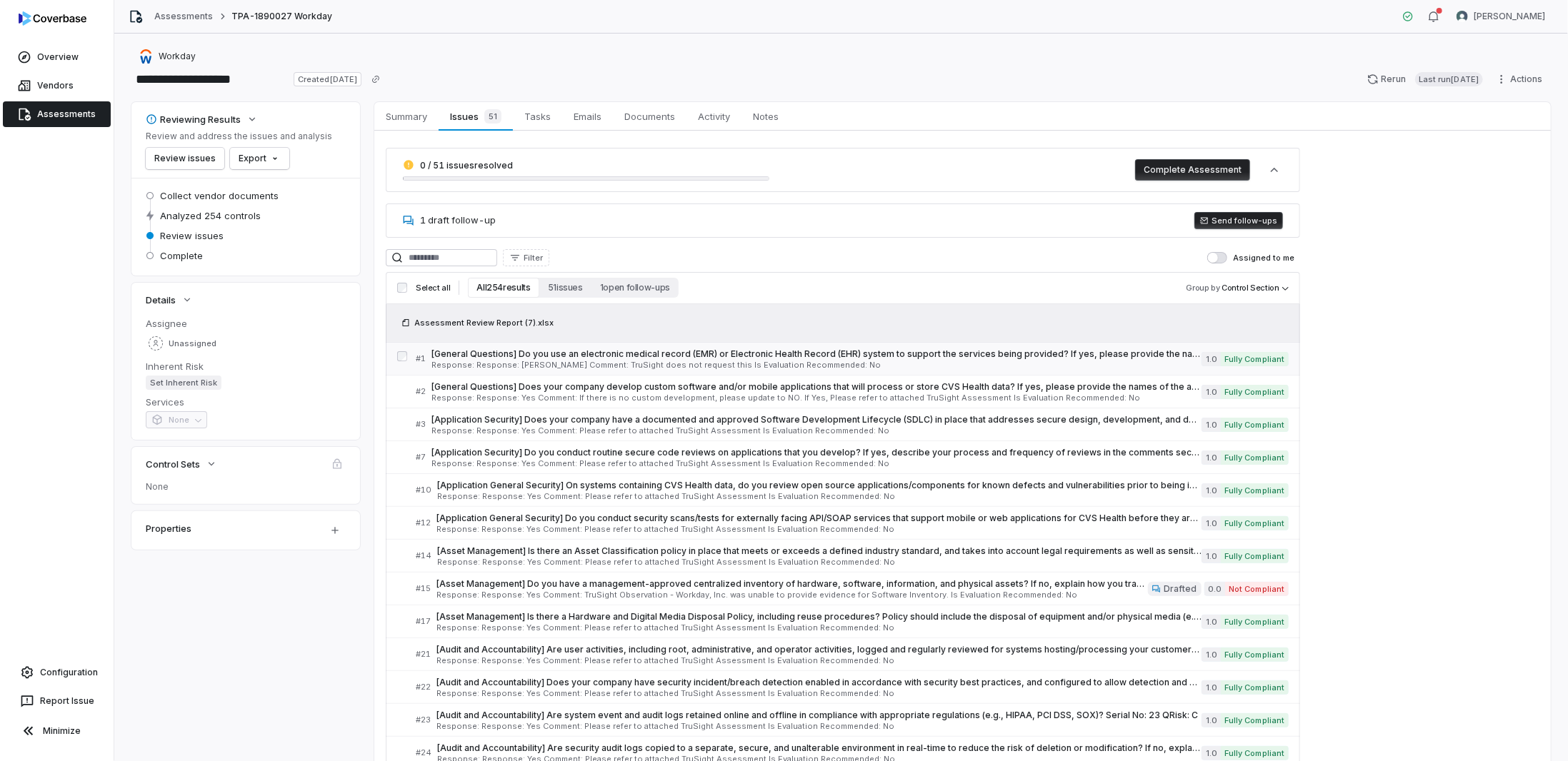
click at [466, 361] on span "Response: Response: [PERSON_NAME] Comment: TruSight does not request this Is Ev…" at bounding box center [816, 365] width 770 height 8
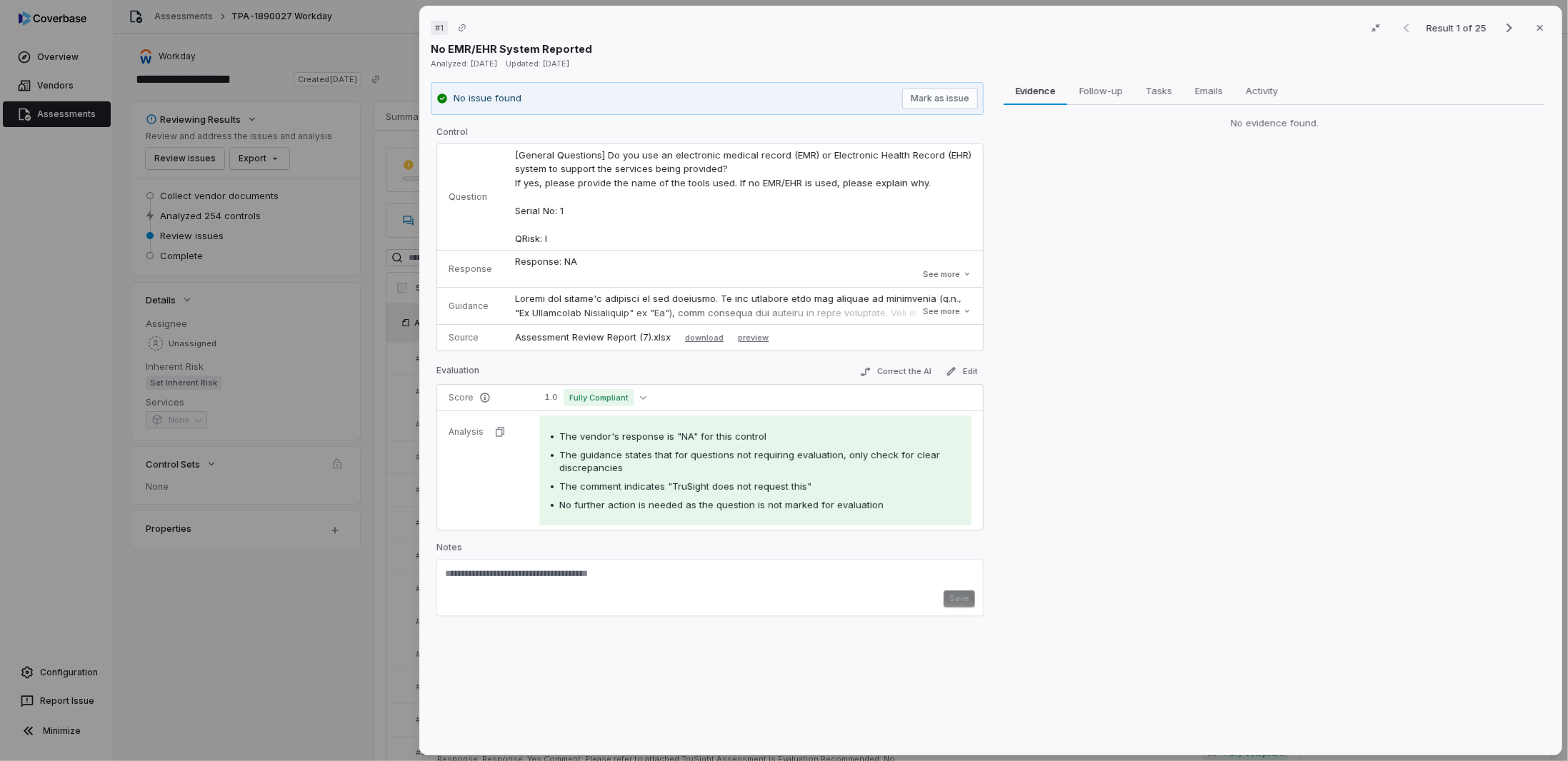
click at [572, 265] on p "Response: NA Comment: TruSight does not request this Is Evaluation Recommended:…" at bounding box center [742, 290] width 456 height 70
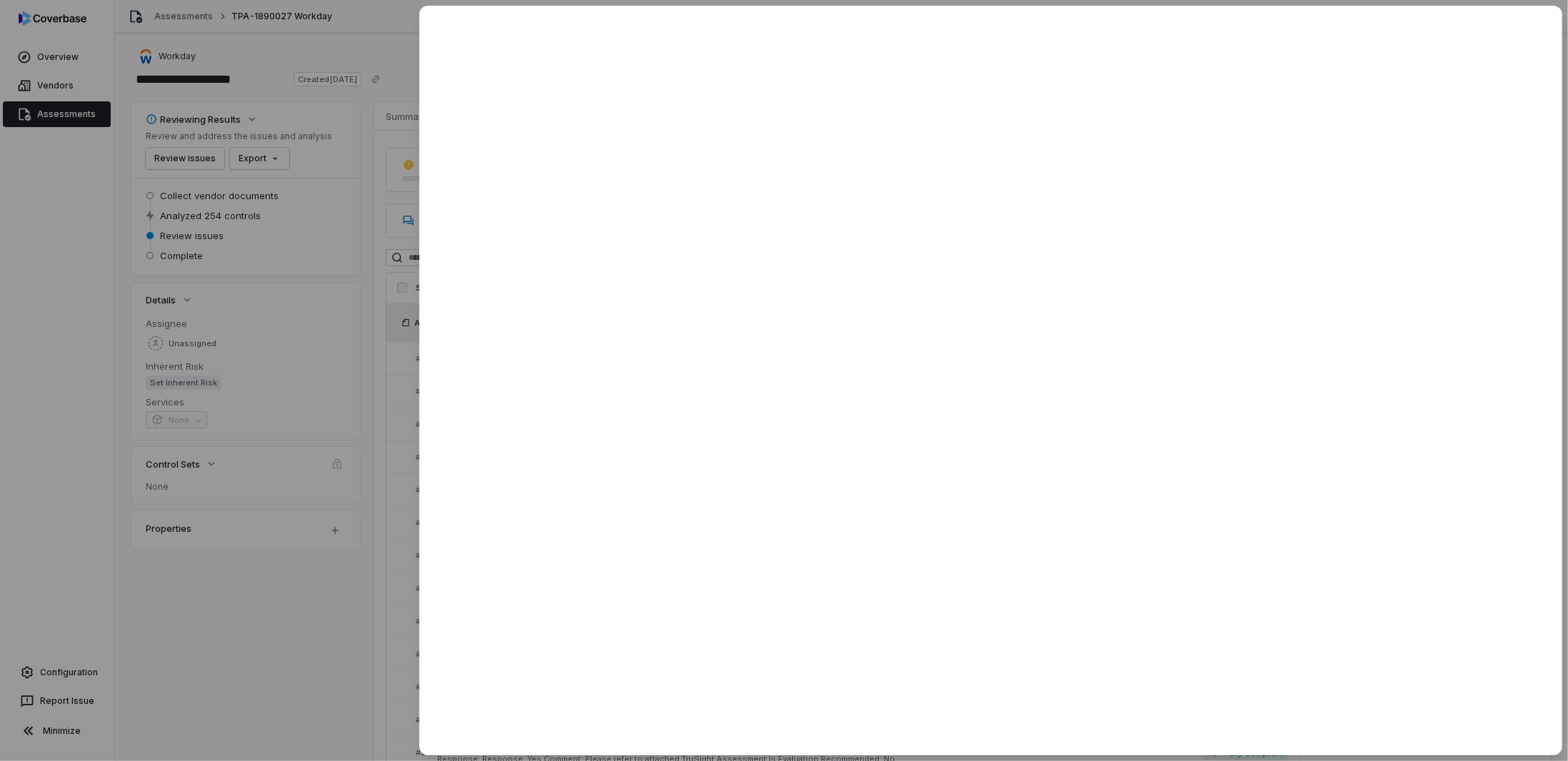
click at [335, 369] on div at bounding box center [784, 380] width 1568 height 761
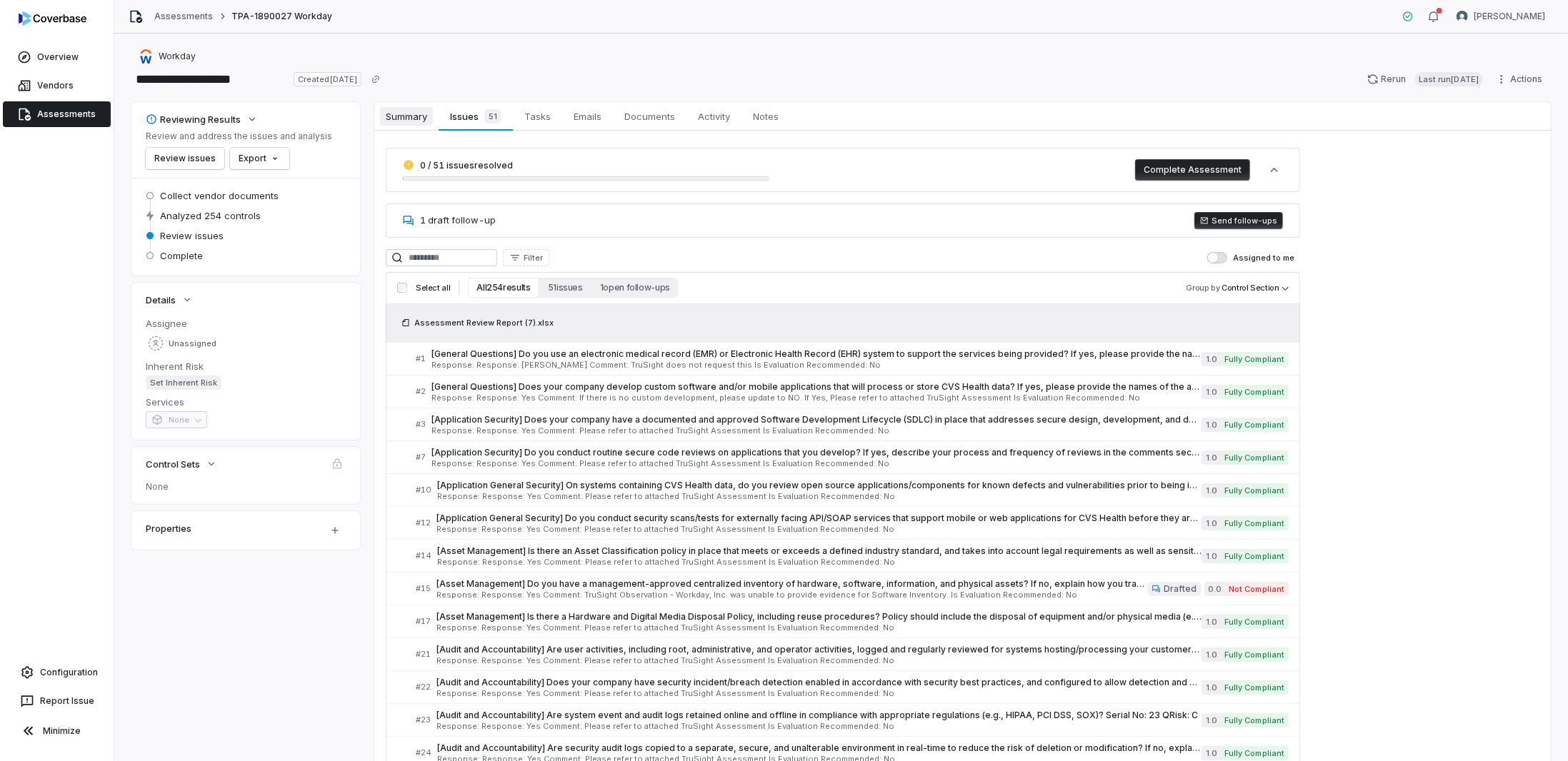
click at [401, 114] on span "Summary" at bounding box center [406, 116] width 53 height 18
